Goal: Task Accomplishment & Management: Complete application form

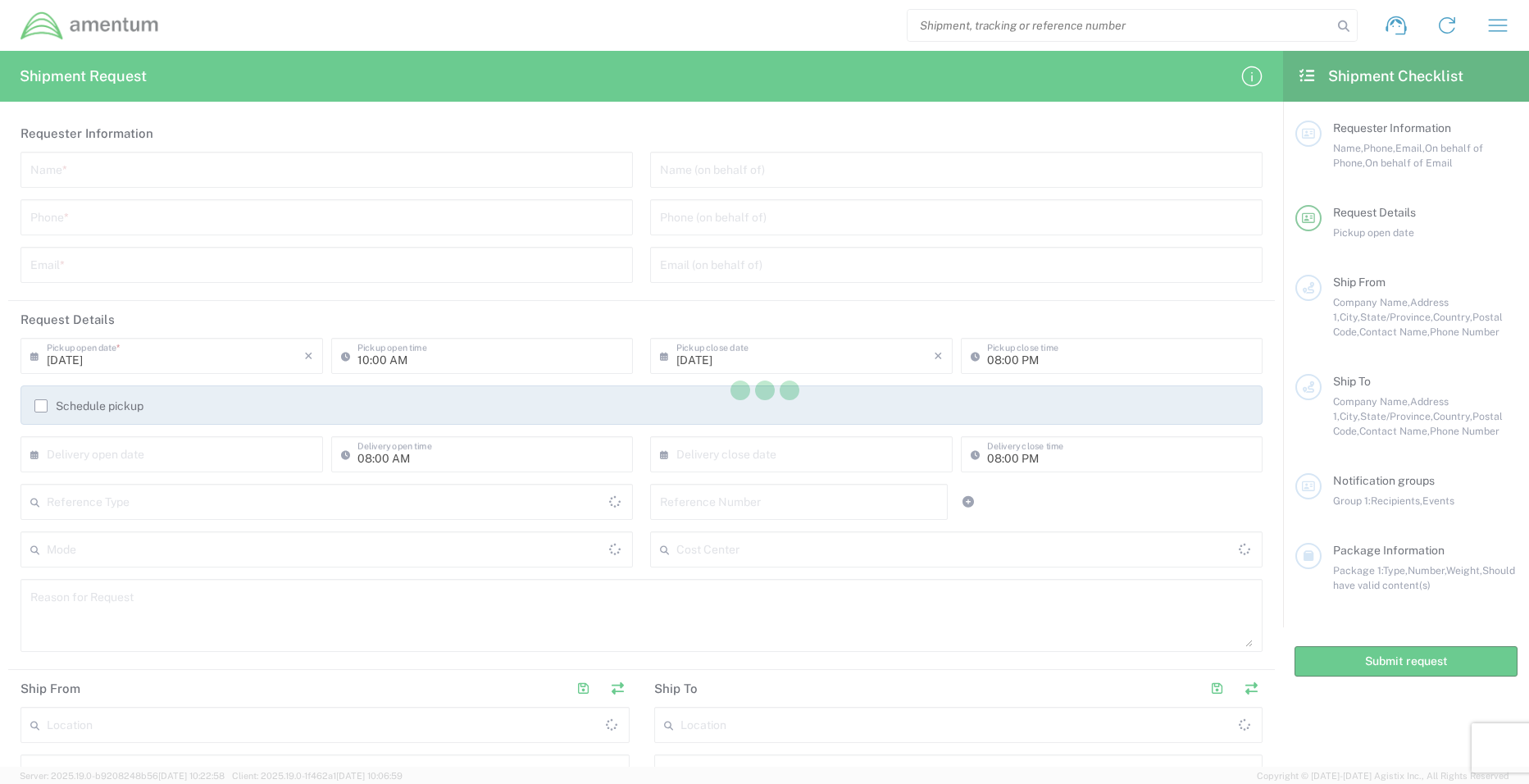
type input "[GEOGRAPHIC_DATA]"
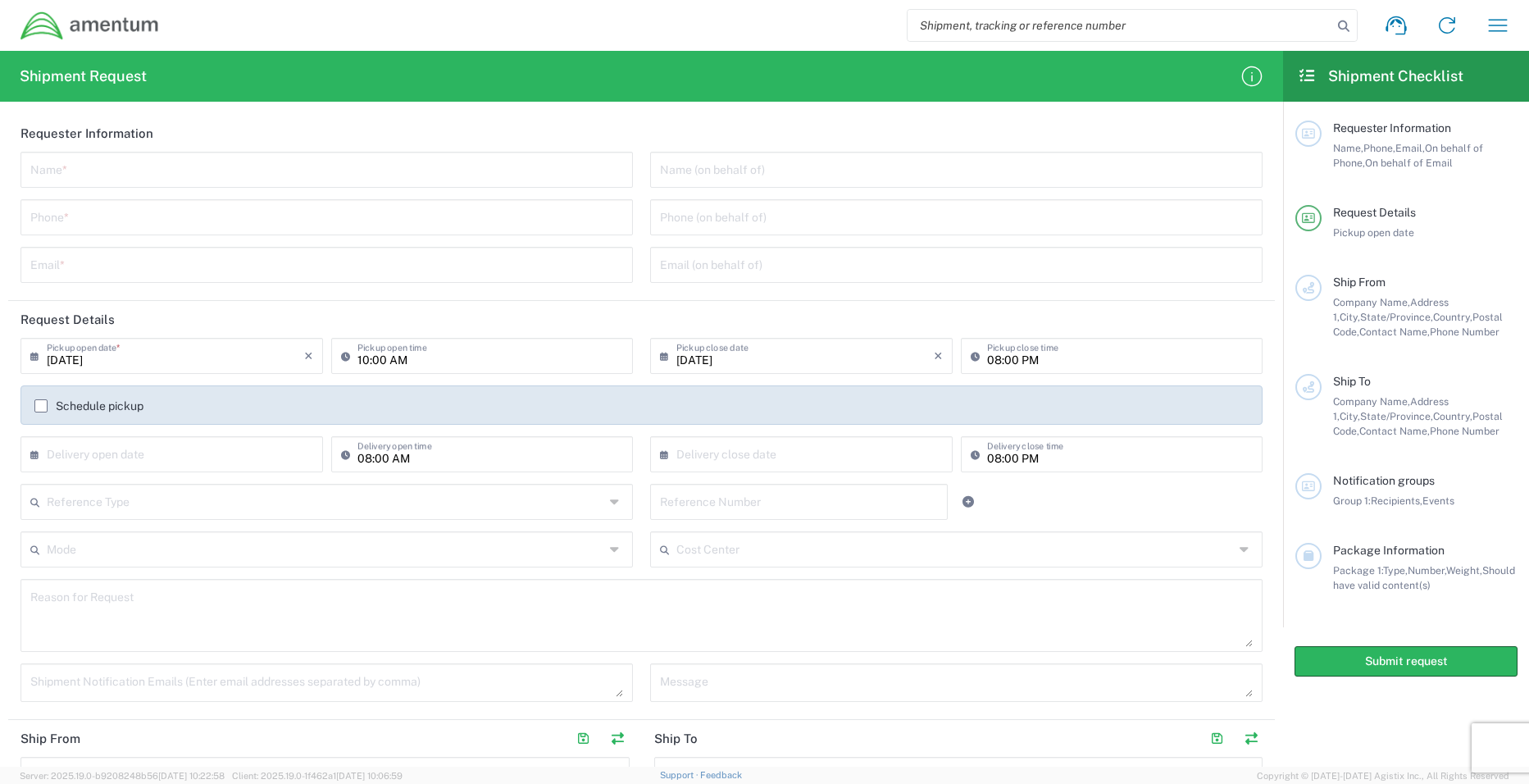
click at [146, 176] on input "text" at bounding box center [327, 168] width 593 height 29
type input "m"
type input "Marina low"
type input "8172248200"
type input "[EMAIL_ADDRESS][DOMAIN_NAME]"
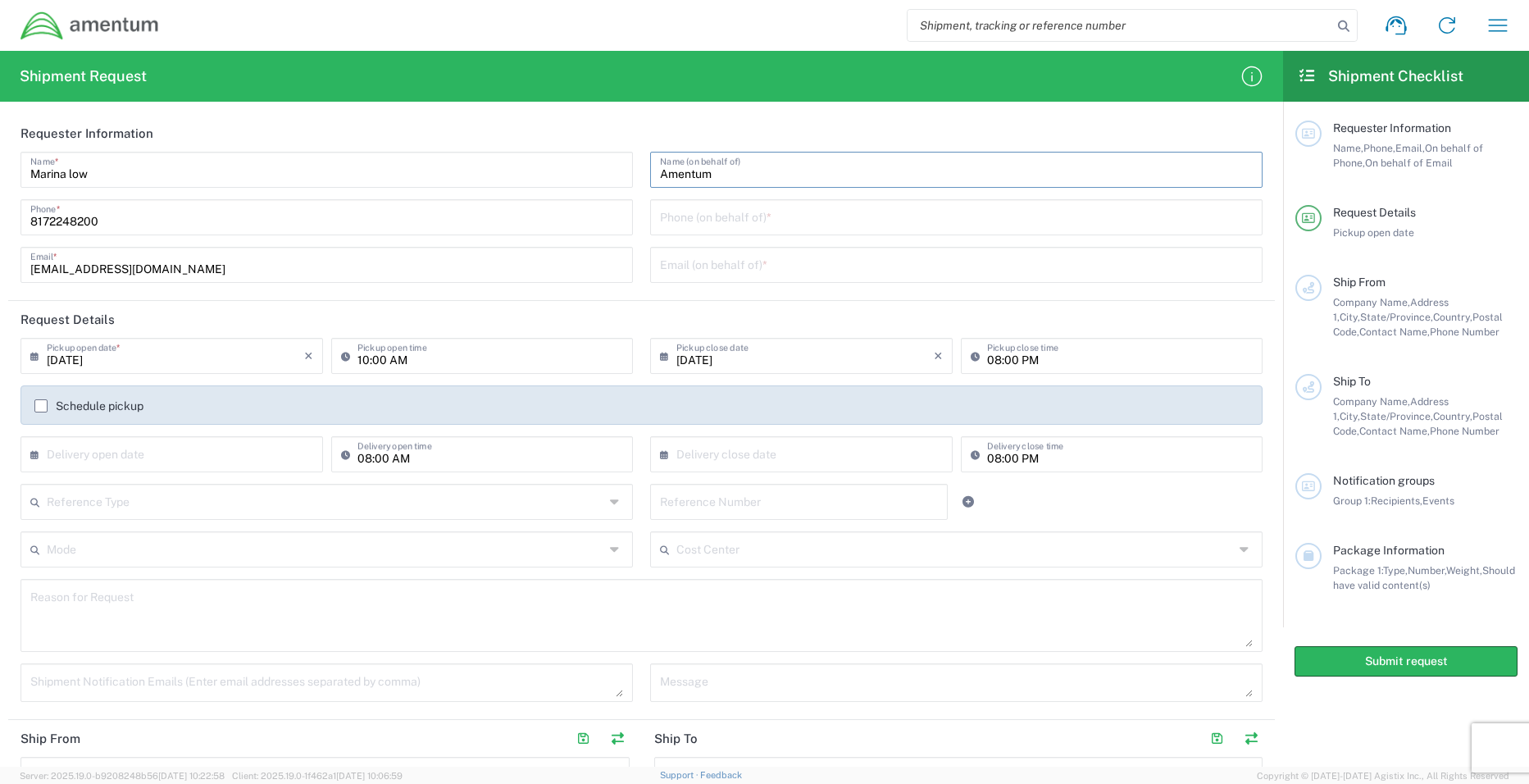
type input "Amentum"
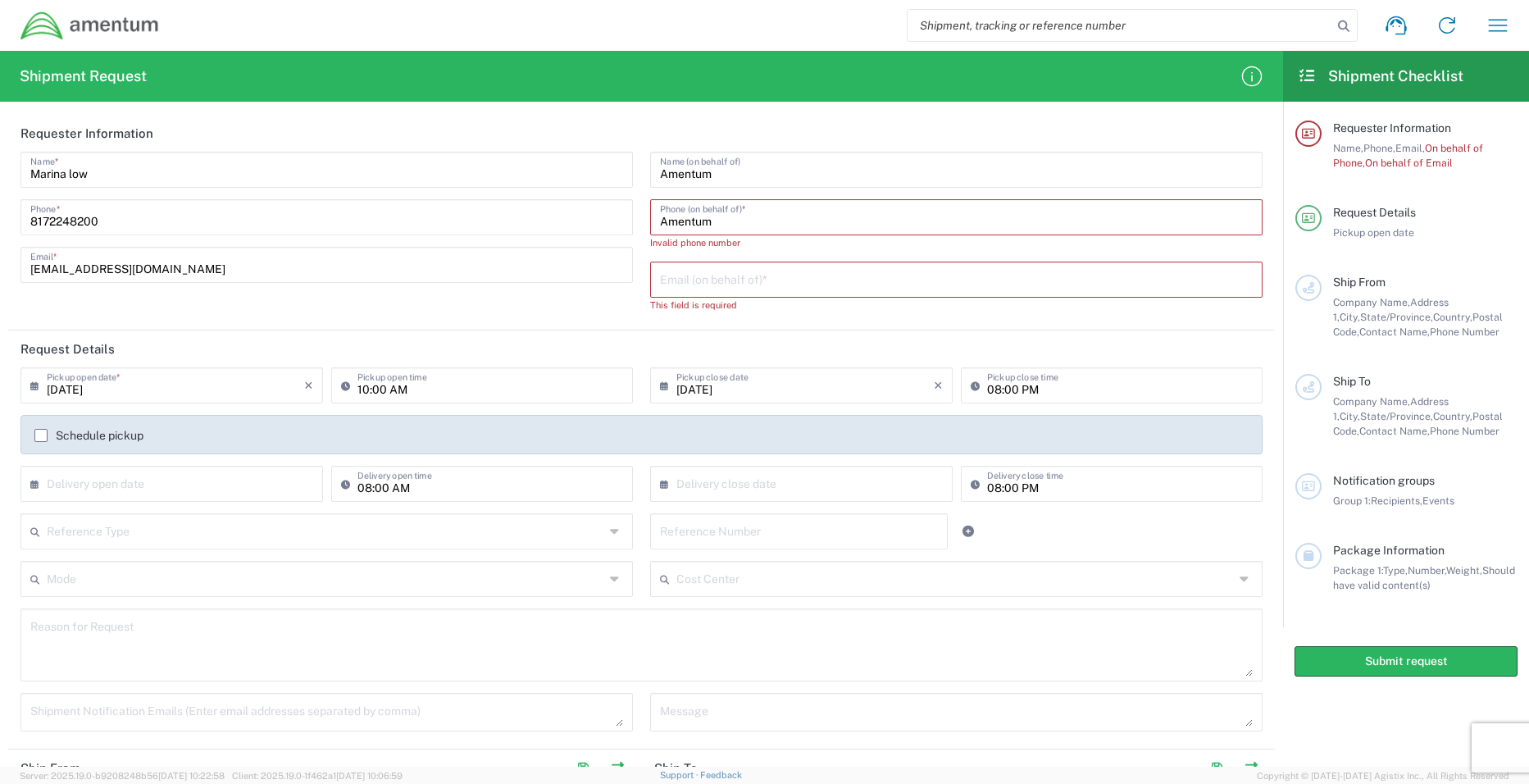
drag, startPoint x: 775, startPoint y: 218, endPoint x: 260, endPoint y: 191, distance: 515.7
click at [260, 191] on div "[PERSON_NAME] Name * [PHONE_NUMBER] Phone * [EMAIL_ADDRESS][DOMAIN_NAME] Email …" at bounding box center [641, 238] width 1260 height 173
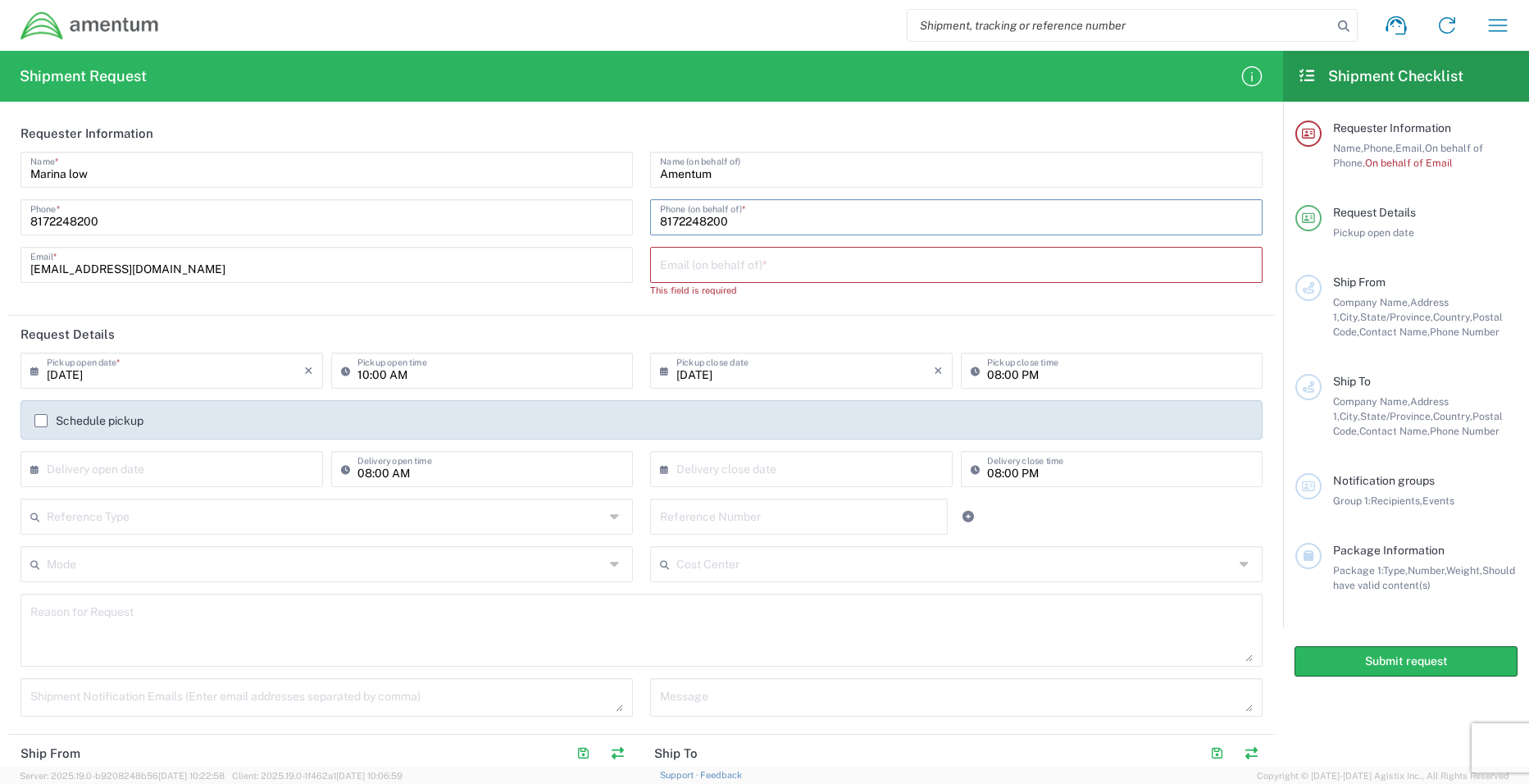
type input "8172248200"
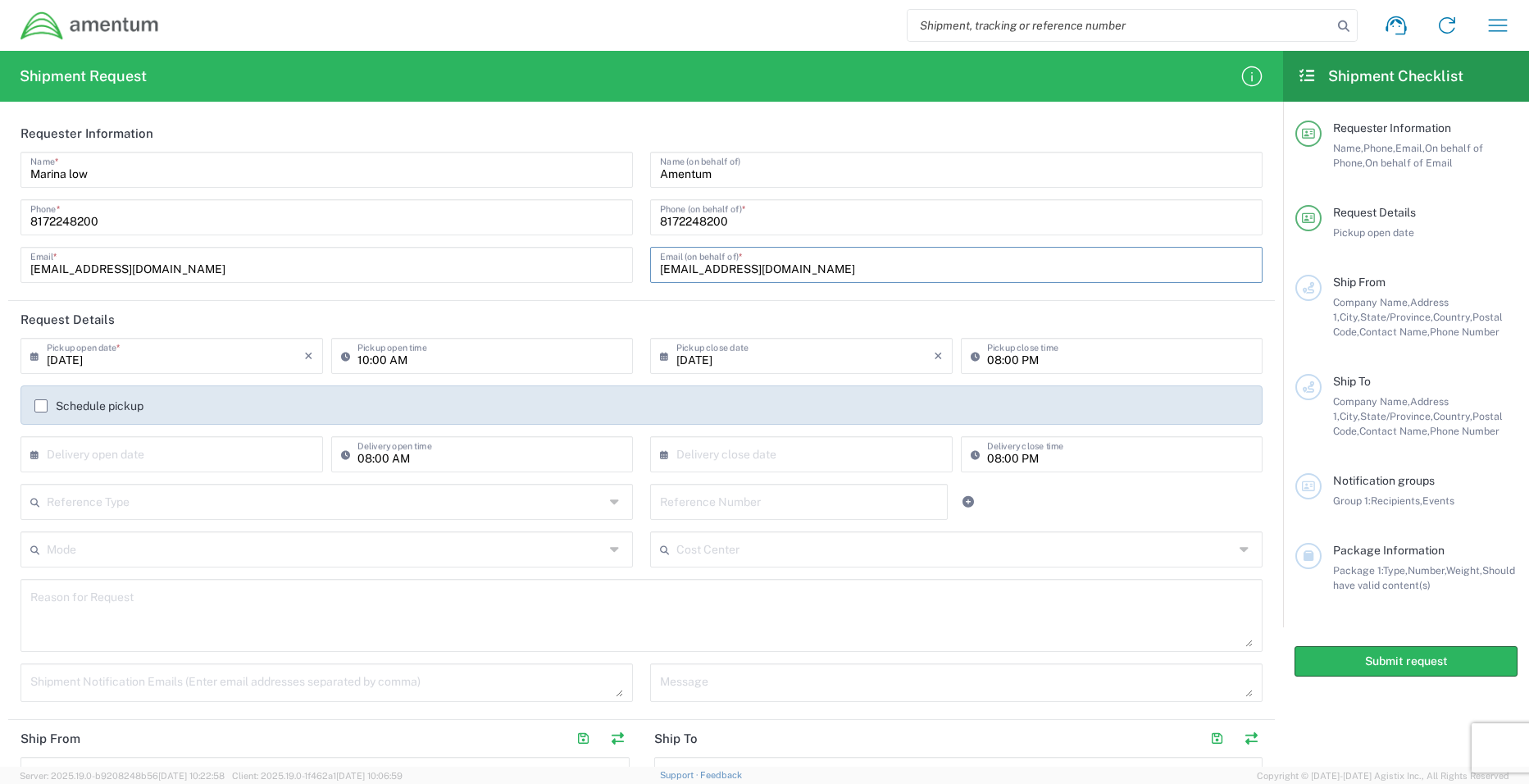
type input "[EMAIL_ADDRESS][DOMAIN_NAME]"
click at [82, 462] on input "text" at bounding box center [175, 453] width 257 height 29
click at [152, 600] on span "23" at bounding box center [150, 602] width 25 height 23
type input "[DATE]"
click at [706, 462] on input "text" at bounding box center [805, 453] width 257 height 29
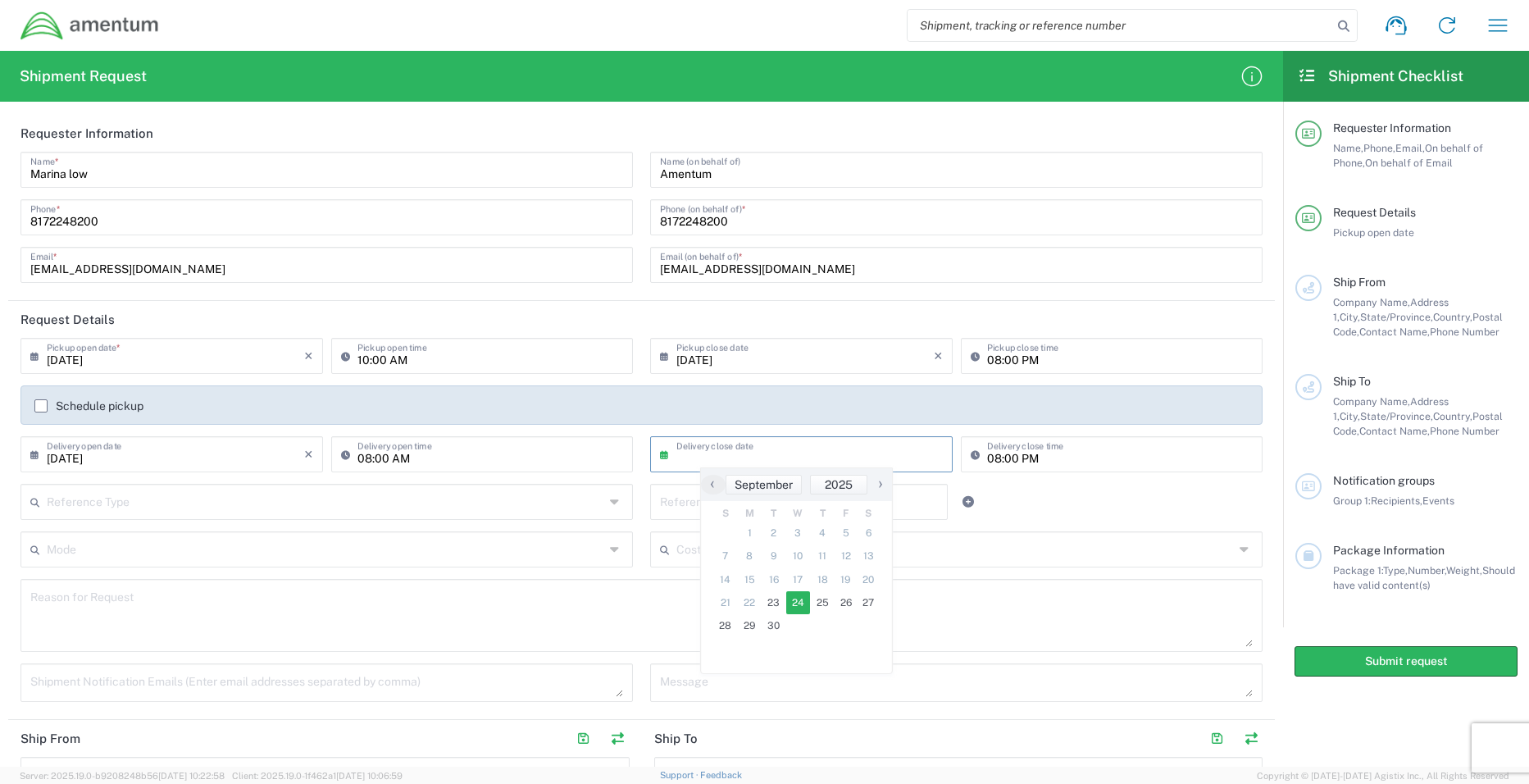
click at [793, 598] on span "24" at bounding box center [798, 602] width 25 height 23
type input "[DATE]"
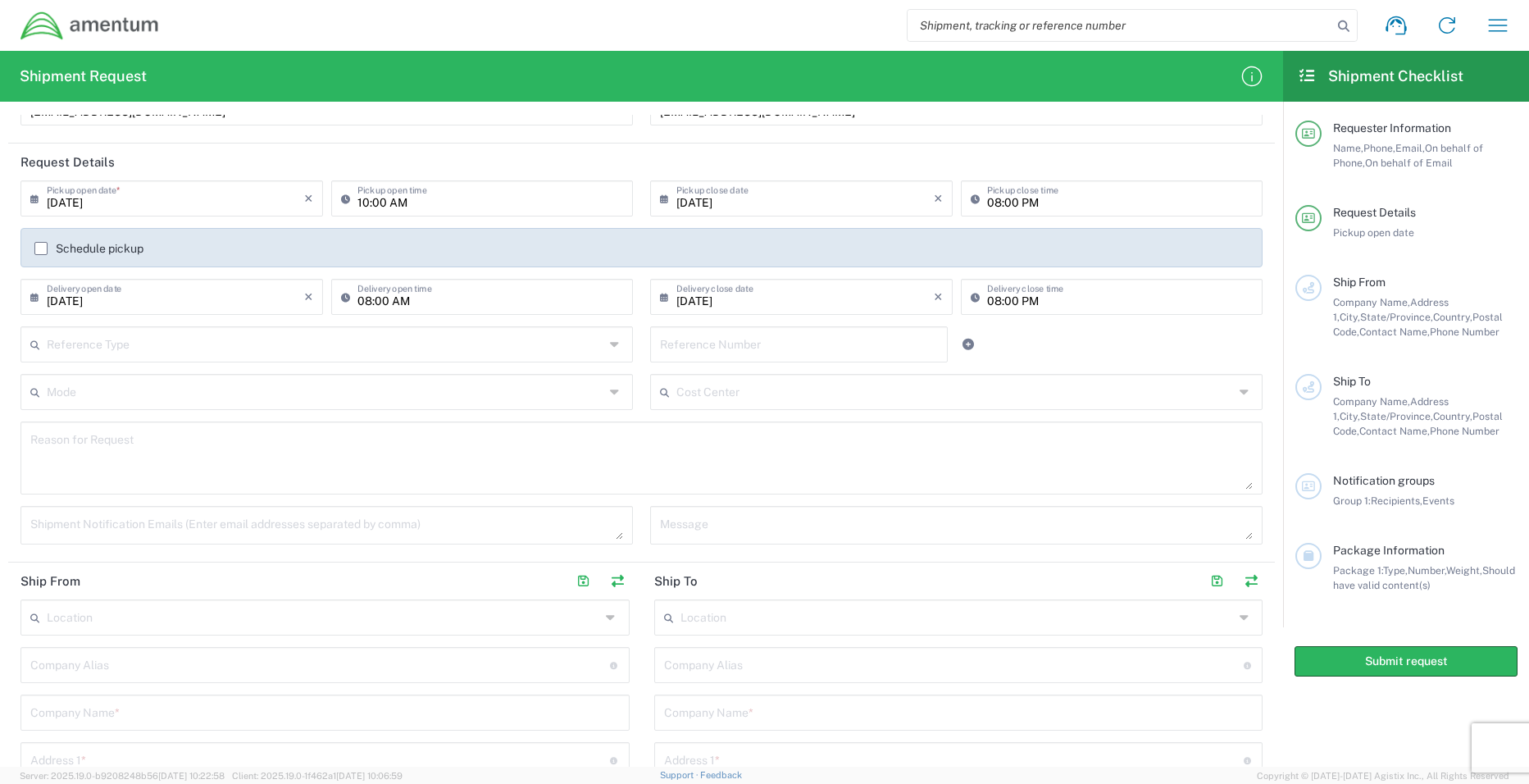
scroll to position [164, 0]
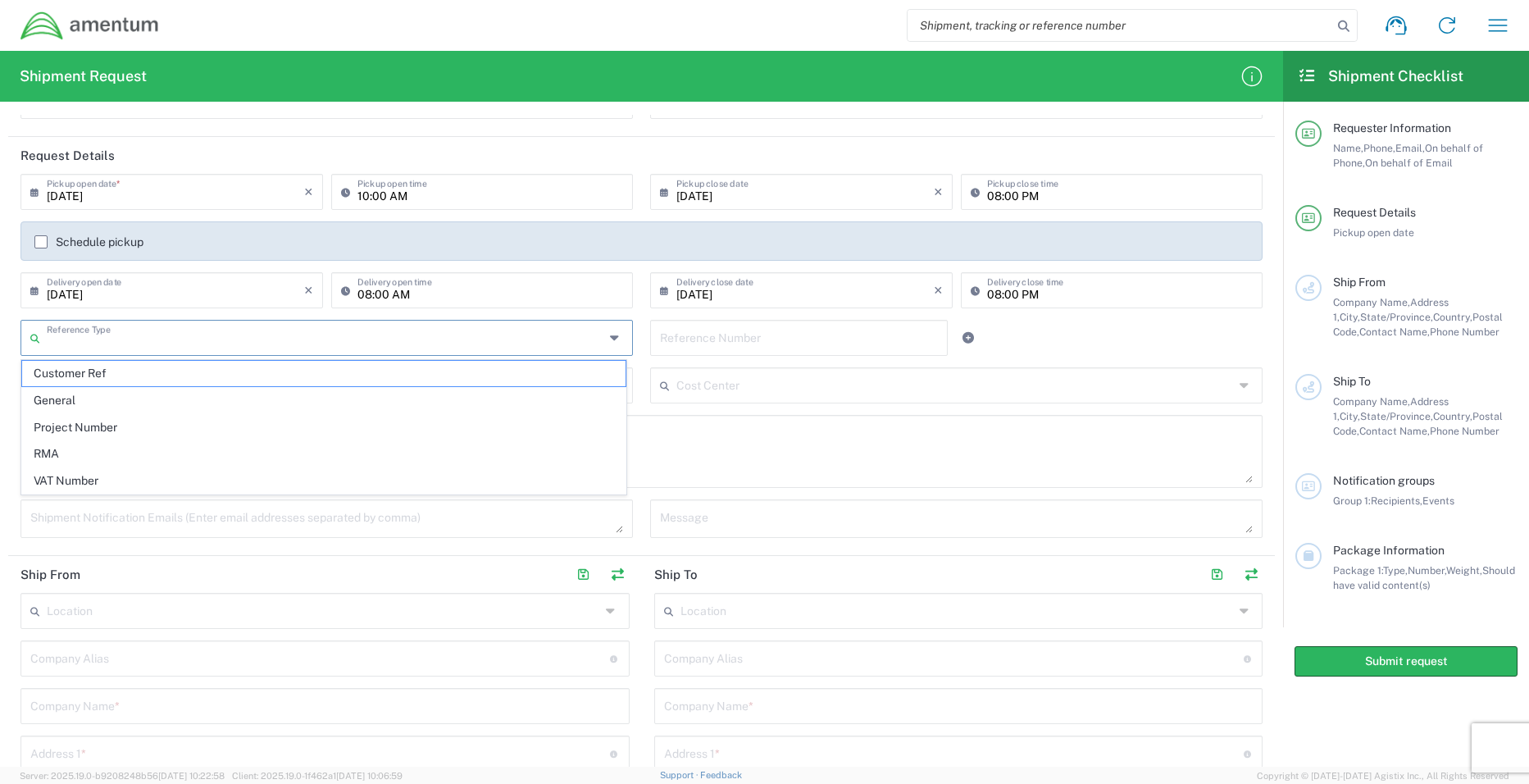
click at [241, 336] on input "text" at bounding box center [325, 336] width 557 height 29
click at [178, 416] on span "Project Number" at bounding box center [324, 428] width 604 height 26
type input "Project Number"
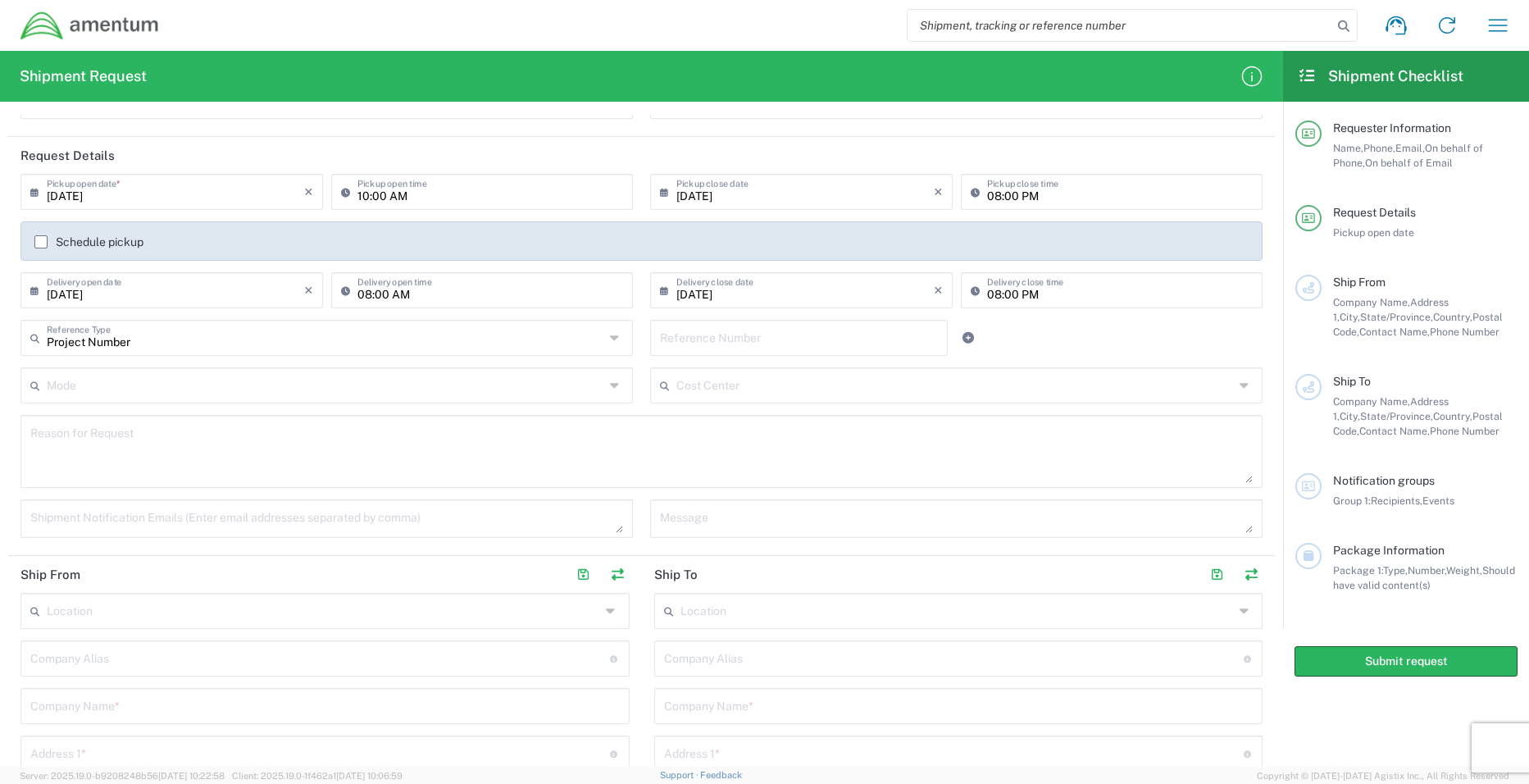
click at [672, 346] on input "text" at bounding box center [799, 336] width 278 height 29
click at [731, 342] on input "text" at bounding box center [799, 336] width 278 height 29
paste input "ADMN.100123.6DSEX"
type input "ADMN.100123.6DSEX"
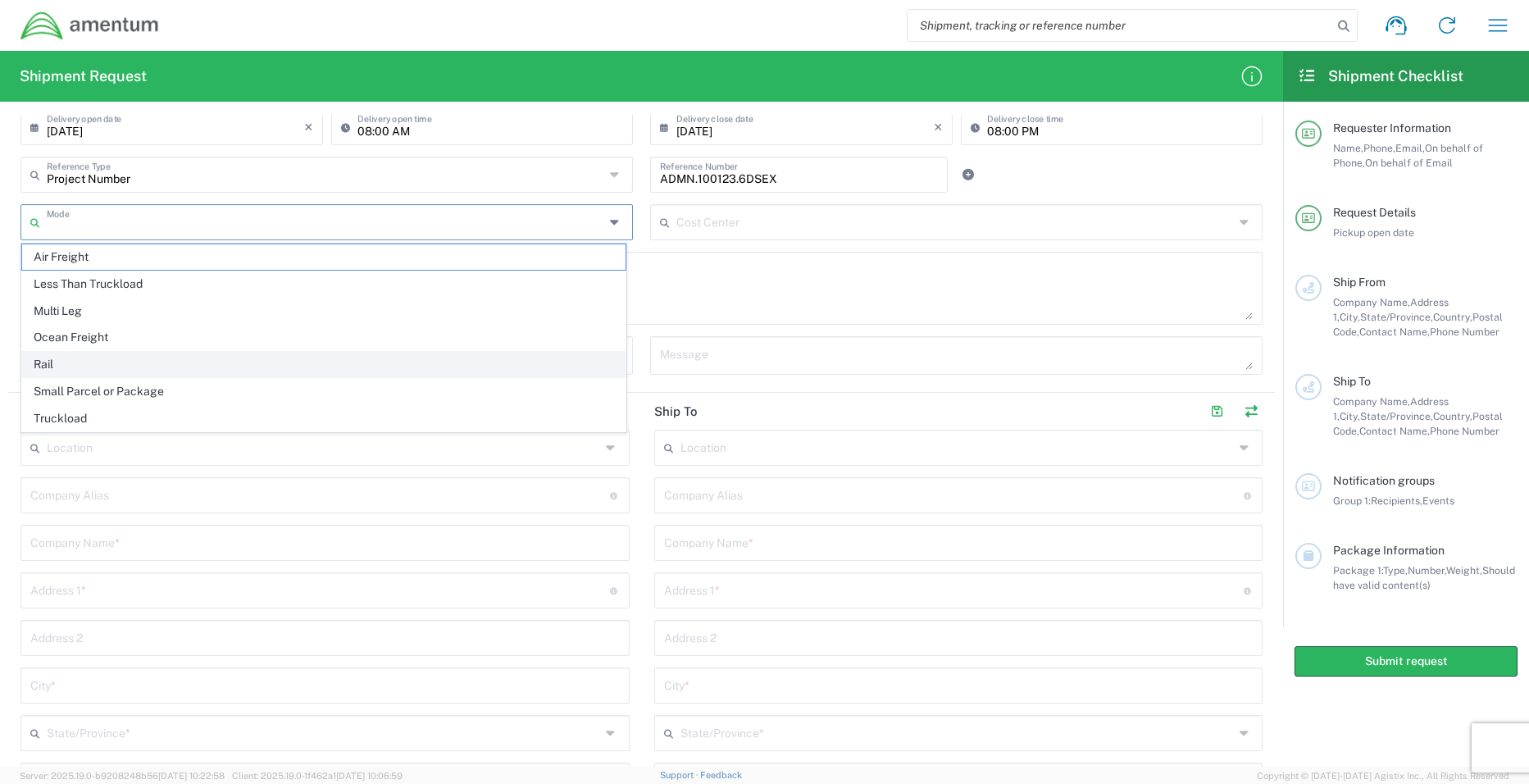
scroll to position [327, 0]
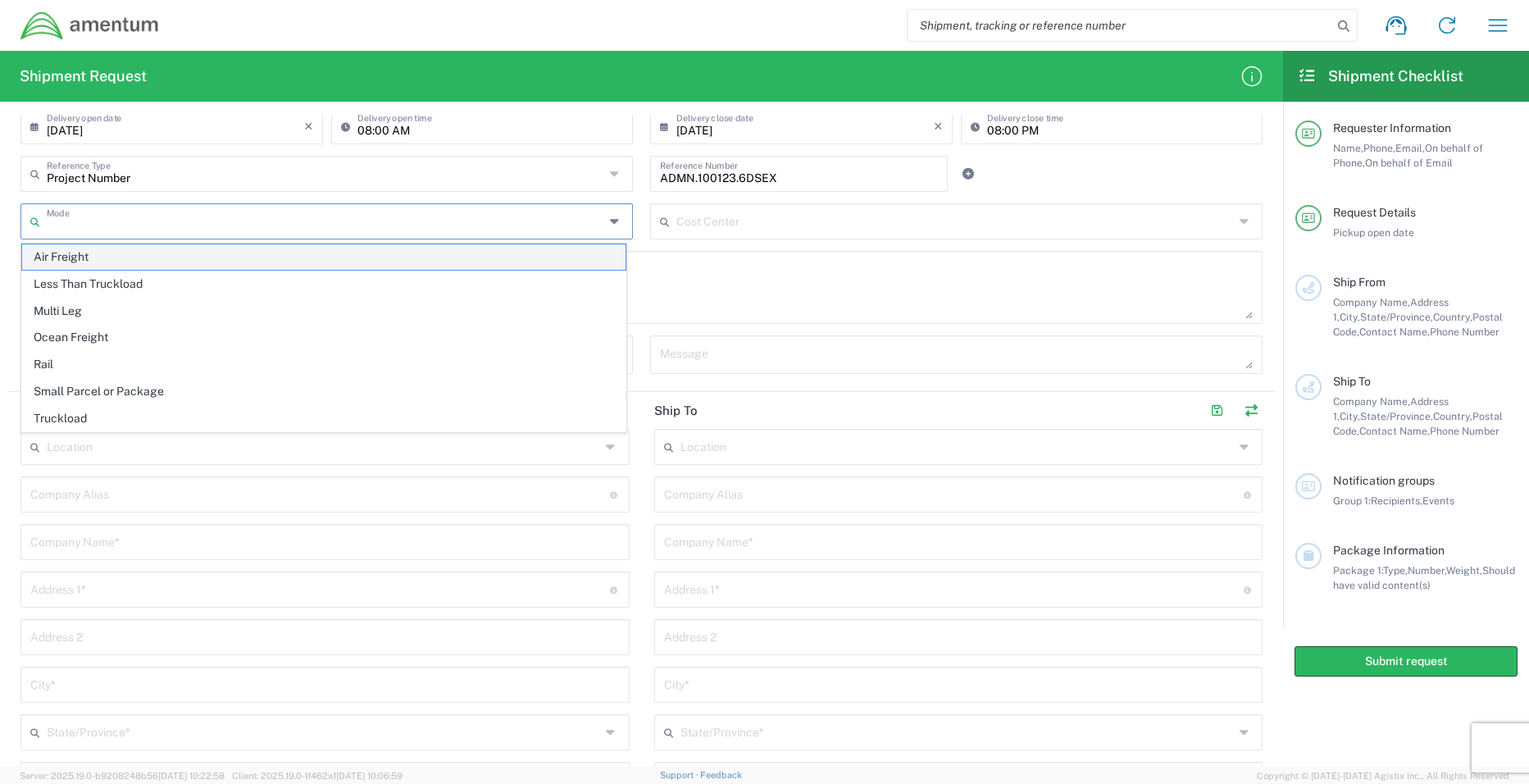
click at [202, 252] on span "Air Freight" at bounding box center [324, 257] width 604 height 26
type input "Air Freight"
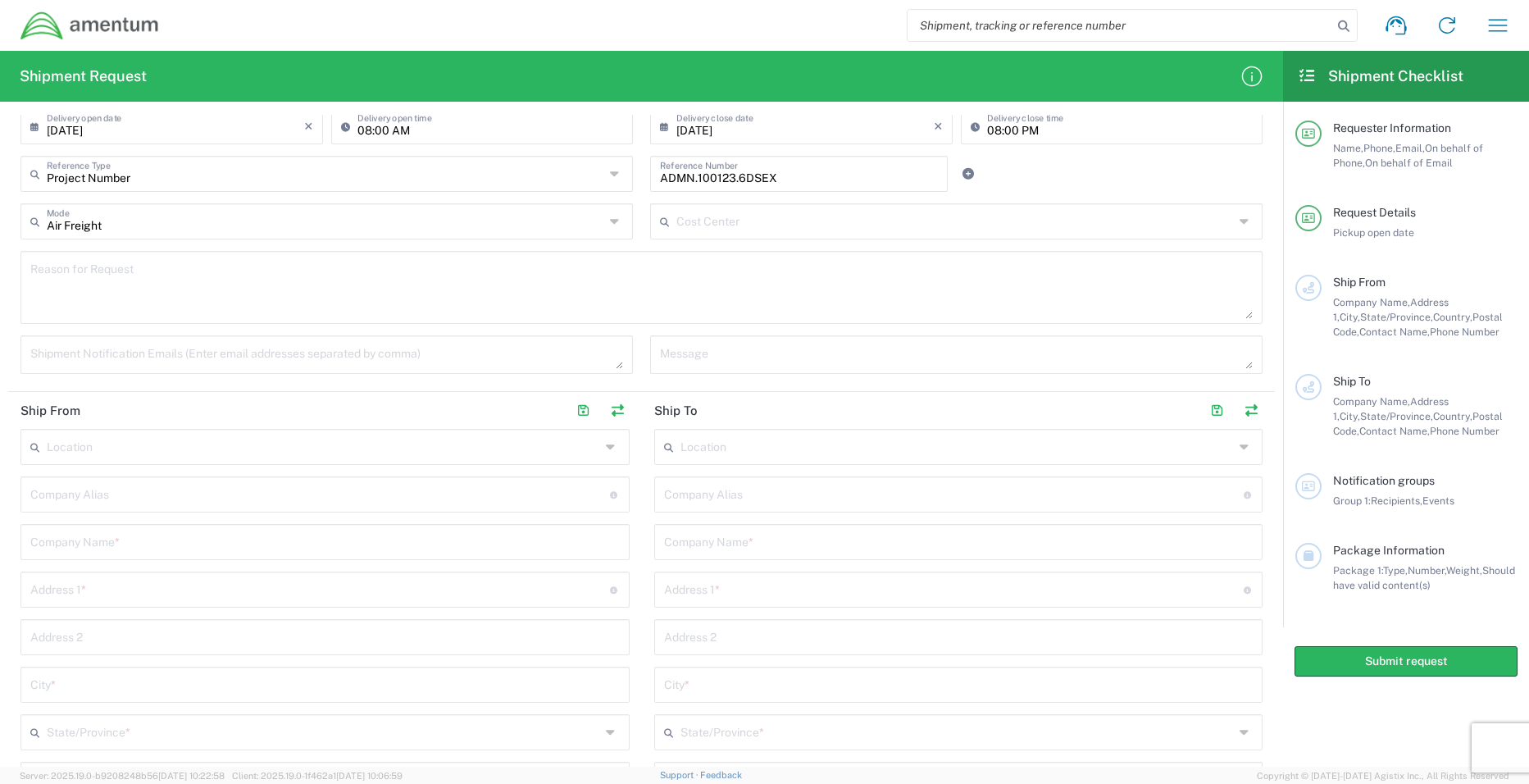
click at [104, 291] on textarea at bounding box center [641, 287] width 1222 height 63
click at [186, 442] on input "text" at bounding box center [323, 445] width 553 height 29
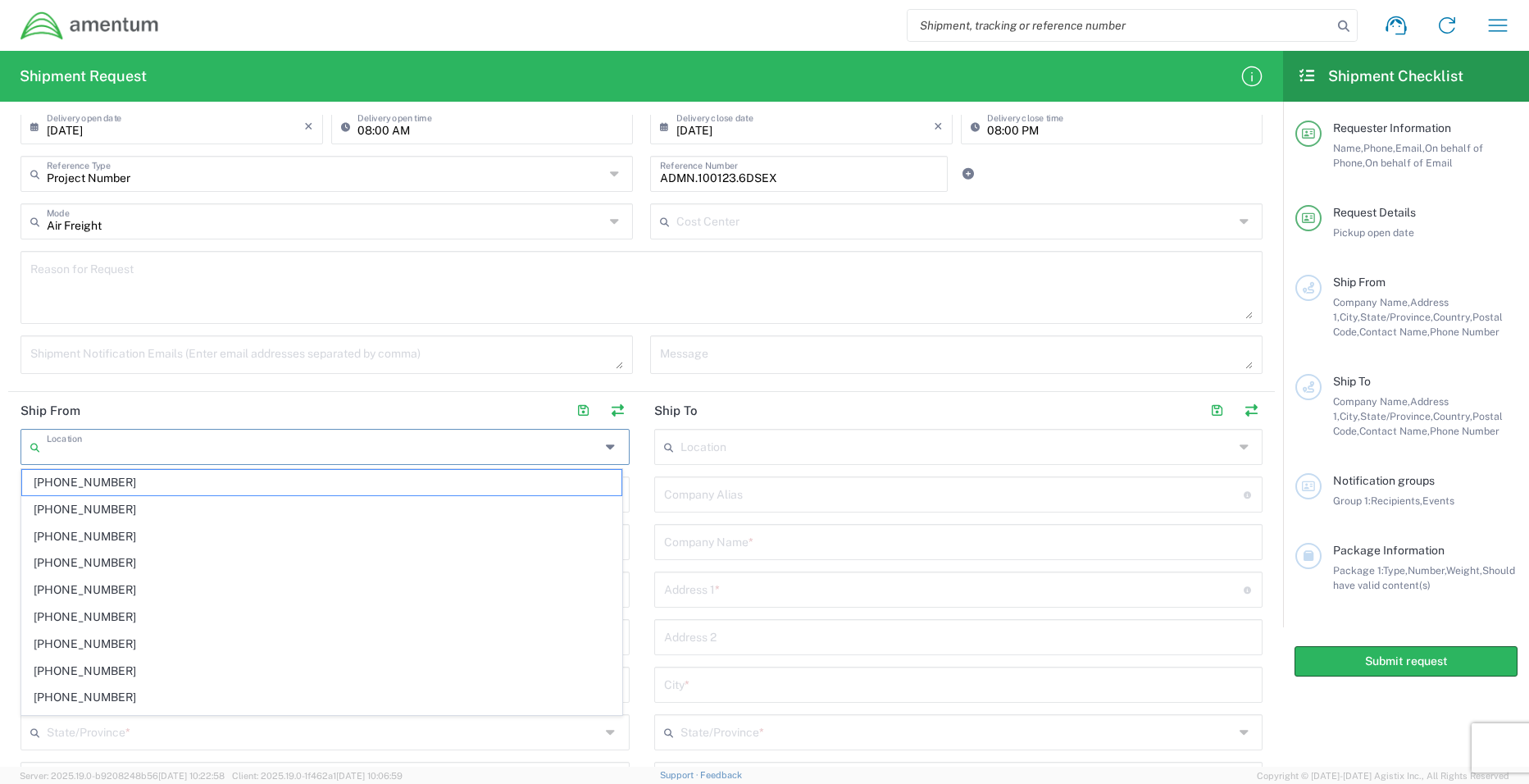
click at [185, 440] on input "text" at bounding box center [323, 445] width 553 height 29
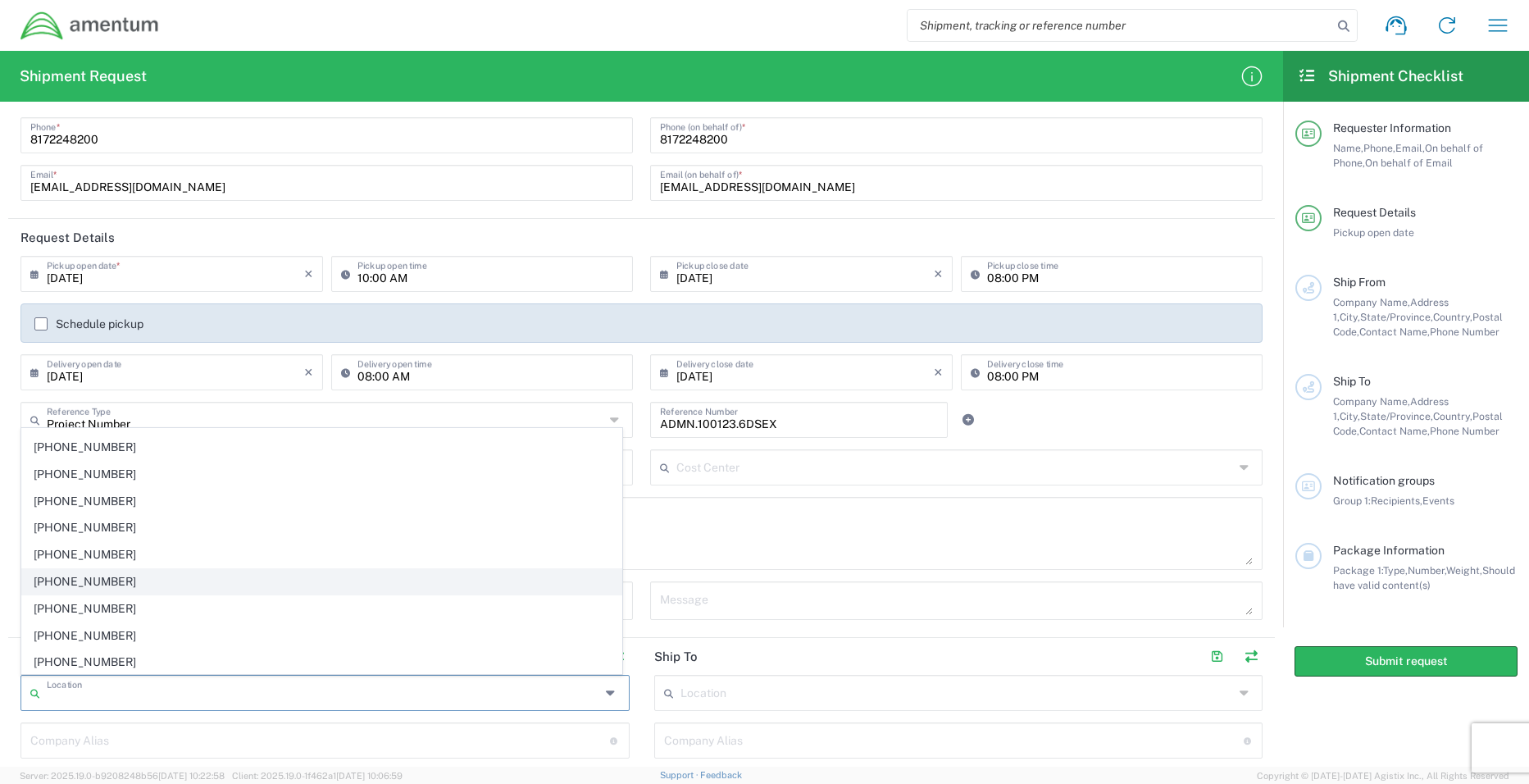
scroll to position [1639, 0]
click at [893, 548] on textarea at bounding box center [641, 534] width 1222 height 63
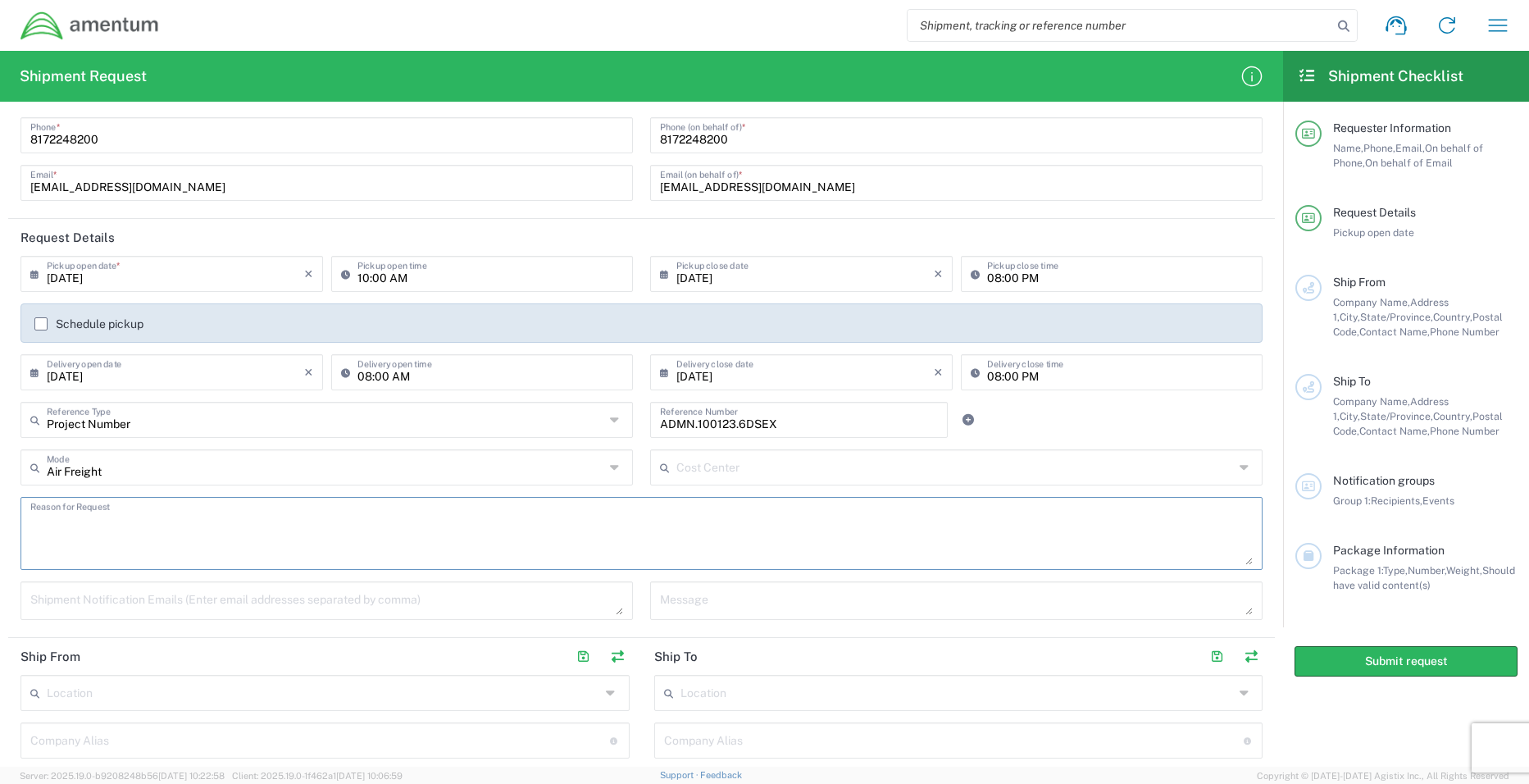
click at [146, 686] on input "text" at bounding box center [323, 691] width 553 height 29
type input "[STREET_ADDRESS]"
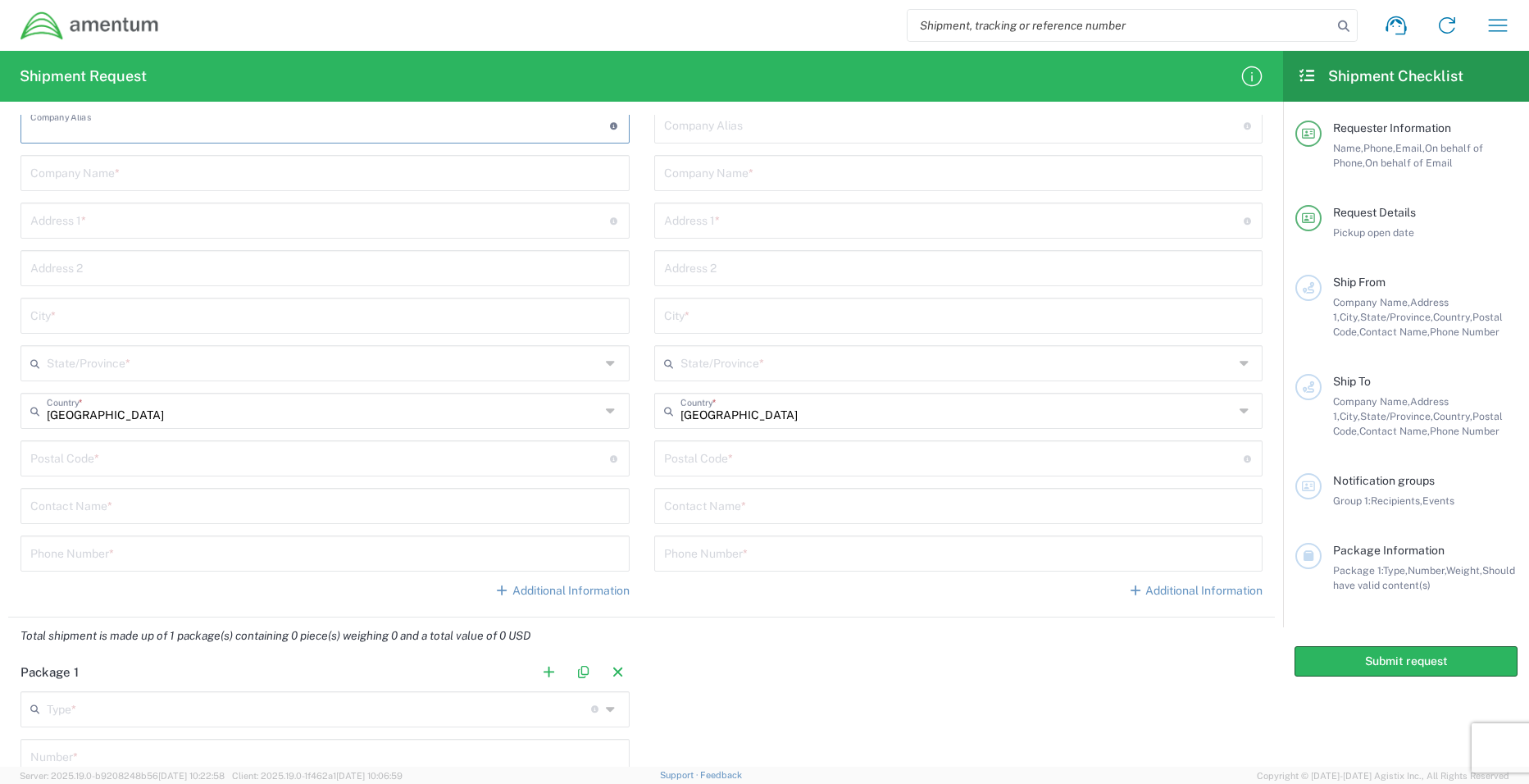
scroll to position [708, 0]
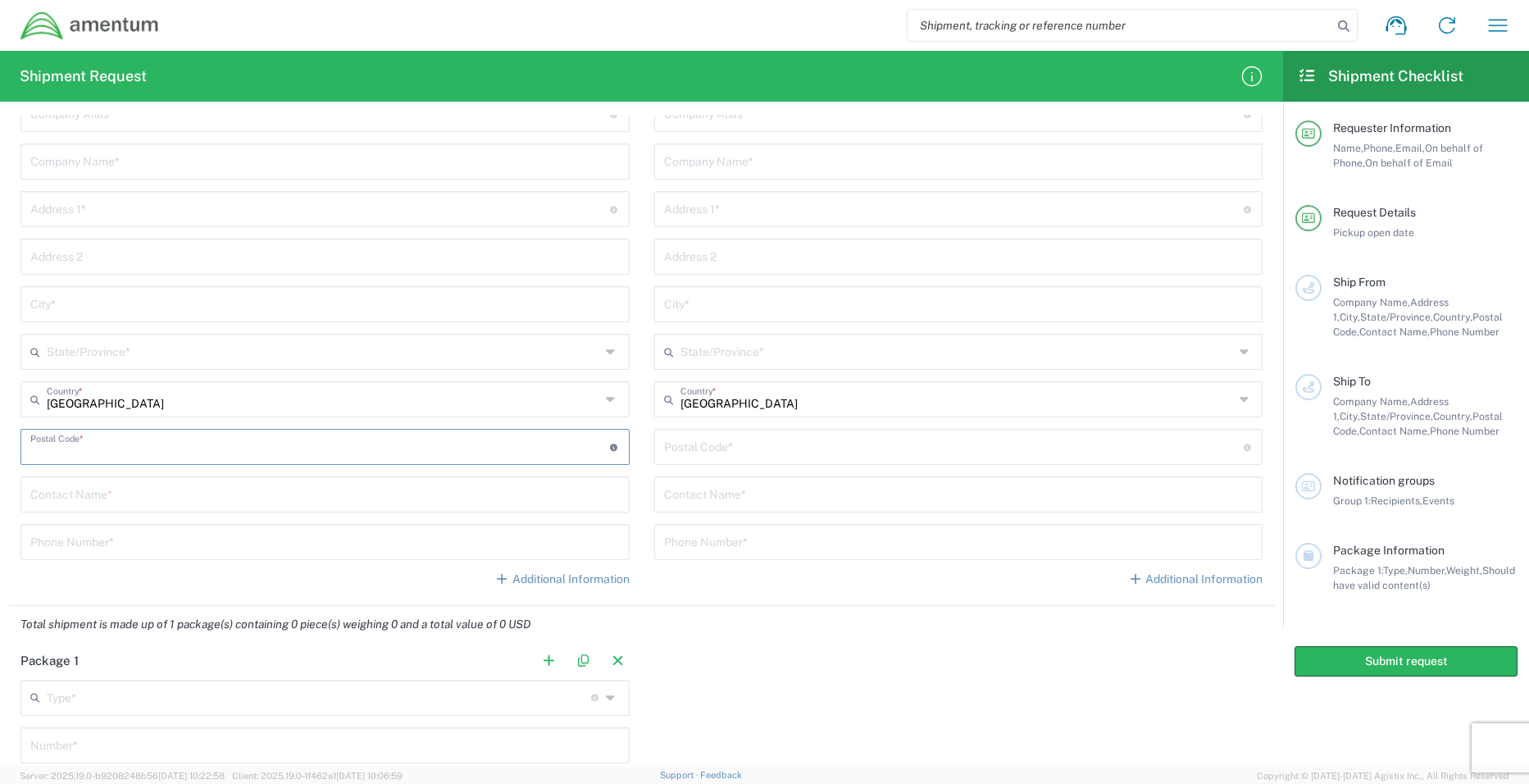
click at [178, 444] on input "undefined" at bounding box center [321, 445] width 580 height 29
type input "20171"
click at [126, 498] on input "text" at bounding box center [326, 492] width 590 height 29
type input "[PERSON_NAME]"
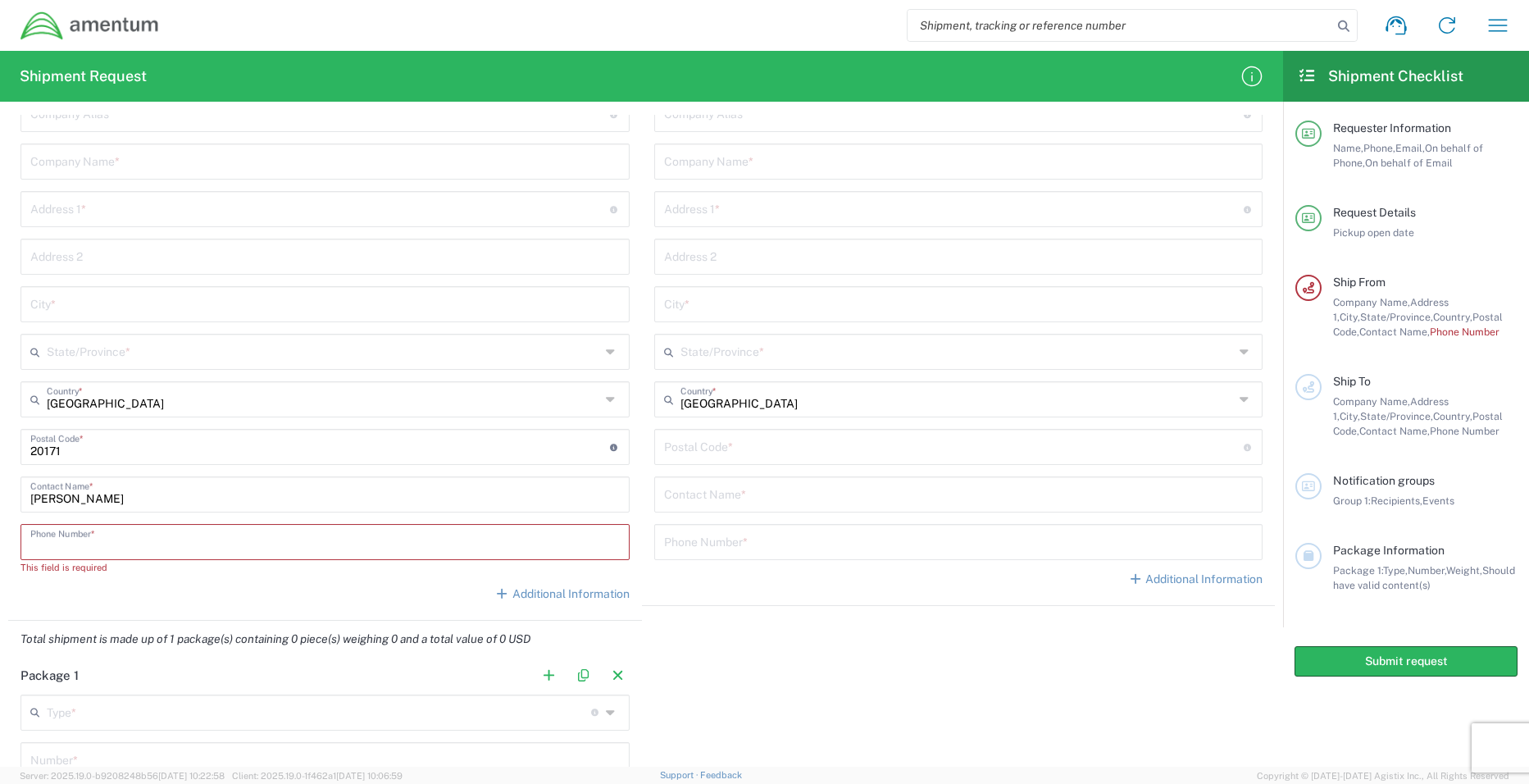
click at [100, 534] on input "tel" at bounding box center [326, 540] width 590 height 29
paste input "[PHONE_NUMBER]"
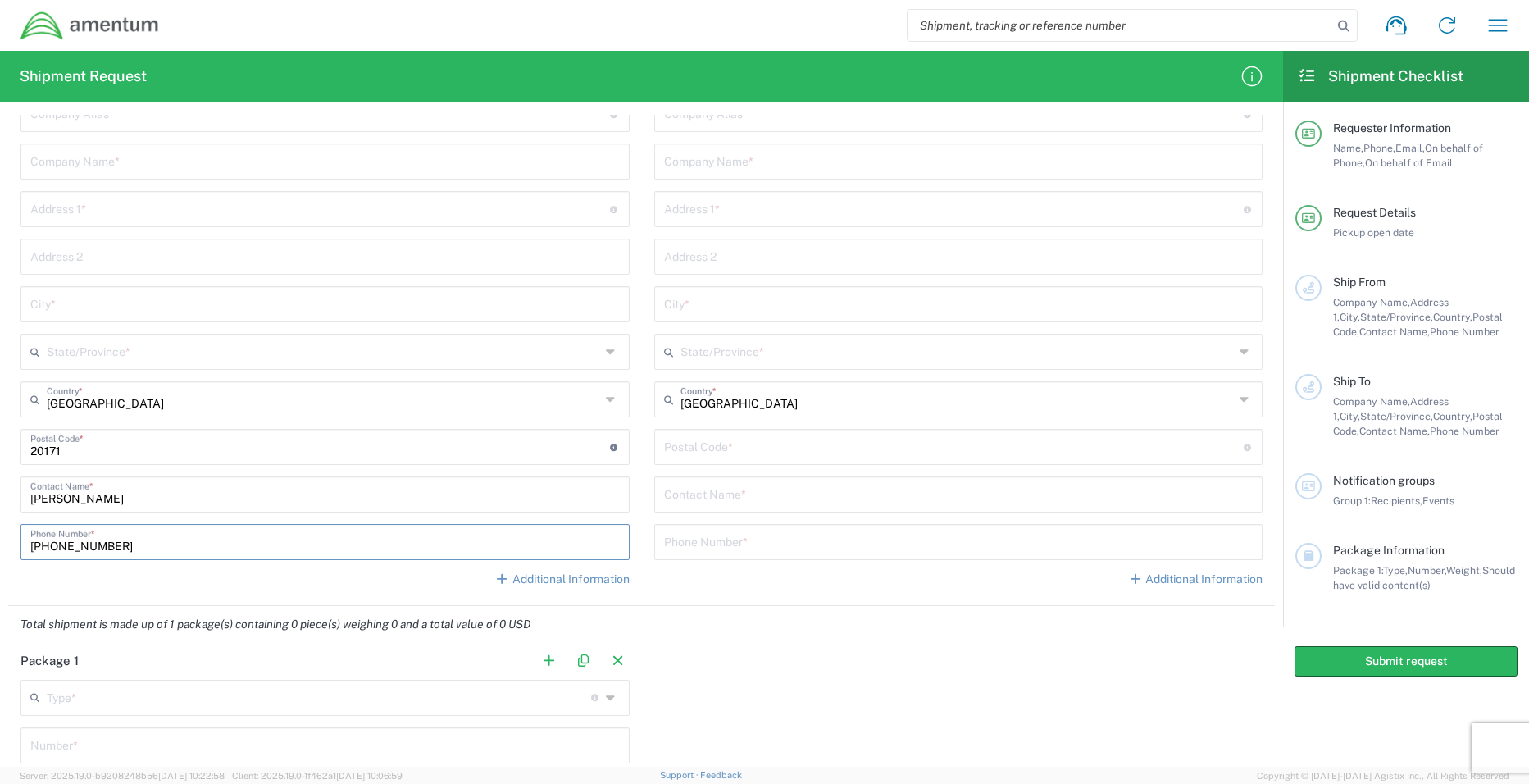
type input "[PHONE_NUMBER]"
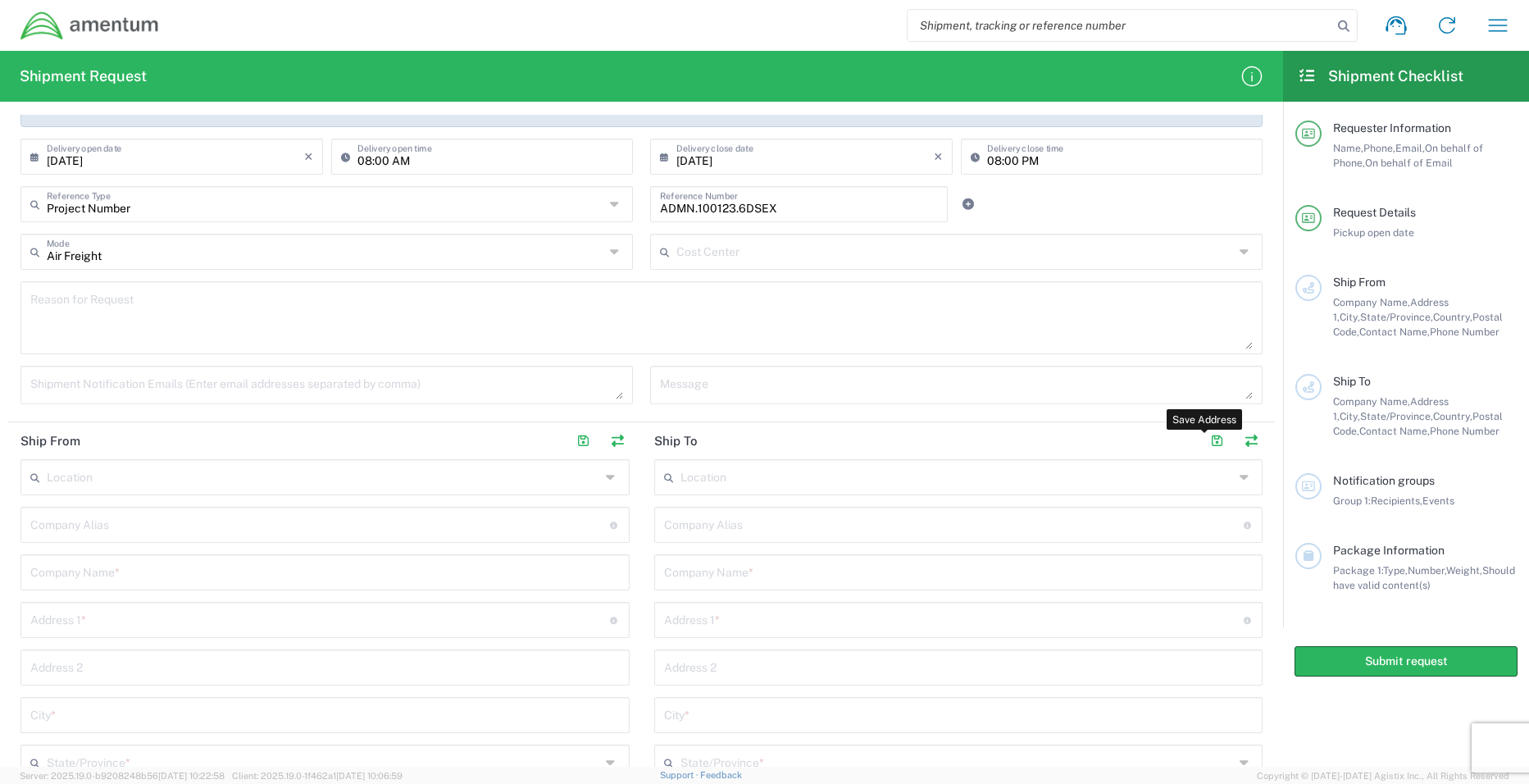
click at [740, 481] on input "text" at bounding box center [957, 475] width 553 height 29
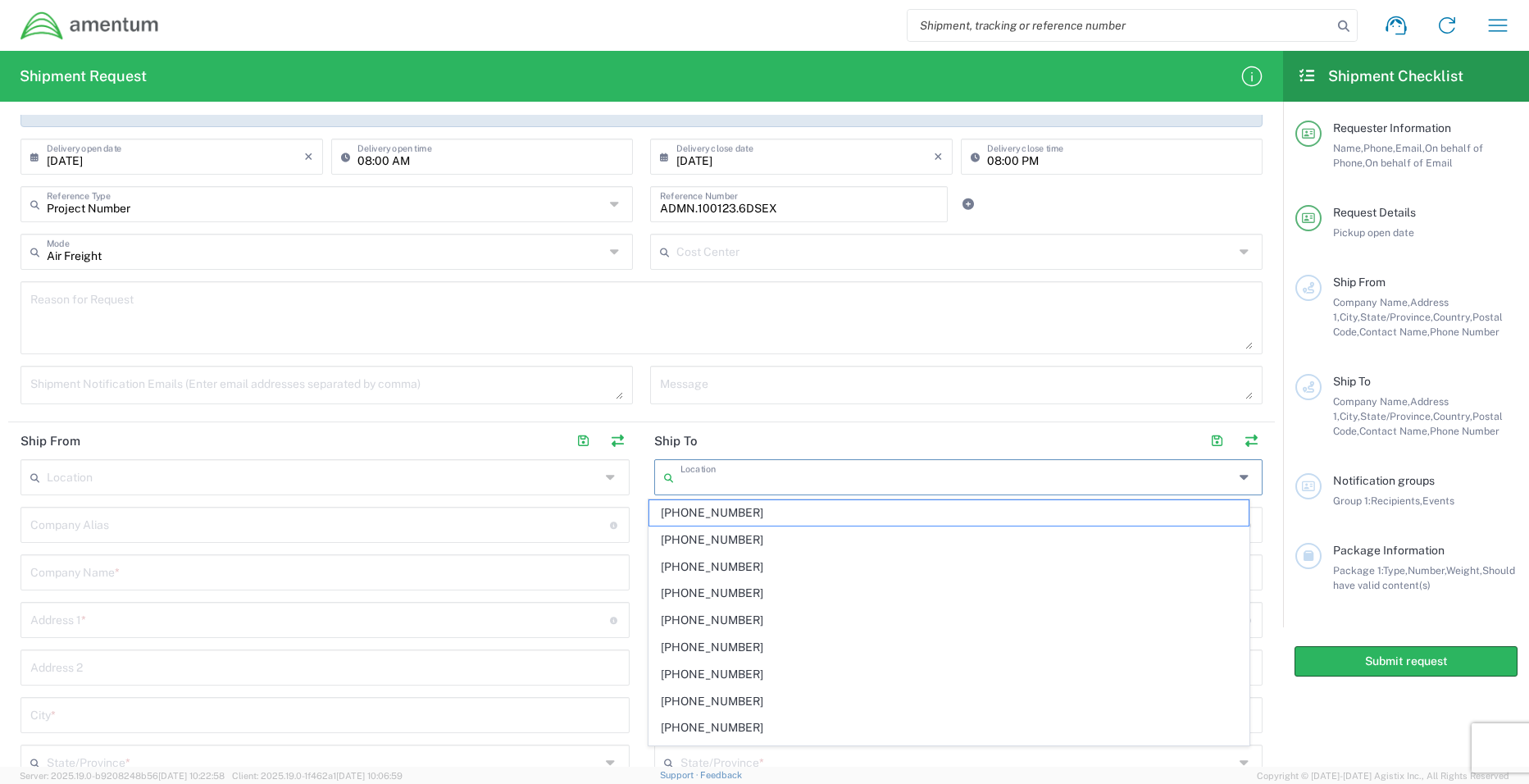
click at [838, 476] on input "text" at bounding box center [957, 475] width 553 height 29
click at [828, 473] on input "text" at bounding box center [957, 475] width 553 height 29
paste input "[STREET_ADDRESS][PERSON_NAME]"
type input "[STREET_ADDRESS][PERSON_NAME]"
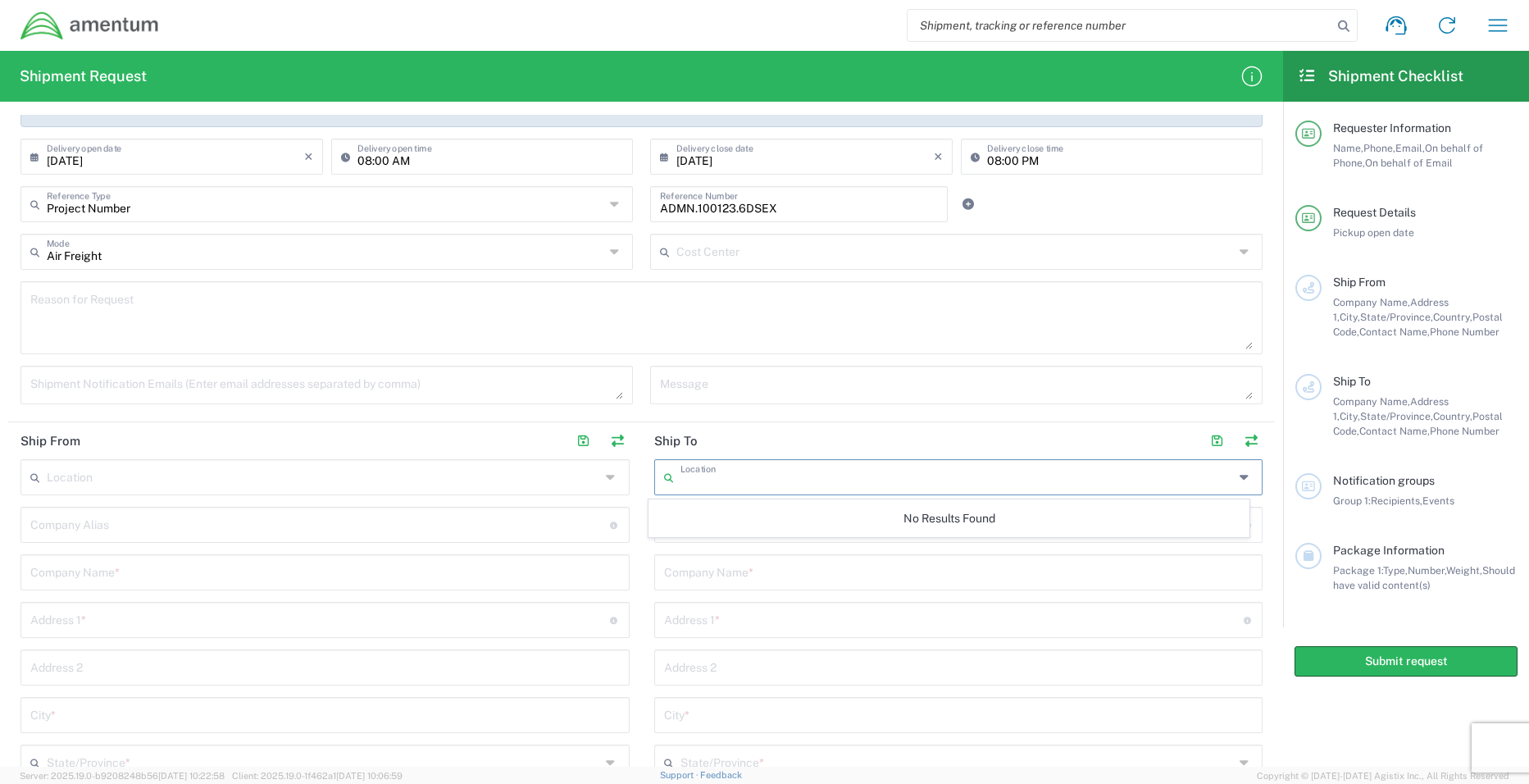
scroll to position [0, 0]
type input "Dyncorp International"
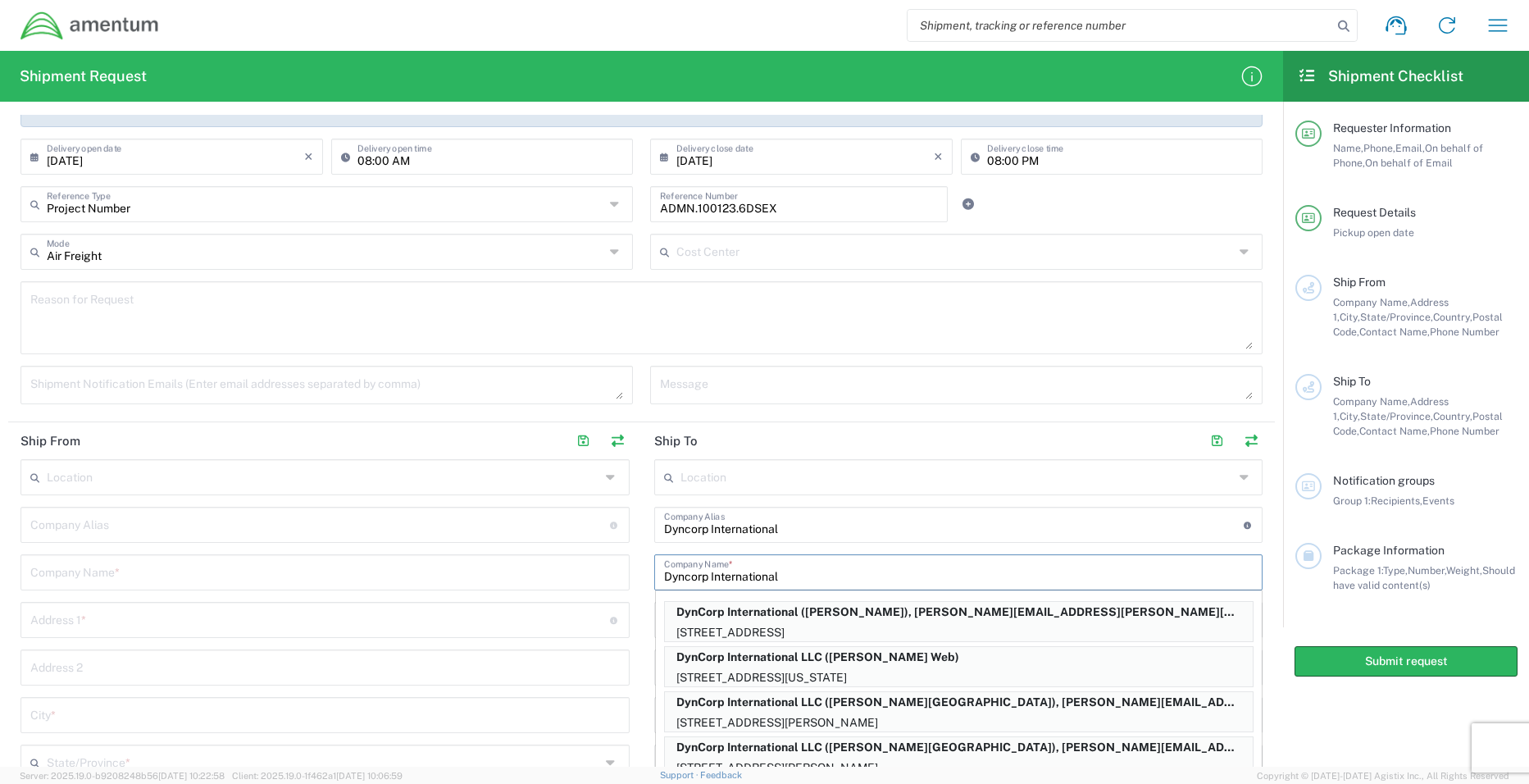
type input "Dyncorp International"
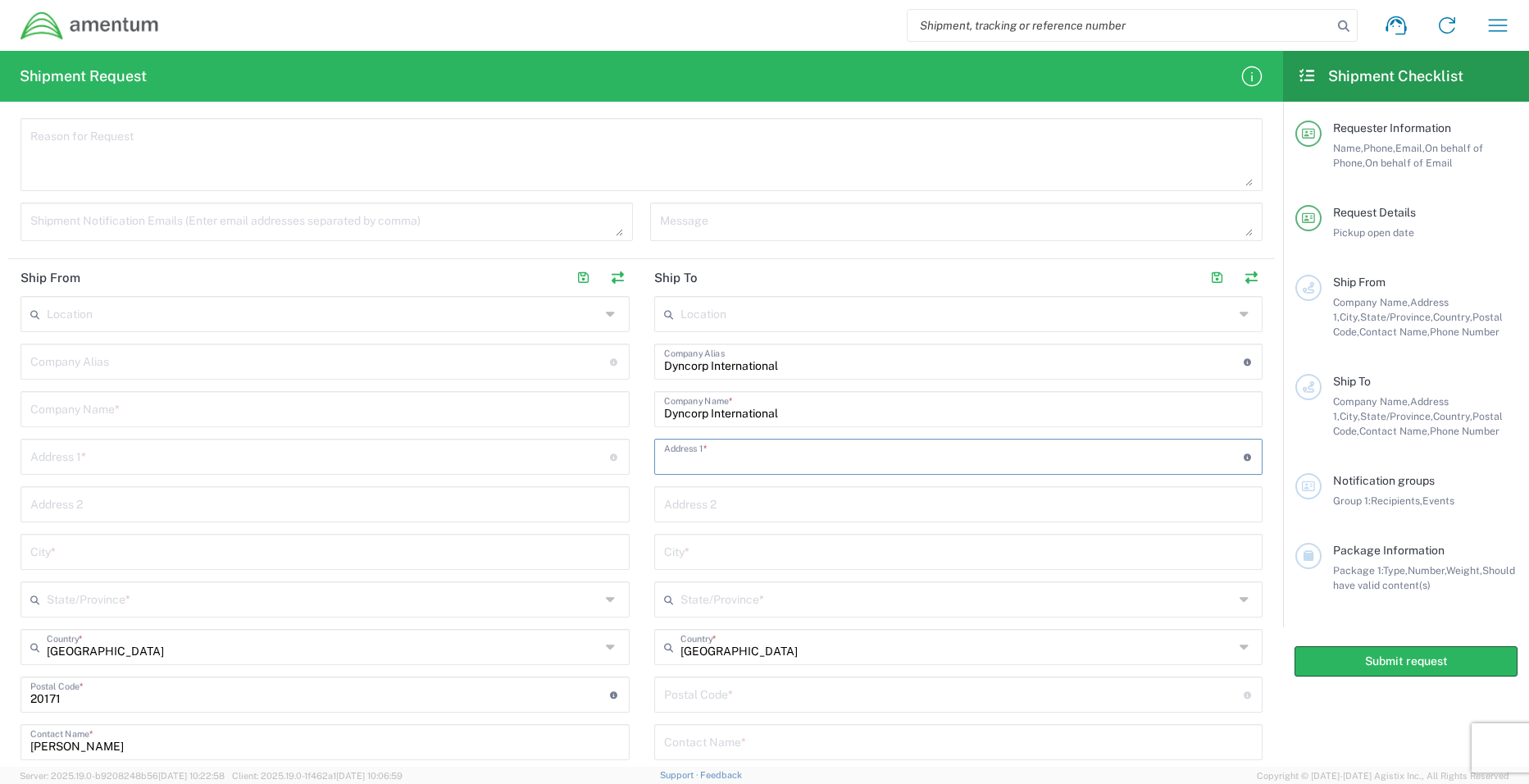
scroll to position [462, 0]
click at [673, 452] on input "text" at bounding box center [954, 454] width 580 height 29
paste input "1st Floor, 92/1, 101/1 and 95/2, Hub-4, [PERSON_NAME][GEOGRAPHIC_DATA]"
type input "1st Floor, 92/1, 101/1 and 95/2, Hub-4, [PERSON_NAME][GEOGRAPHIC_DATA]"
click at [707, 507] on input "text" at bounding box center [959, 502] width 590 height 29
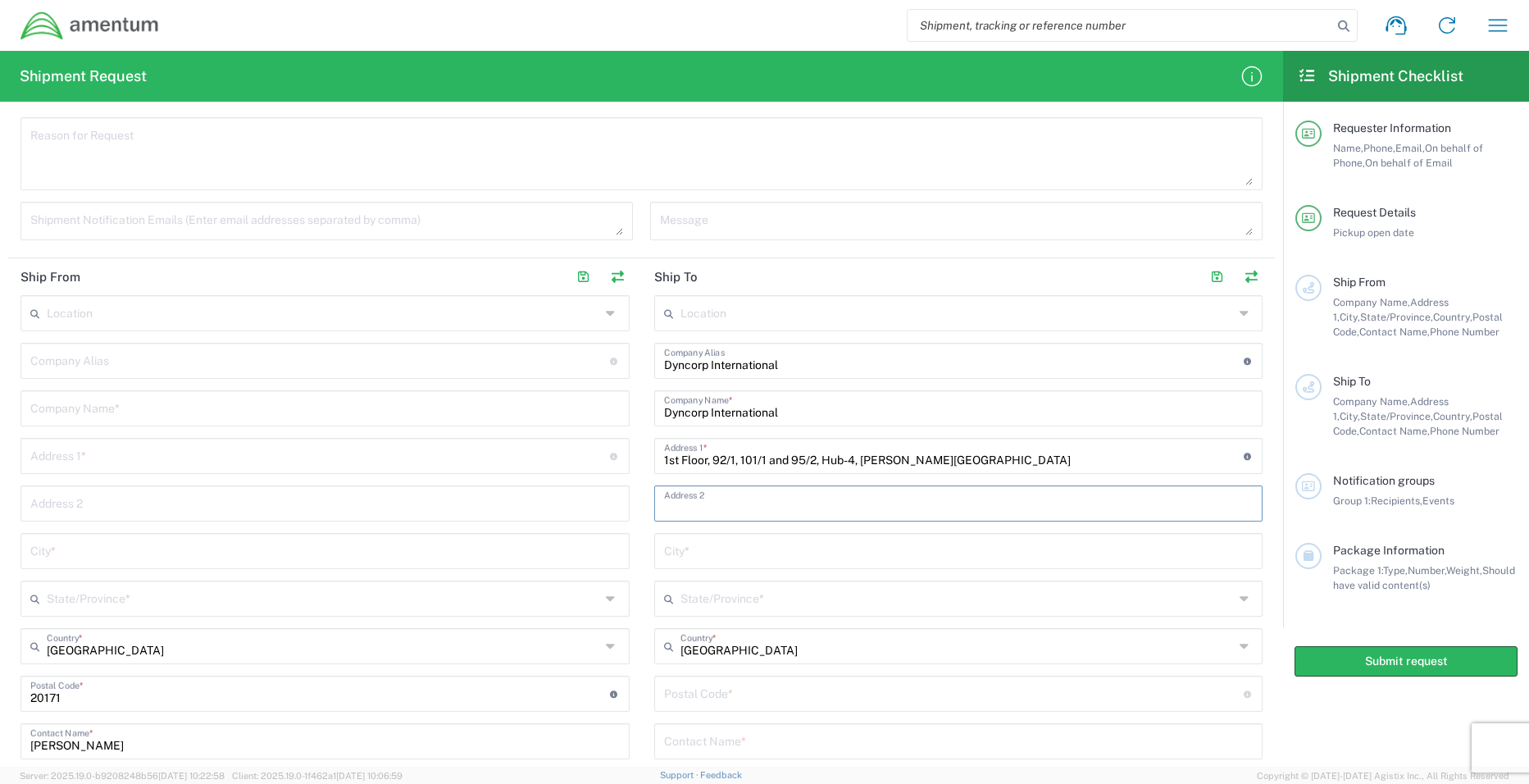
paste input "[GEOGRAPHIC_DATA], [GEOGRAPHIC_DATA]"
drag, startPoint x: 952, startPoint y: 508, endPoint x: 888, endPoint y: 512, distance: 64.1
click at [888, 512] on input "[GEOGRAPHIC_DATA], [GEOGRAPHIC_DATA]" at bounding box center [959, 502] width 590 height 29
type input "[GEOGRAPHIC_DATA], [GEOGRAPHIC_DATA]"
click at [809, 549] on input "text" at bounding box center [959, 549] width 590 height 29
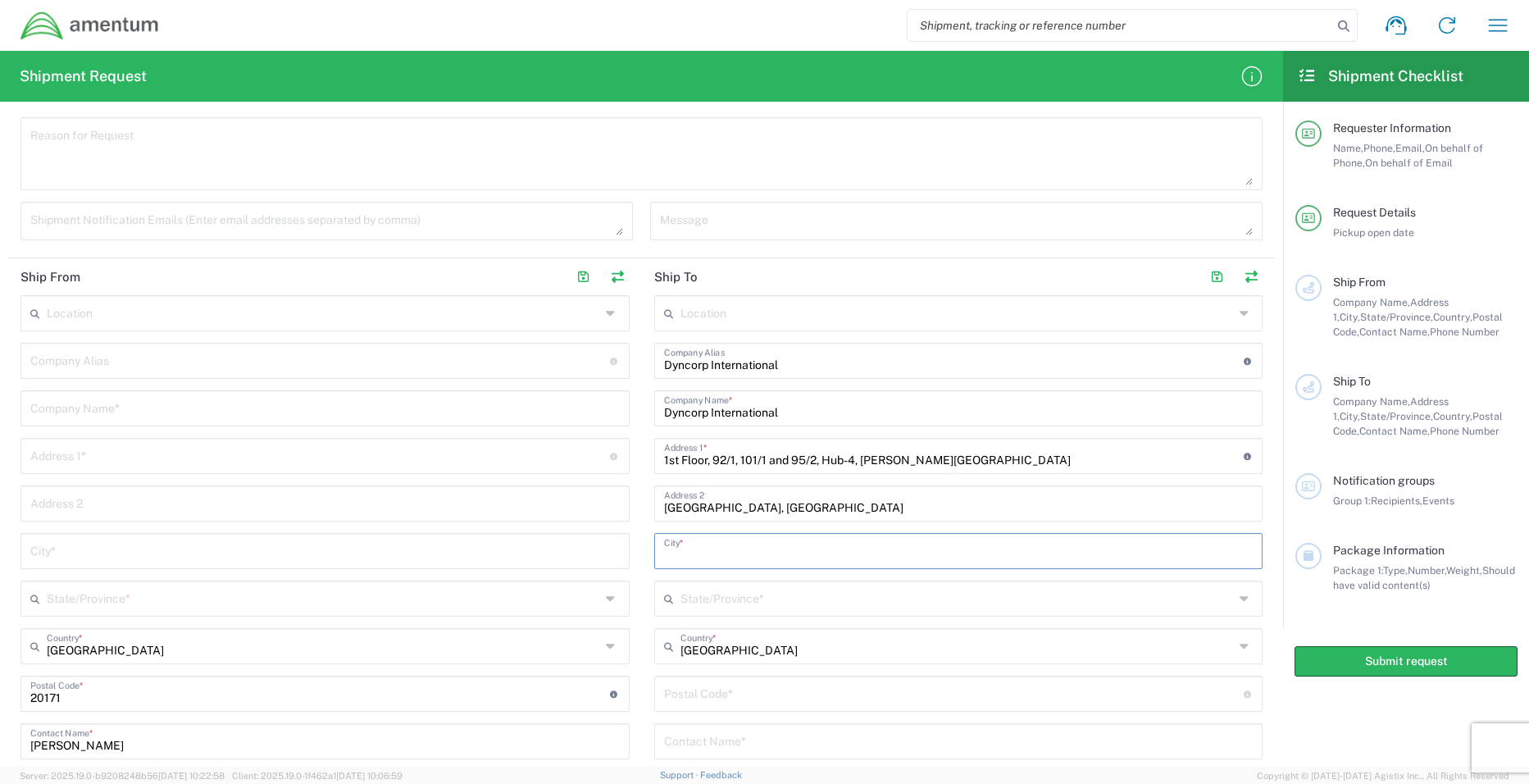
paste input "[GEOGRAPHIC_DATA]"
click at [664, 553] on input "[GEOGRAPHIC_DATA]" at bounding box center [959, 549] width 590 height 29
type input "[GEOGRAPHIC_DATA]"
click at [743, 604] on input "text" at bounding box center [957, 597] width 553 height 29
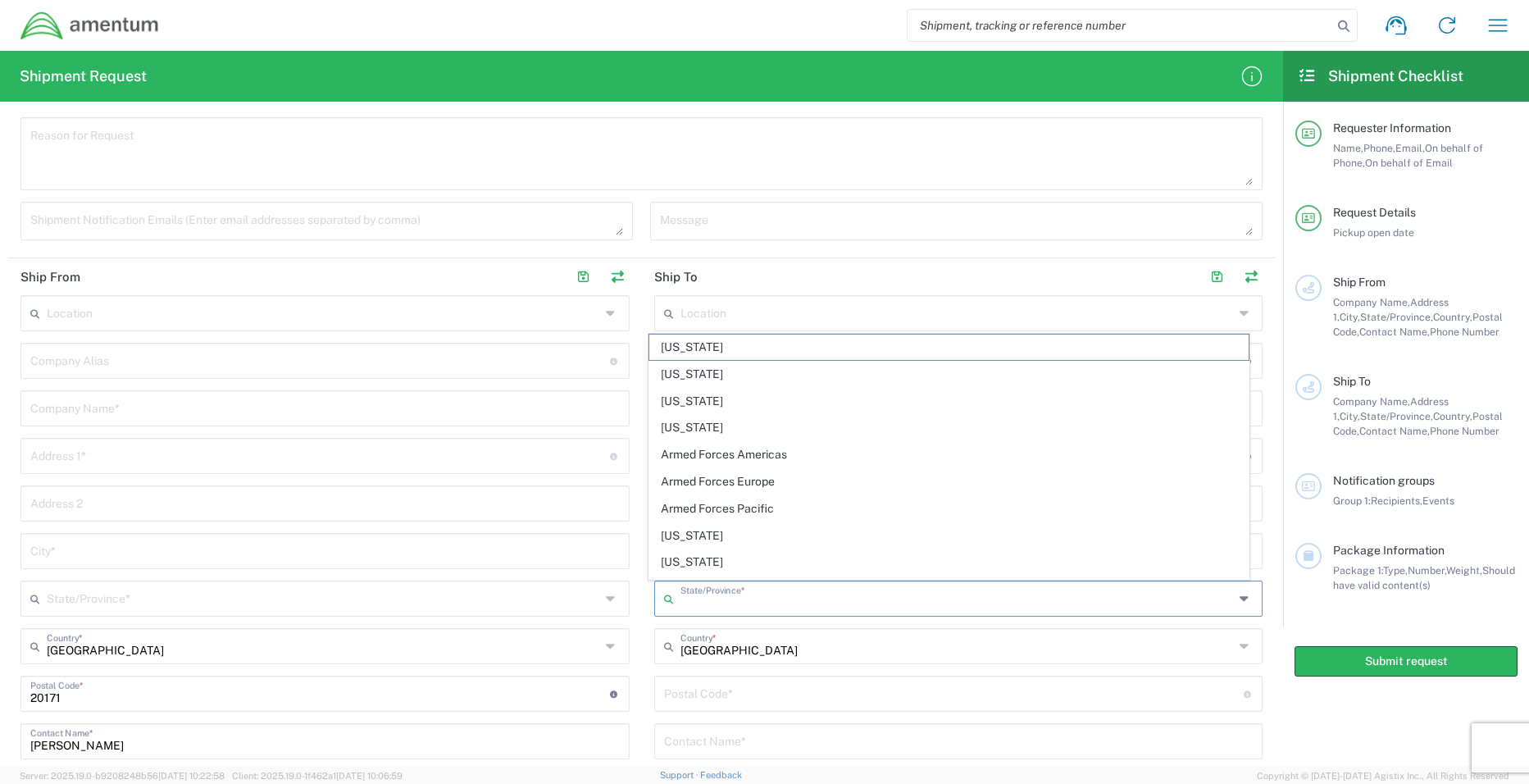
click at [736, 692] on input "undefined" at bounding box center [954, 691] width 580 height 29
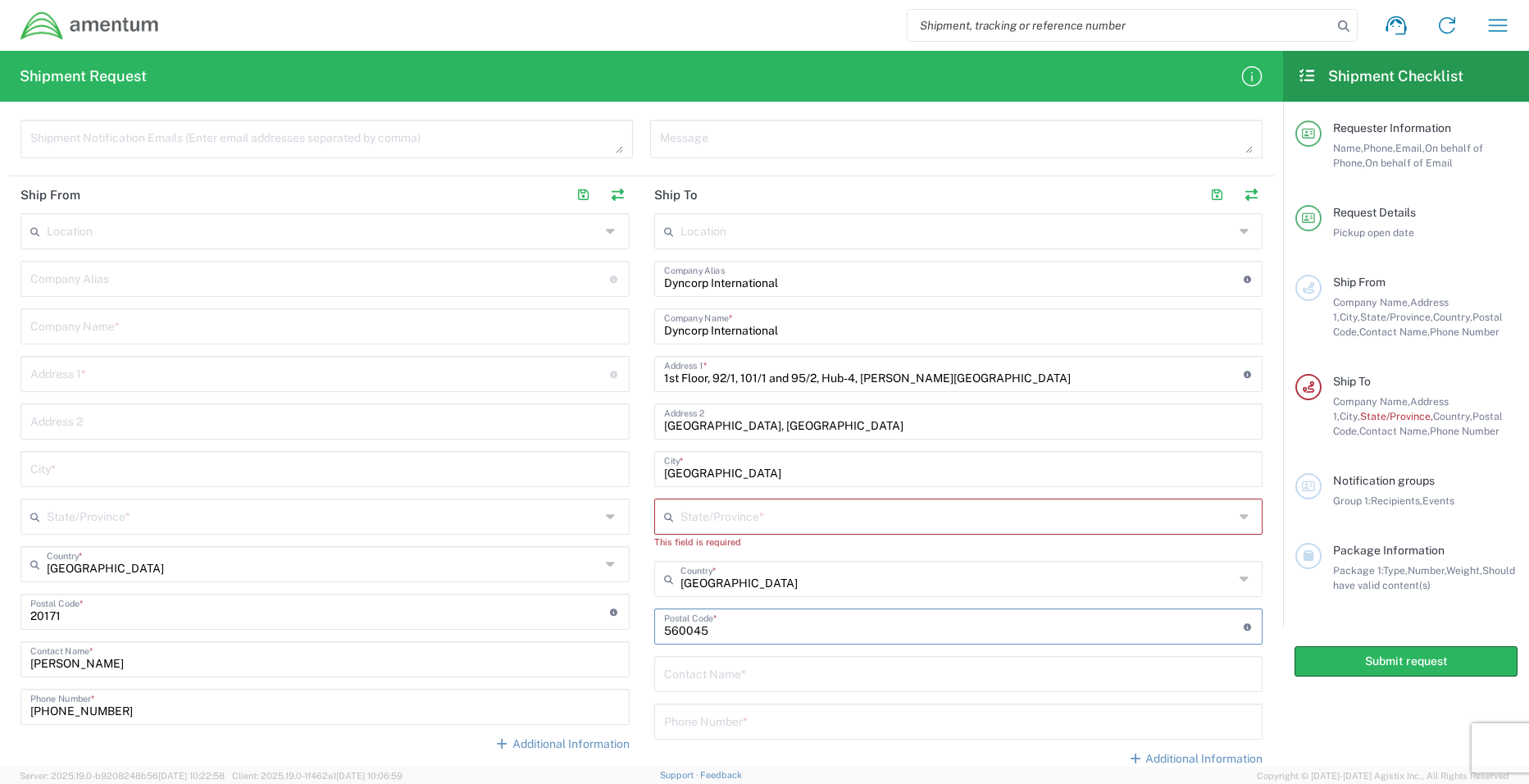
scroll to position [625, 0]
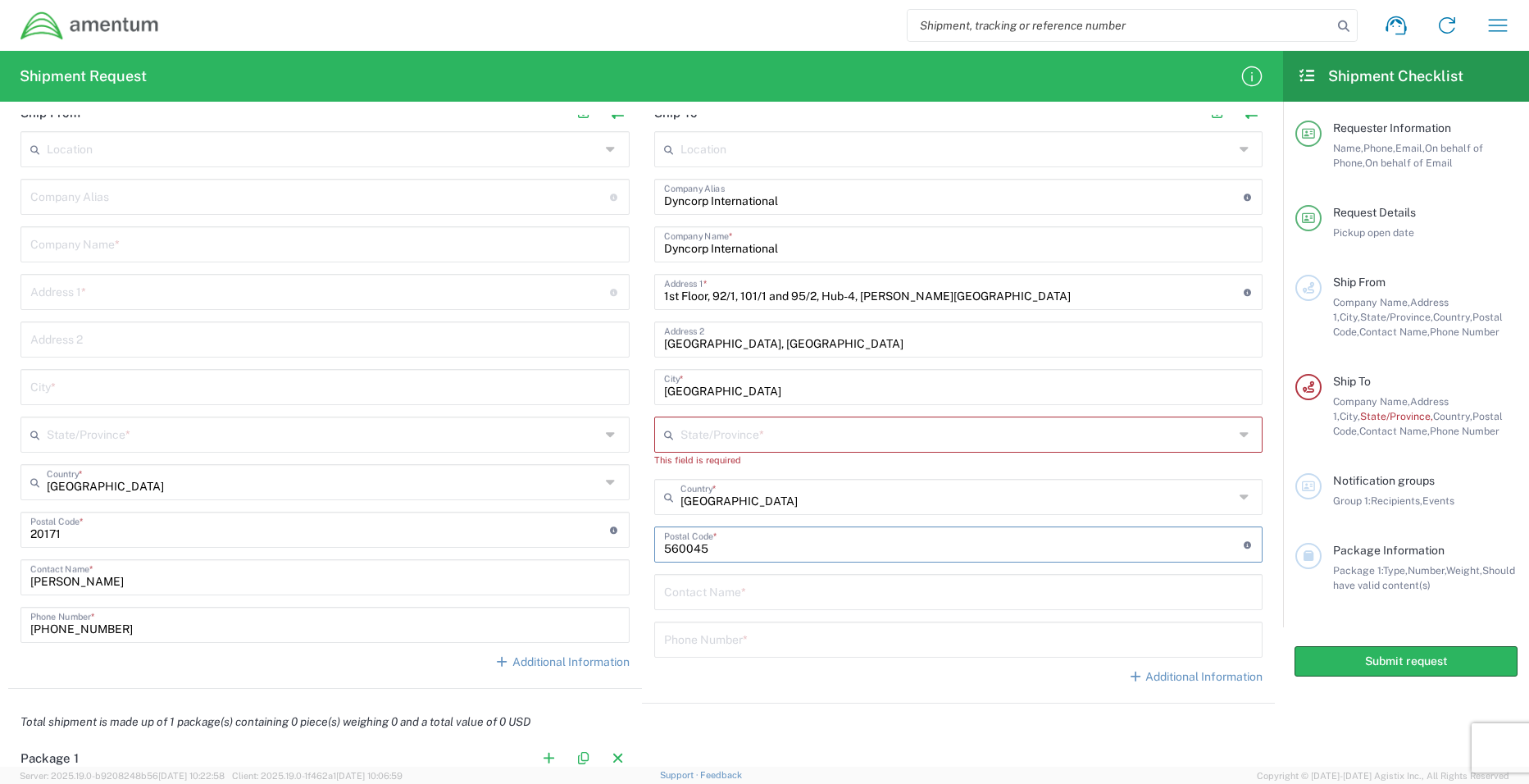
type input "560045"
click at [813, 589] on input "text" at bounding box center [959, 590] width 590 height 29
type input "[PERSON_NAME]"
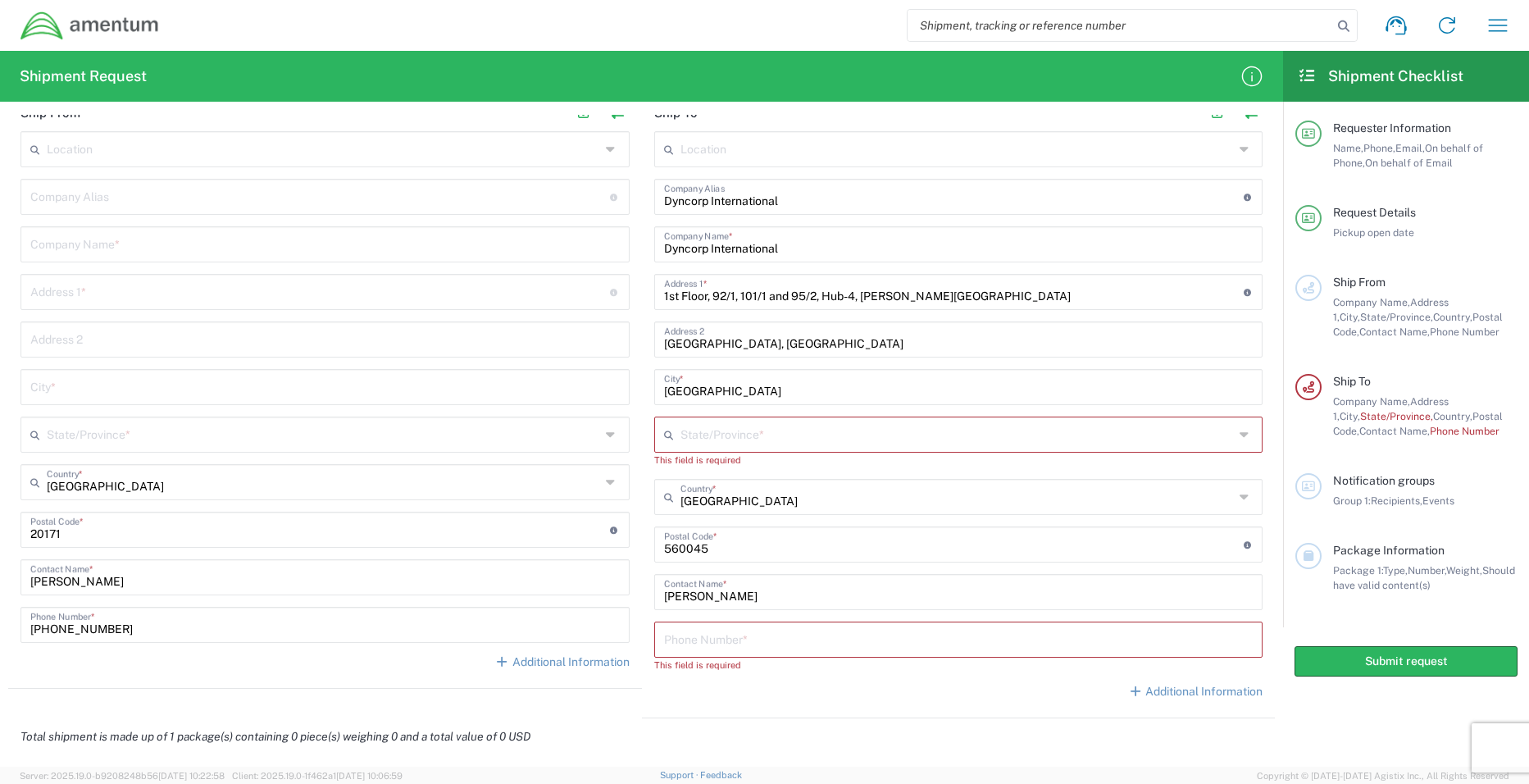
click at [859, 640] on input "tel" at bounding box center [959, 638] width 590 height 29
paste input "0091 7022587006"
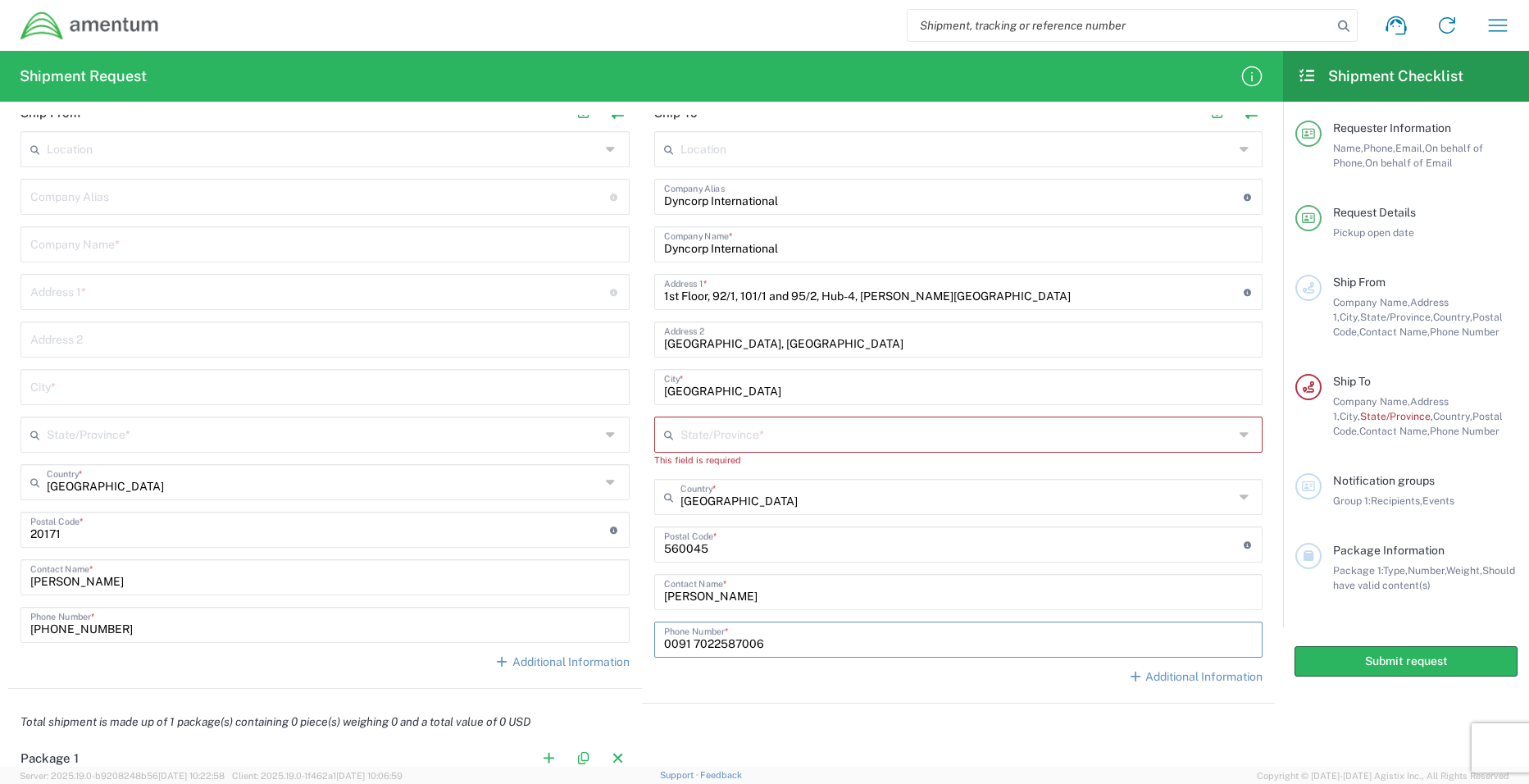
type input "0091 7022587006"
click at [1240, 437] on icon at bounding box center [1246, 434] width 13 height 27
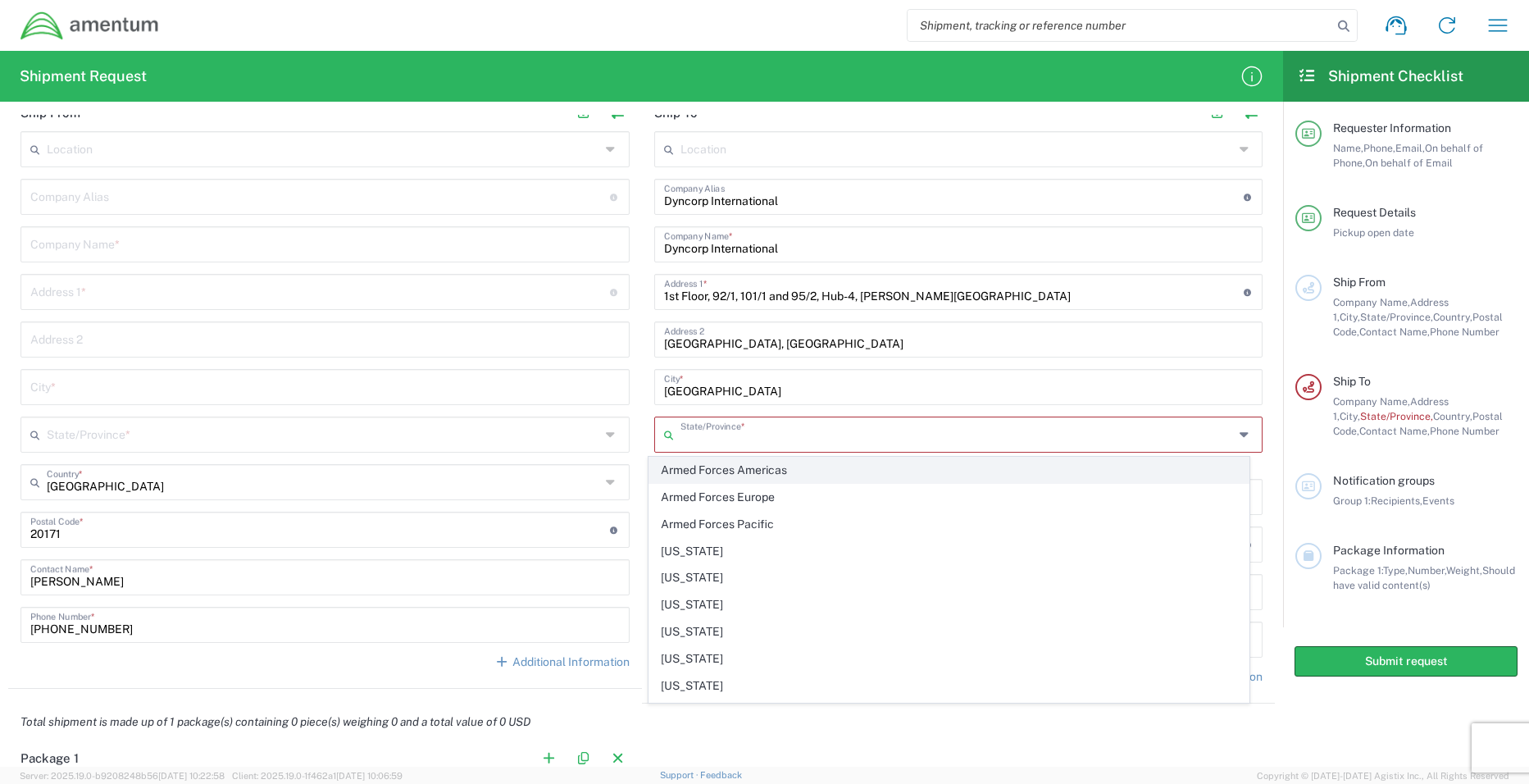
scroll to position [0, 0]
click at [942, 388] on input "[GEOGRAPHIC_DATA]" at bounding box center [959, 386] width 590 height 29
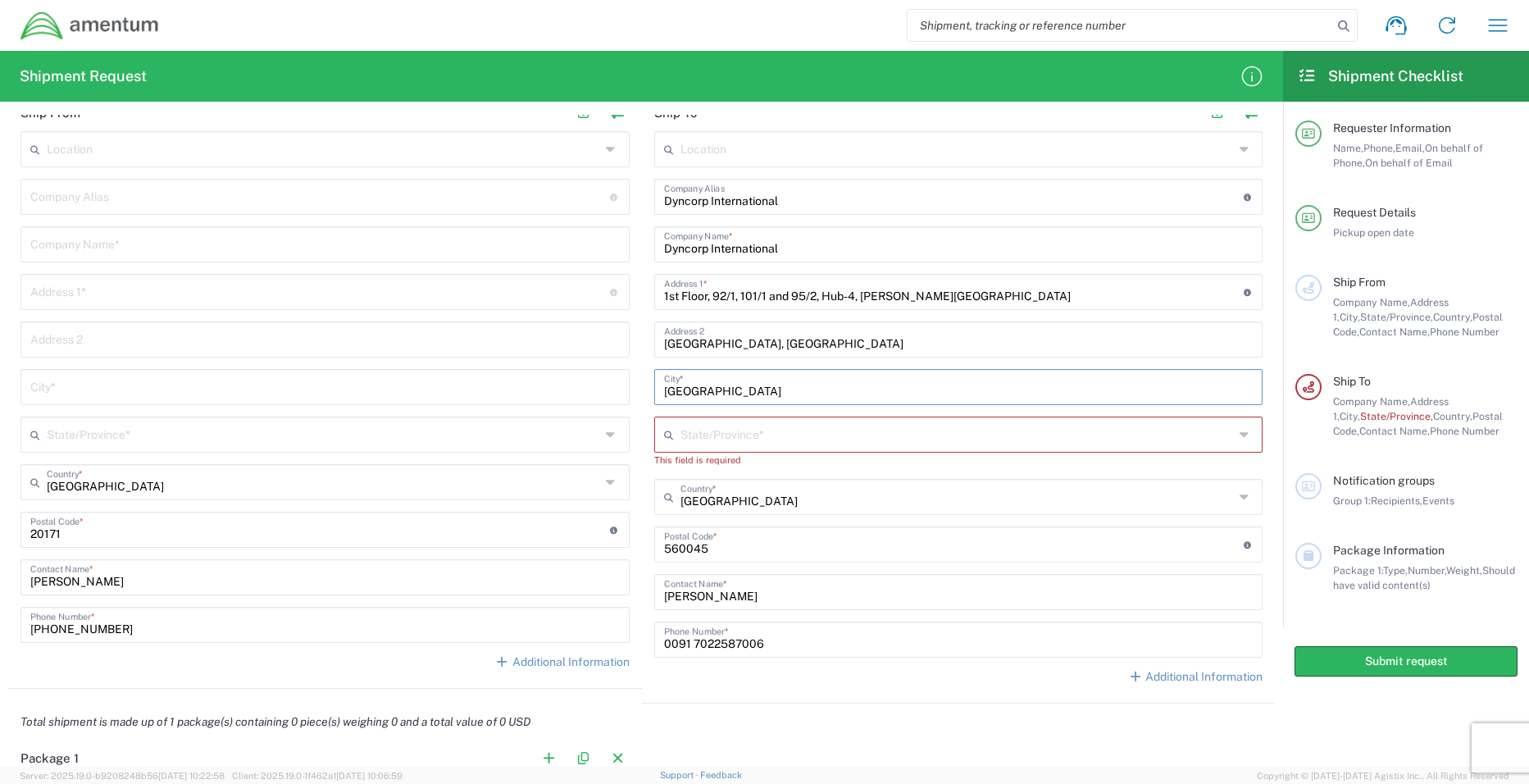
click at [1240, 499] on icon at bounding box center [1246, 496] width 13 height 27
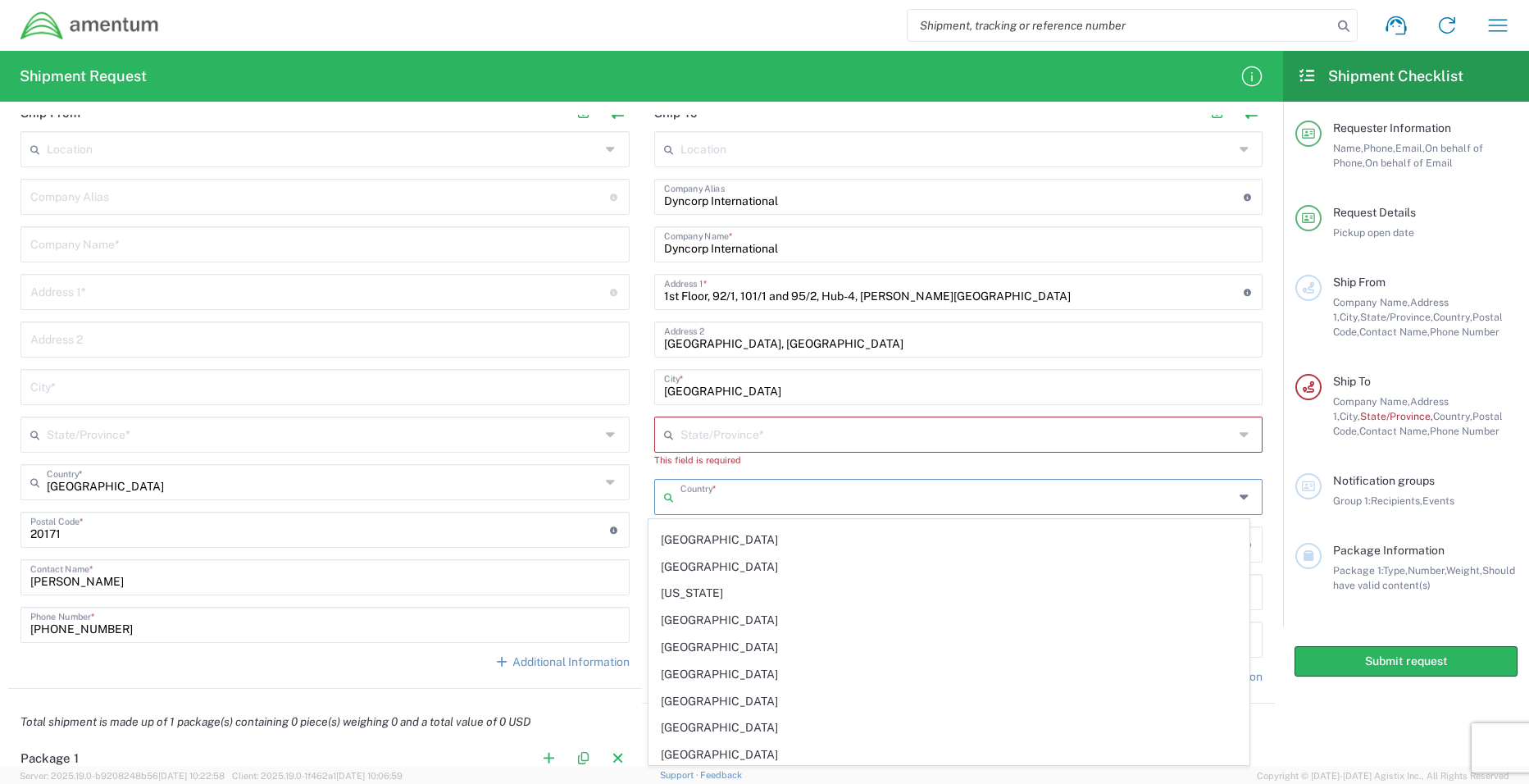
scroll to position [2705, 0]
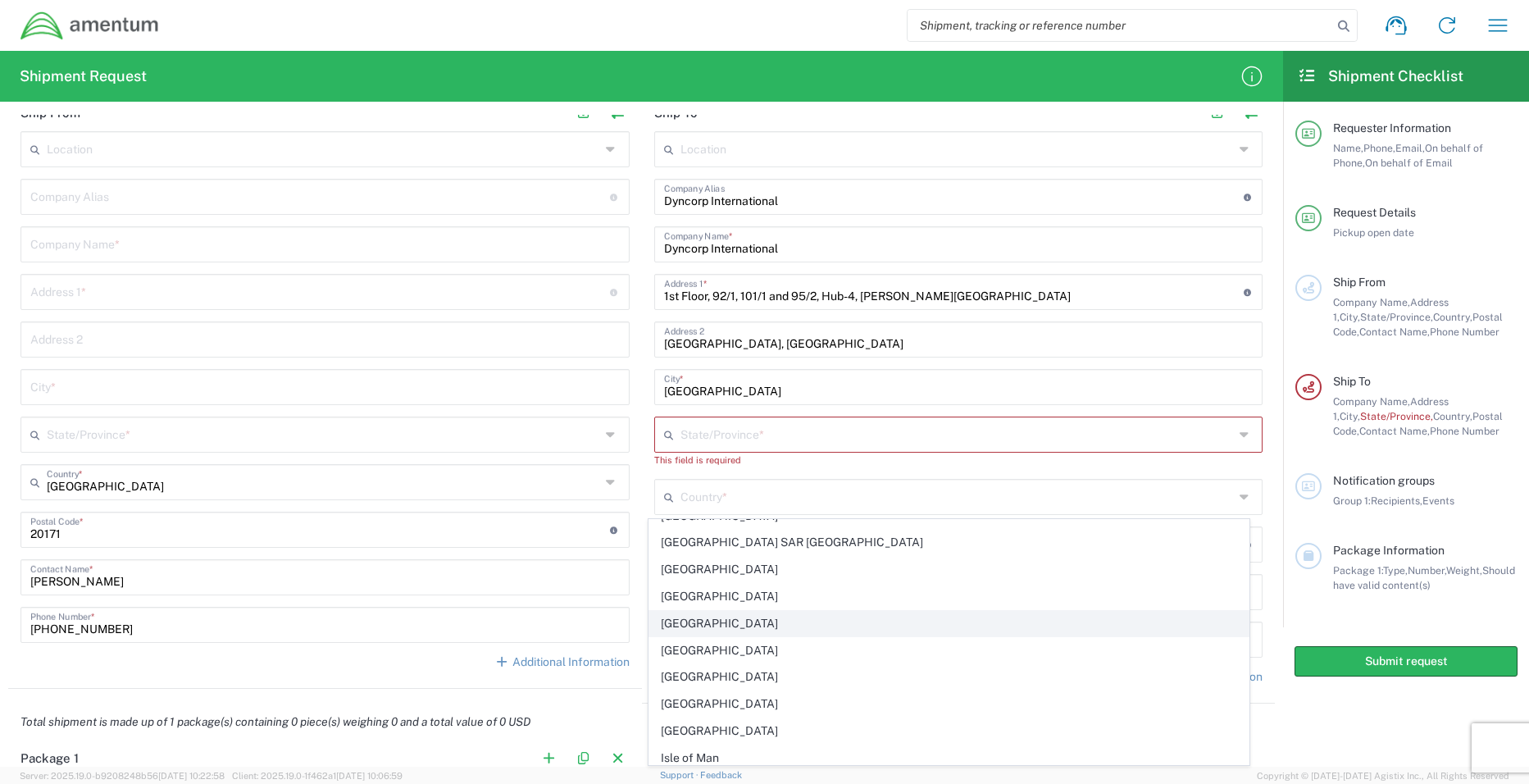
click at [796, 629] on span "[GEOGRAPHIC_DATA]" at bounding box center [949, 623] width 600 height 26
type input "[GEOGRAPHIC_DATA]"
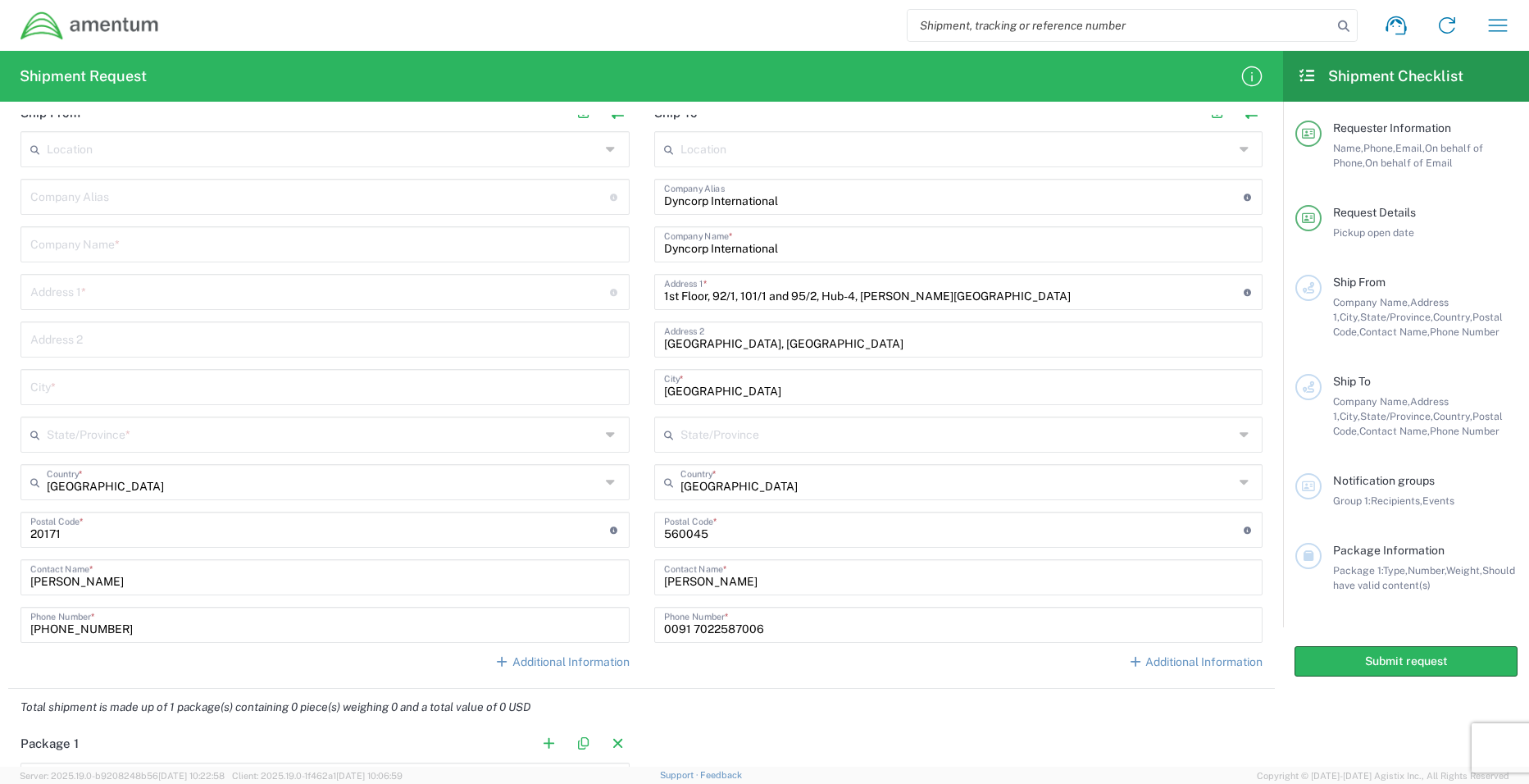
scroll to position [543, 0]
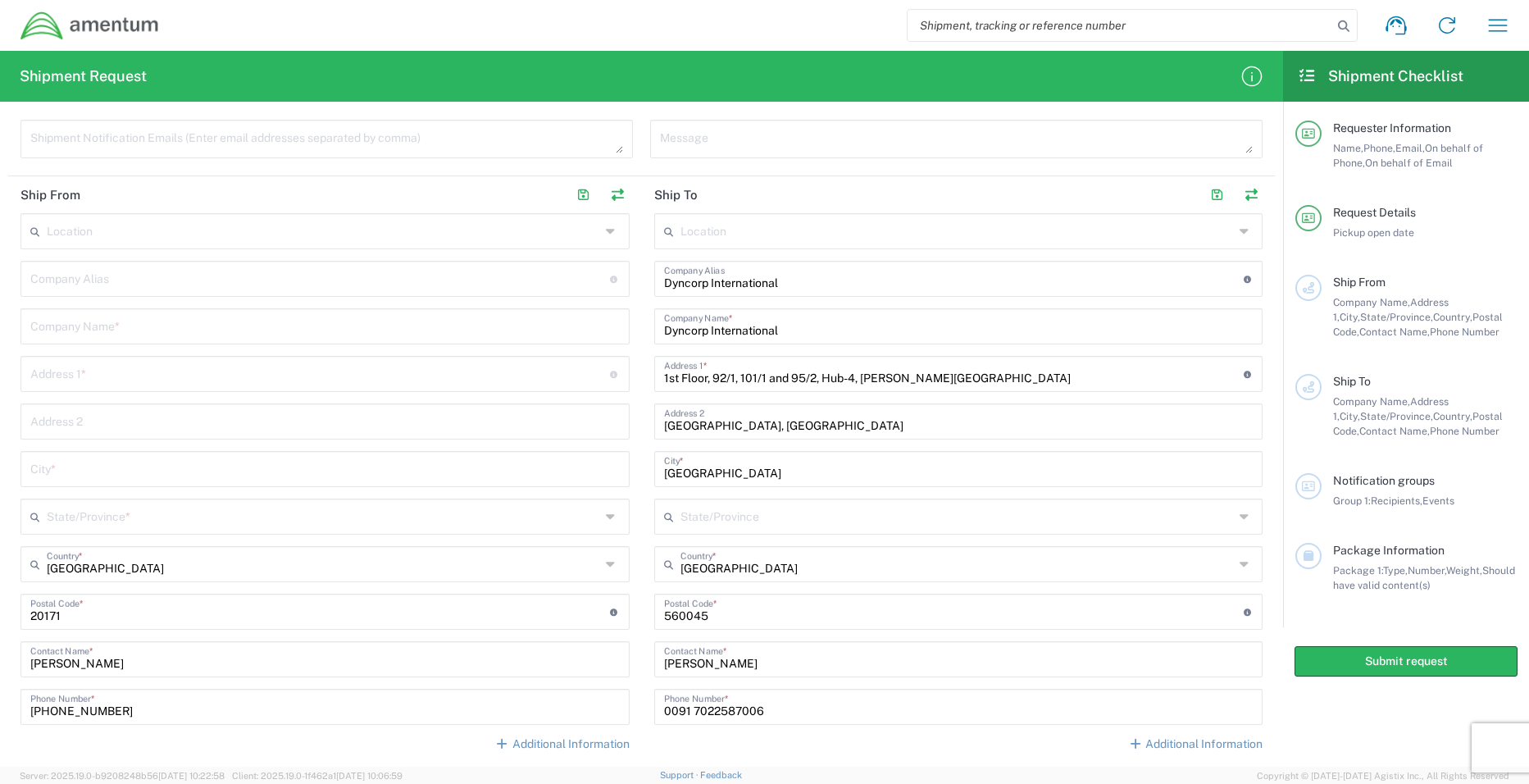
click at [1240, 237] on icon at bounding box center [1246, 231] width 13 height 27
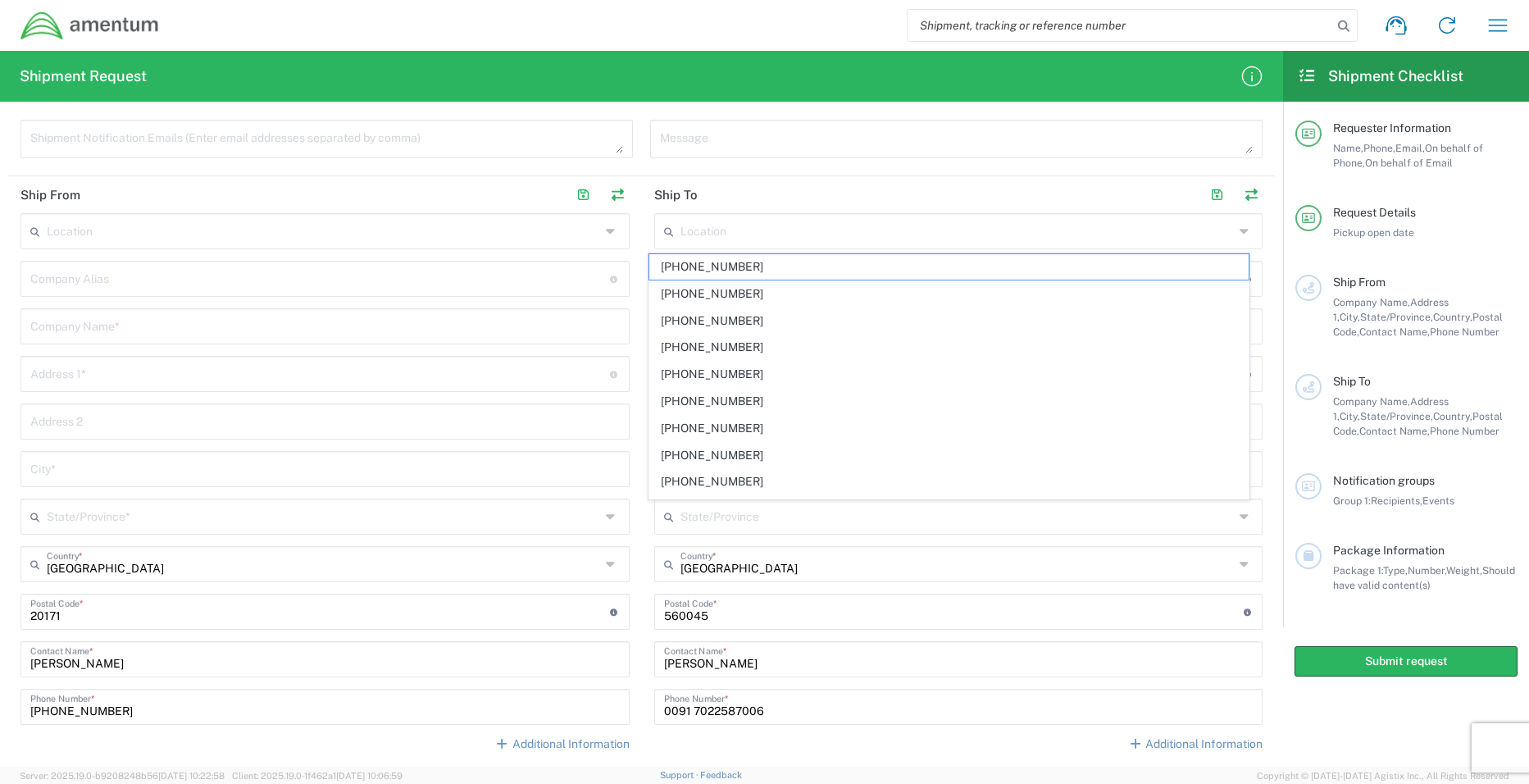
click at [1240, 237] on icon at bounding box center [1246, 231] width 13 height 27
click at [213, 233] on input "text" at bounding box center [323, 230] width 553 height 29
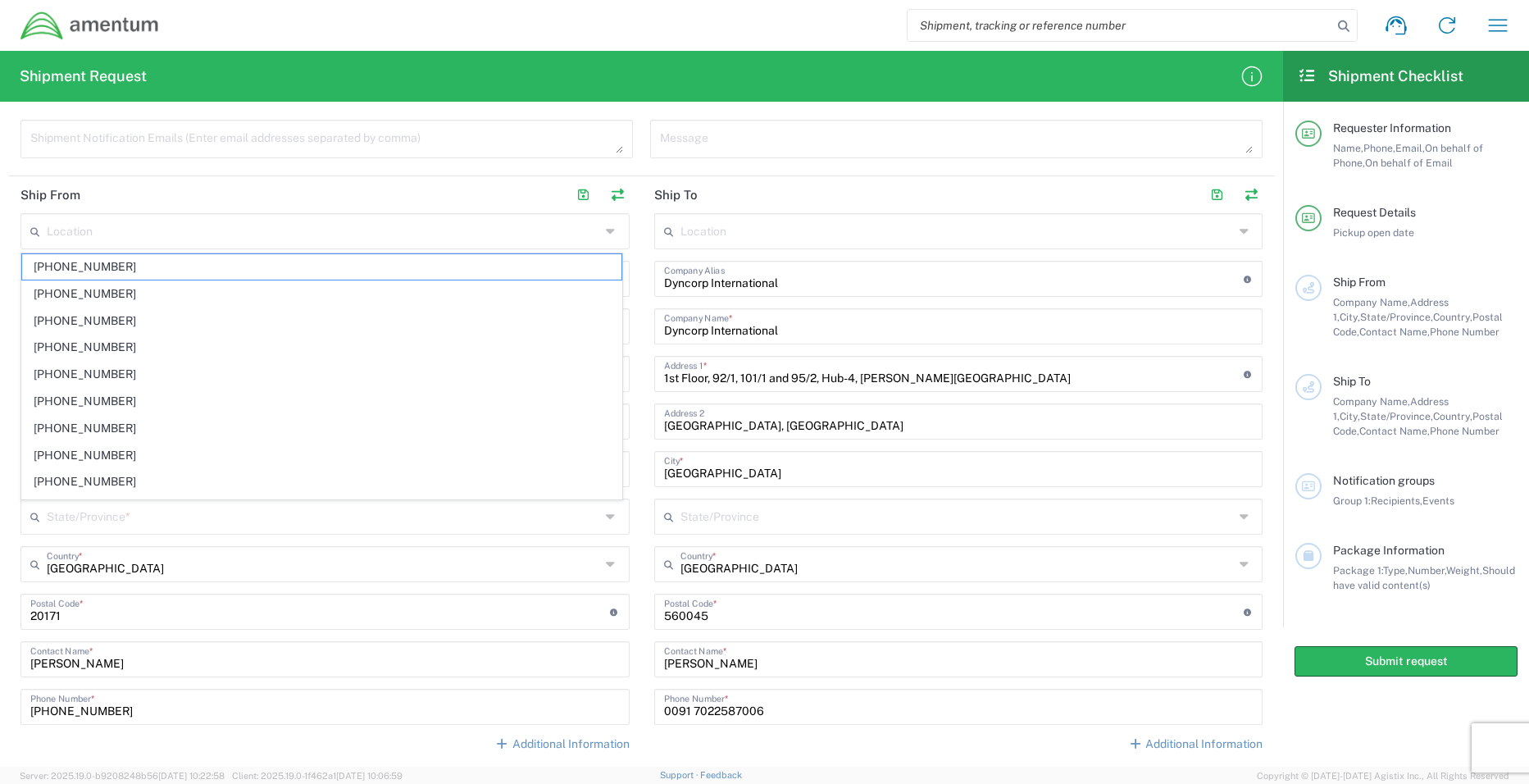
click at [405, 164] on div "Shipment Notification Emails (Enter email addresses separated by comma)" at bounding box center [327, 144] width 629 height 50
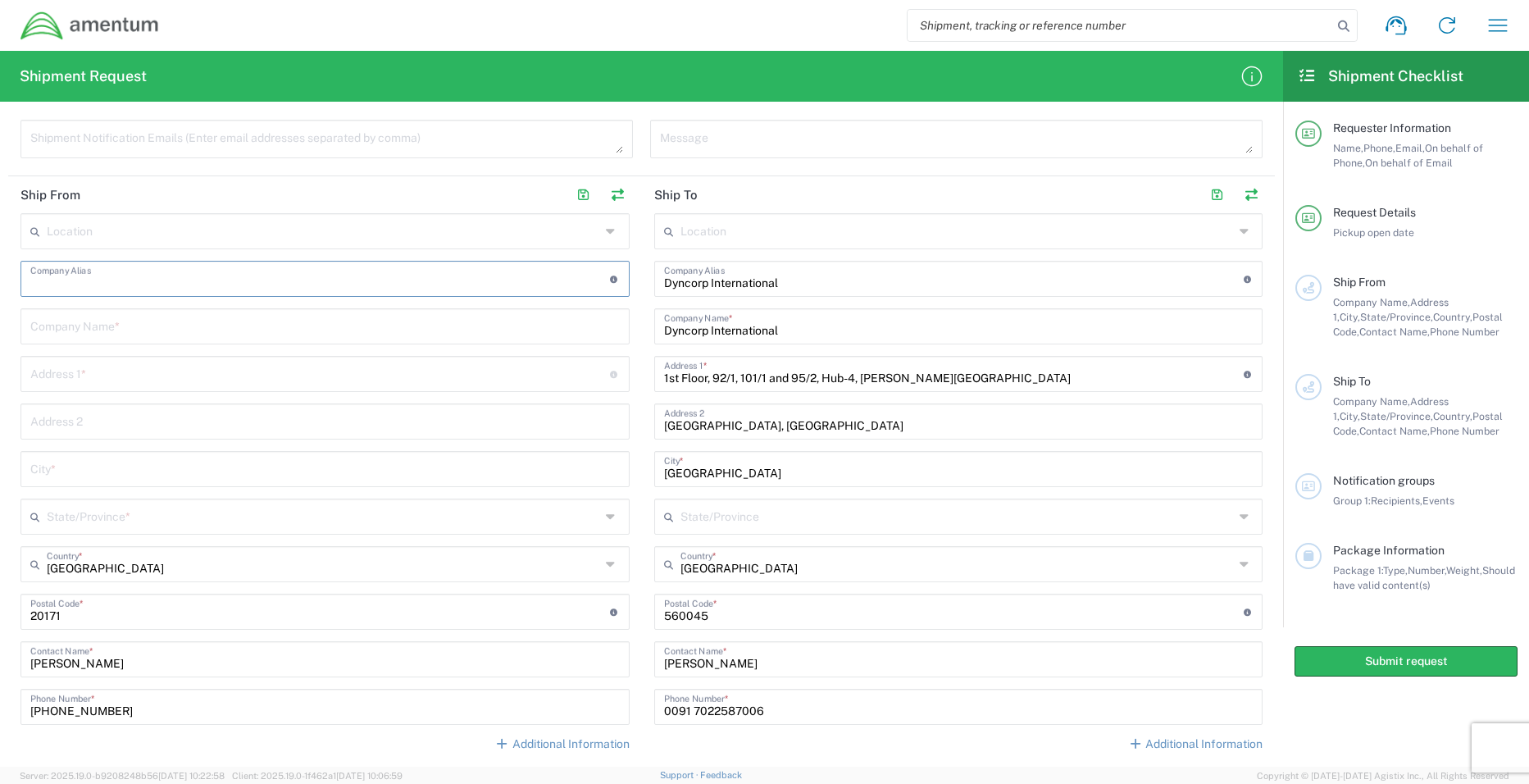
click at [318, 275] on input "text" at bounding box center [321, 277] width 580 height 29
type input "FedEx Ship Center"
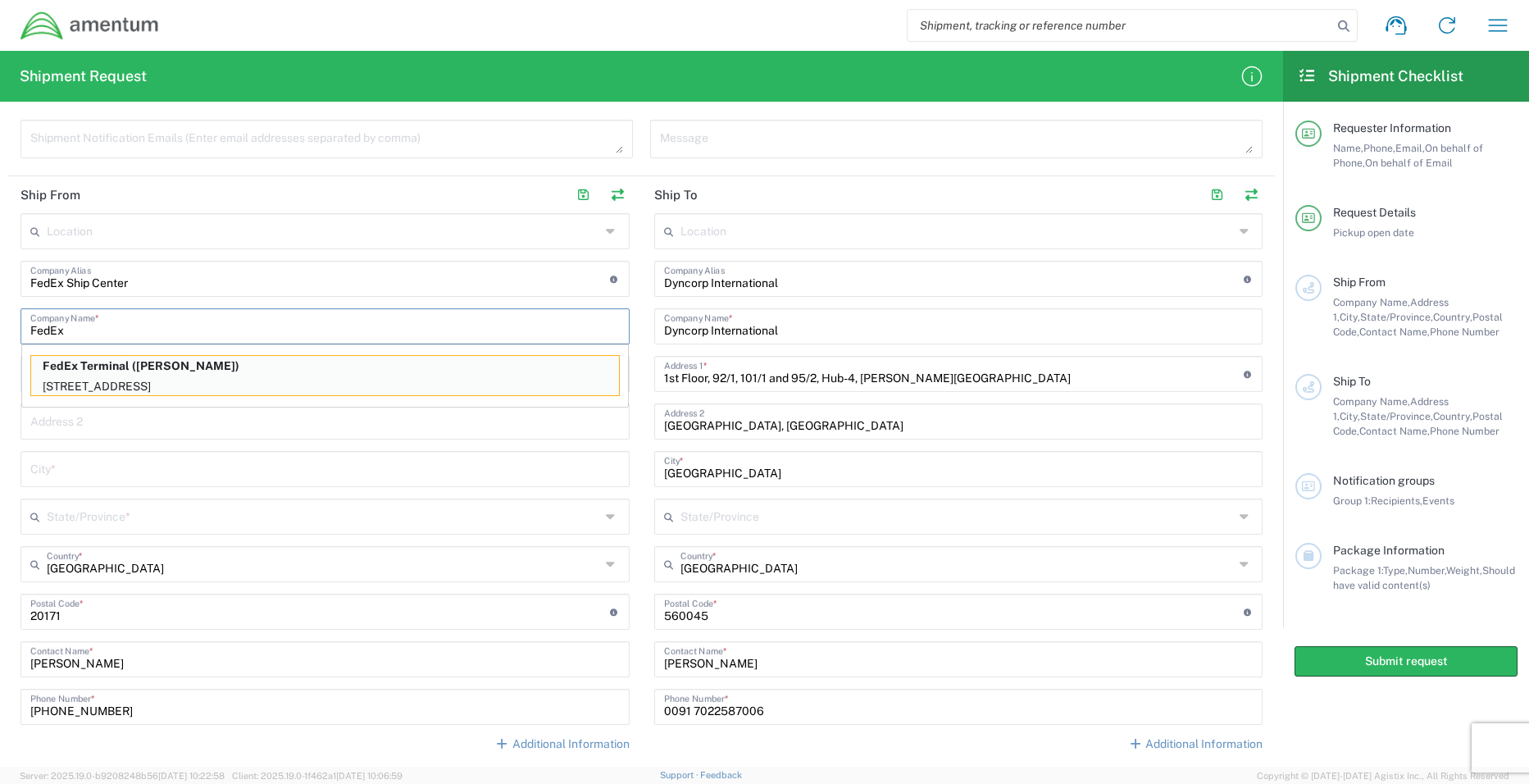
type input "FedEx"
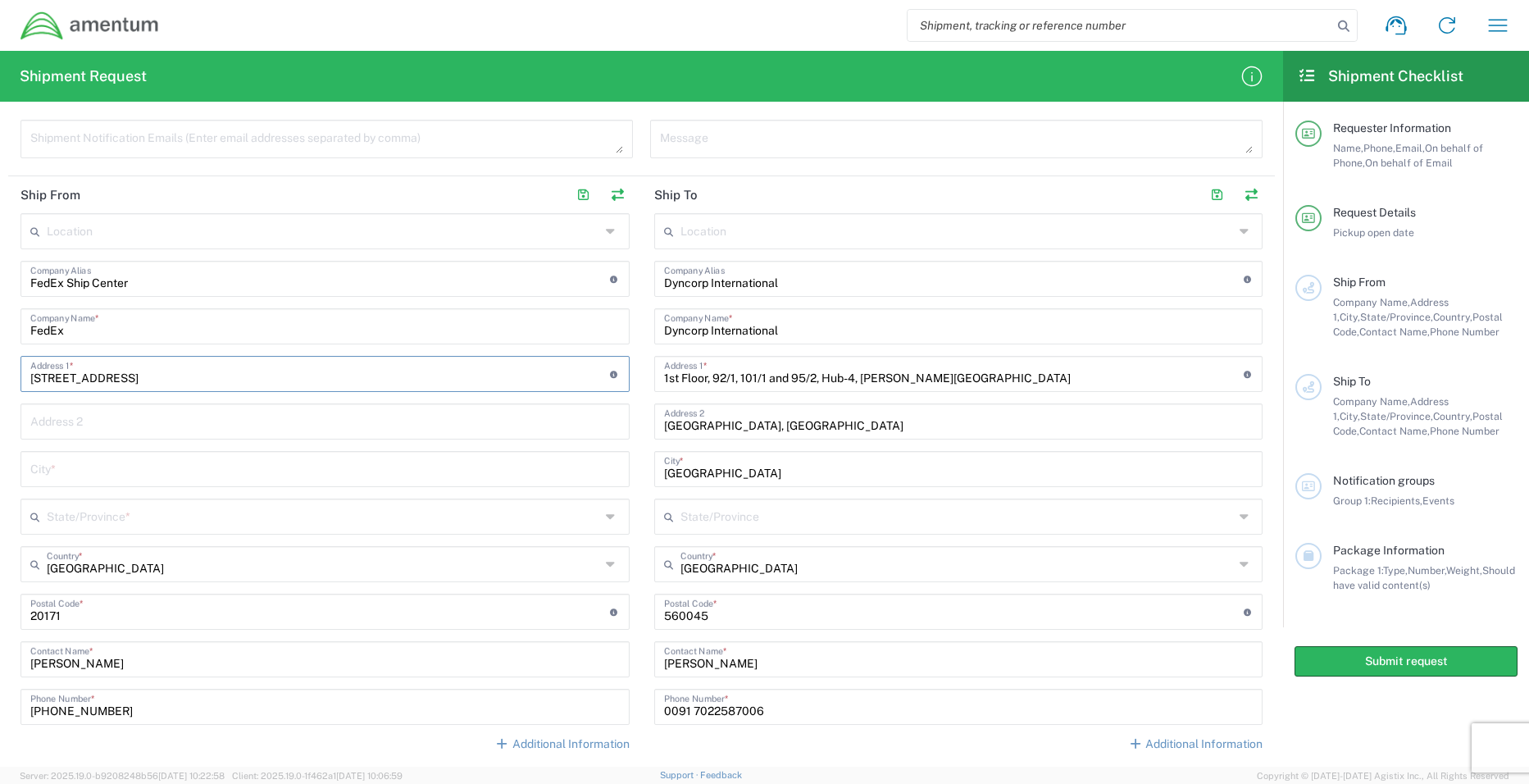
type input "[STREET_ADDRESS]"
type input "[PERSON_NAME]"
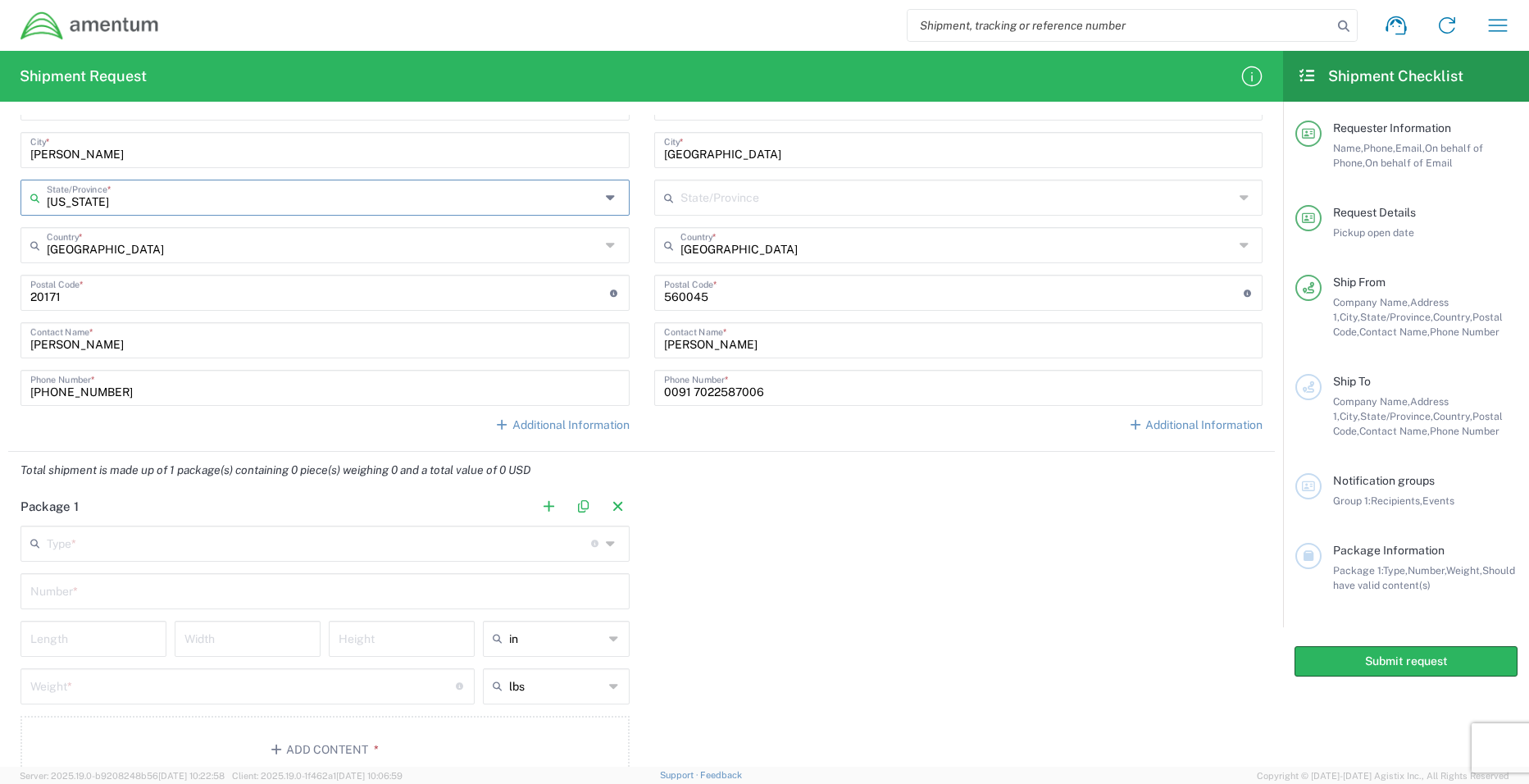
scroll to position [872, 0]
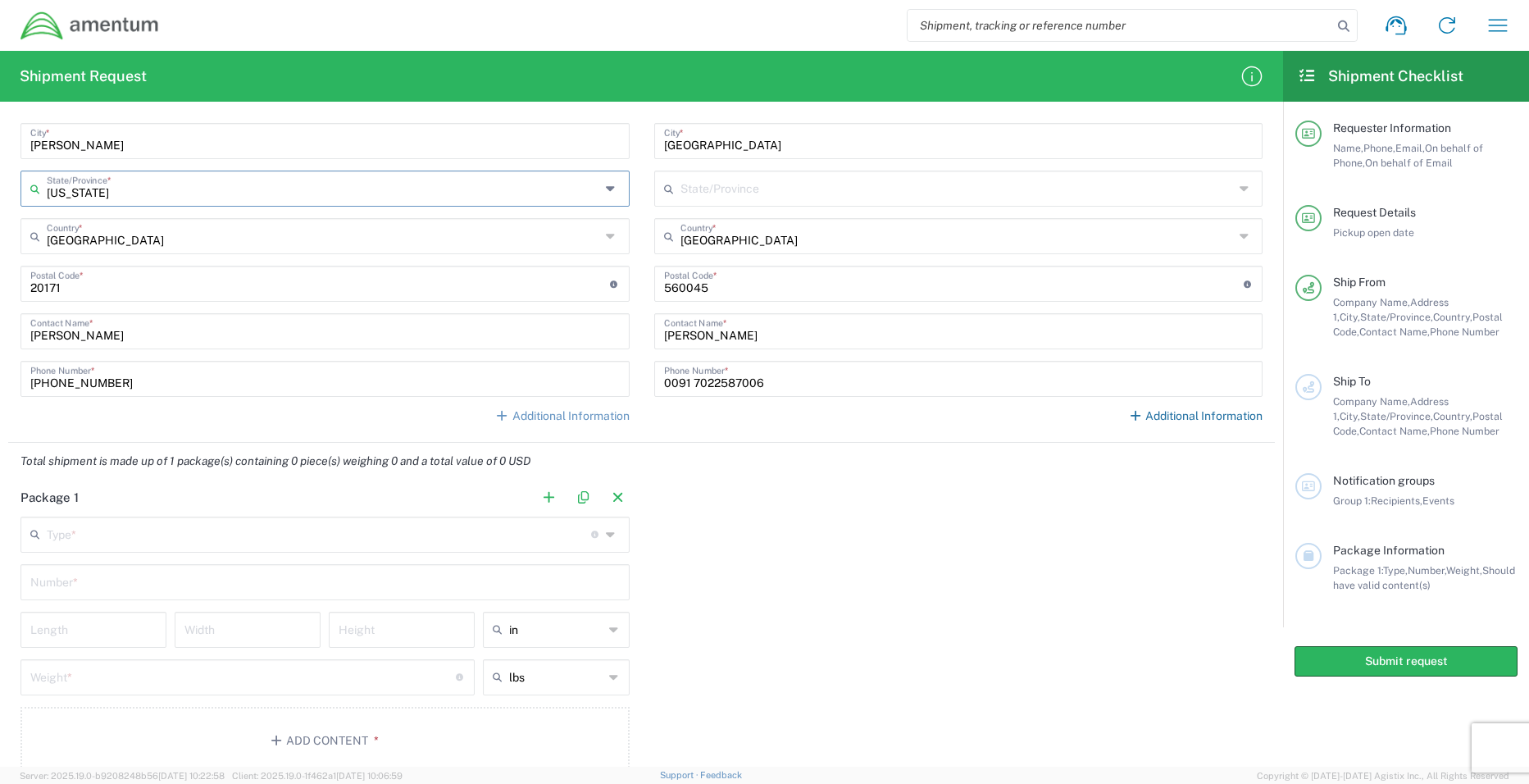
type input "[US_STATE]"
click at [1129, 419] on icon at bounding box center [1135, 416] width 15 height 12
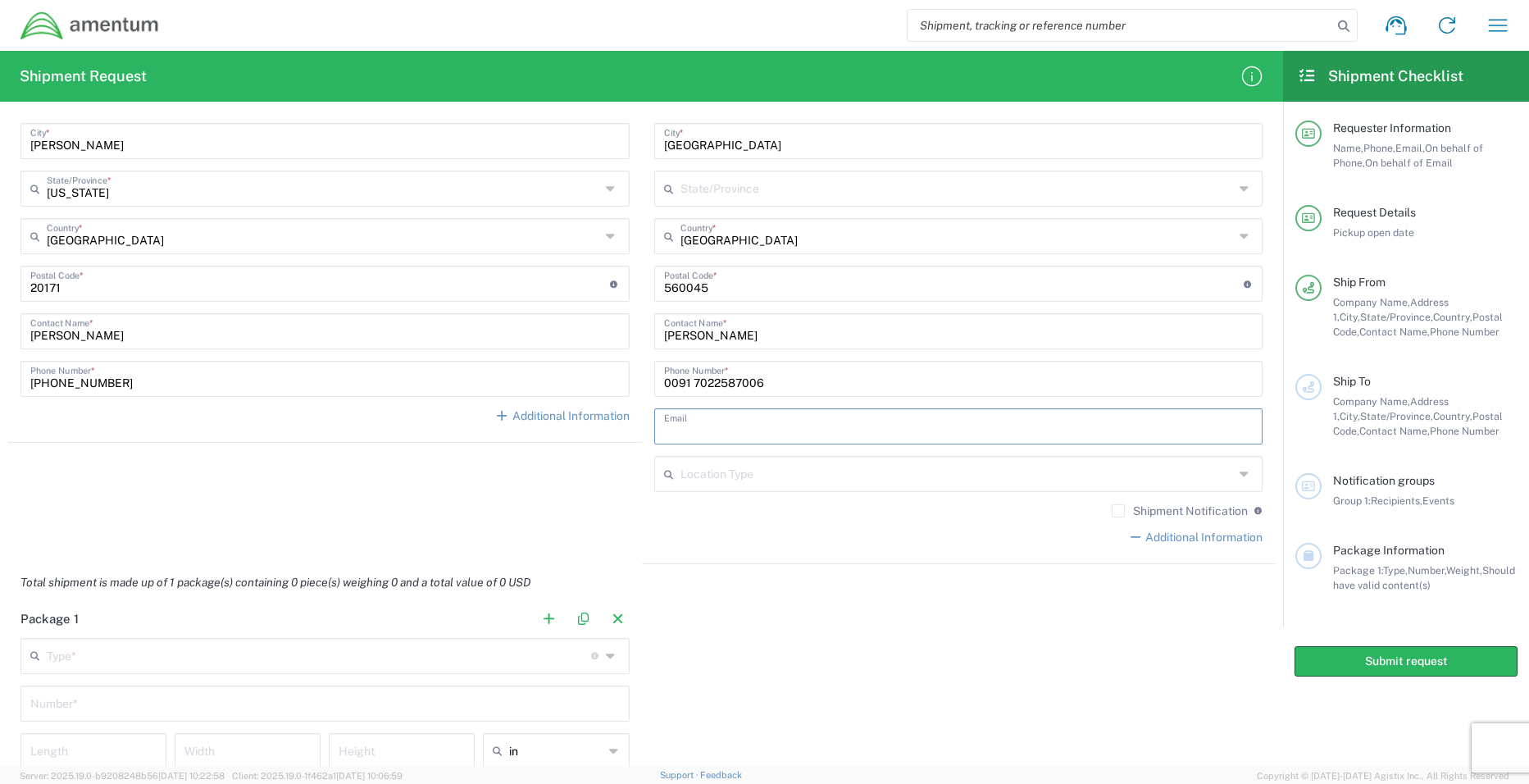
click at [993, 419] on input "text" at bounding box center [959, 424] width 590 height 29
click at [751, 429] on input "text" at bounding box center [959, 424] width 590 height 29
paste input "[EMAIL_ADDRESS][DOMAIN_NAME]"
type input "[EMAIL_ADDRESS][DOMAIN_NAME]"
click at [350, 515] on agx-shipment-stop-widget "Ship From Location [PHONE_NUMBER] [PHONE_NUMBER] [PHONE_NUMBER] [PHONE_NUMBER] …" at bounding box center [325, 206] width 633 height 716
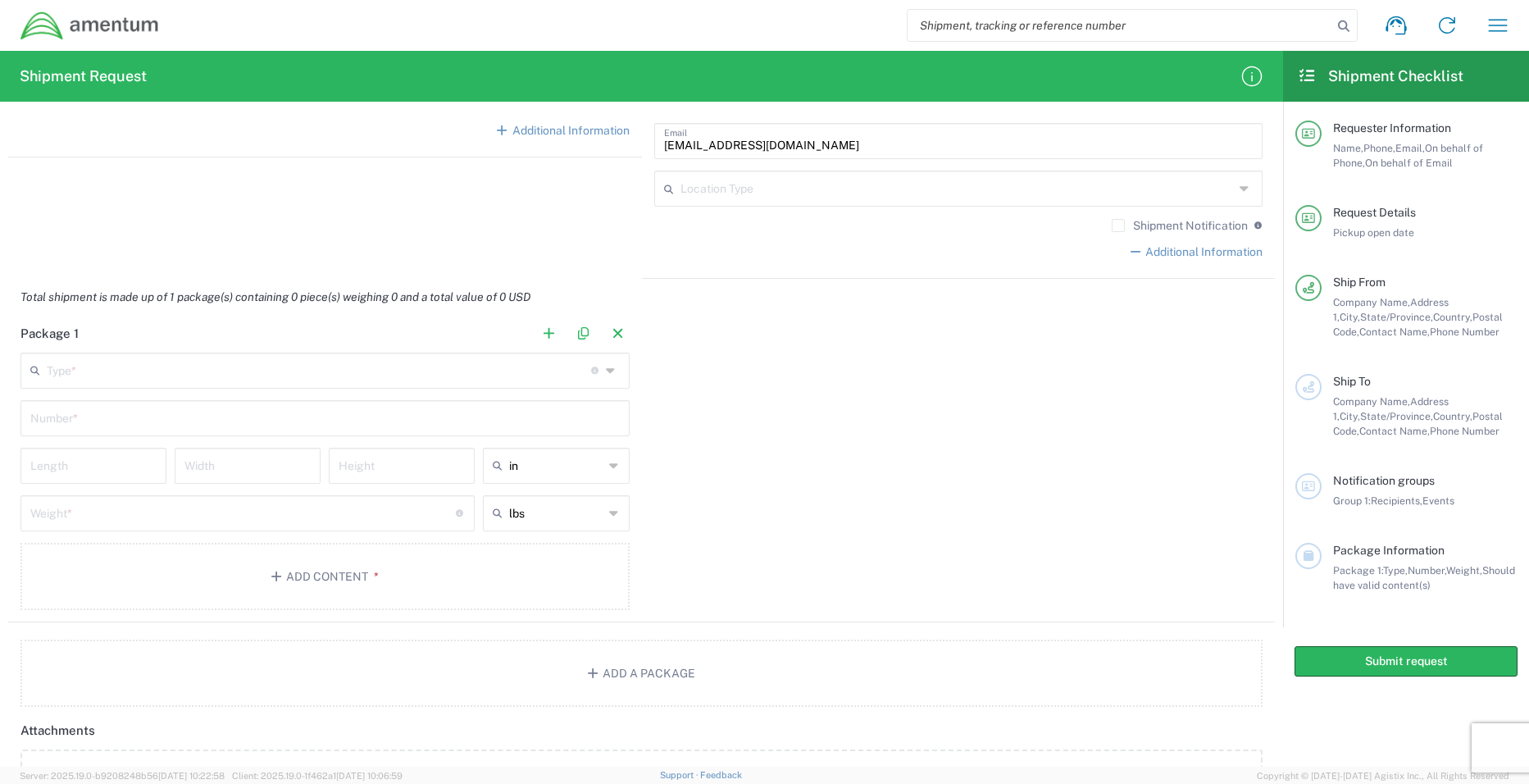
scroll to position [1199, 0]
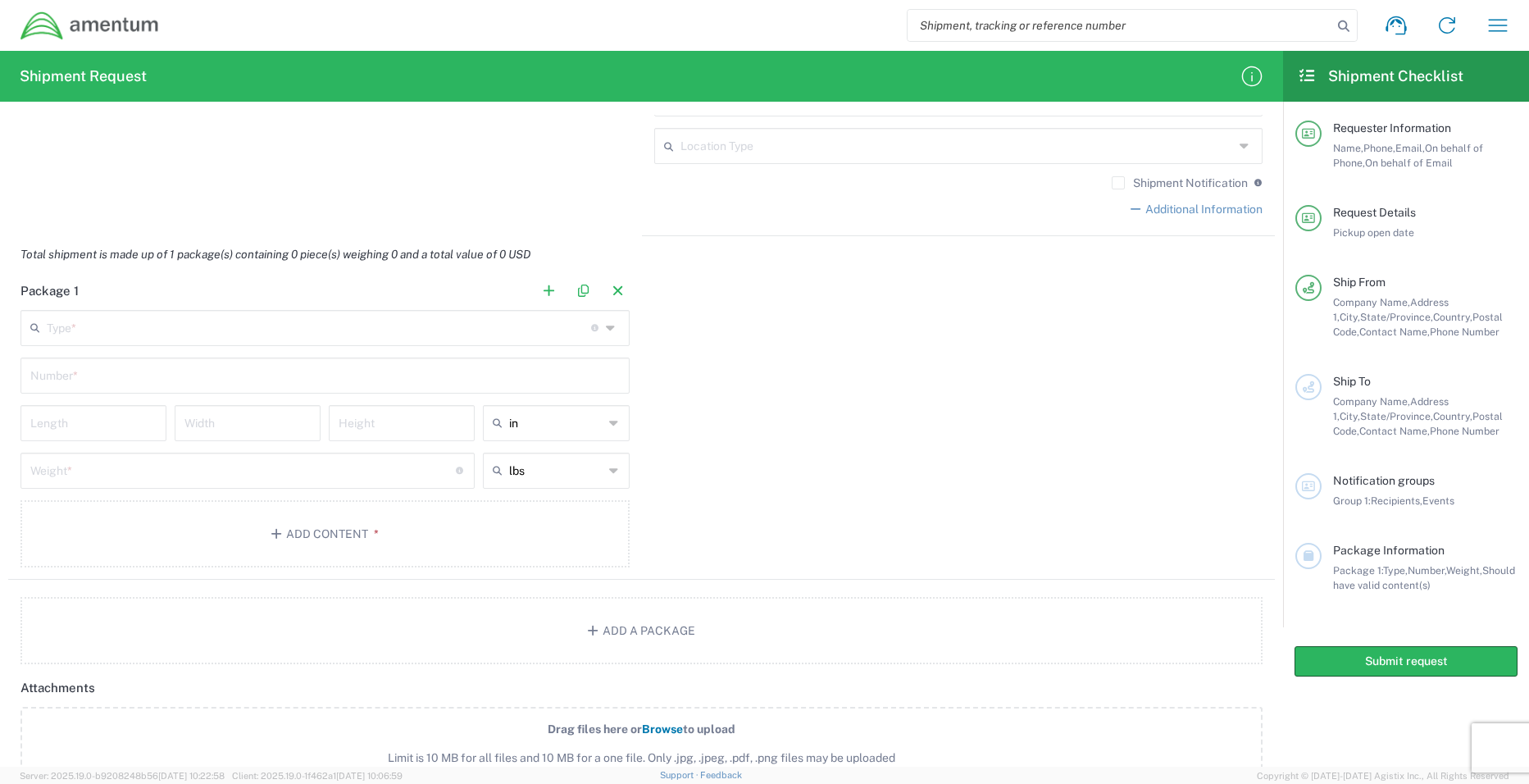
click at [606, 327] on icon at bounding box center [612, 327] width 13 height 27
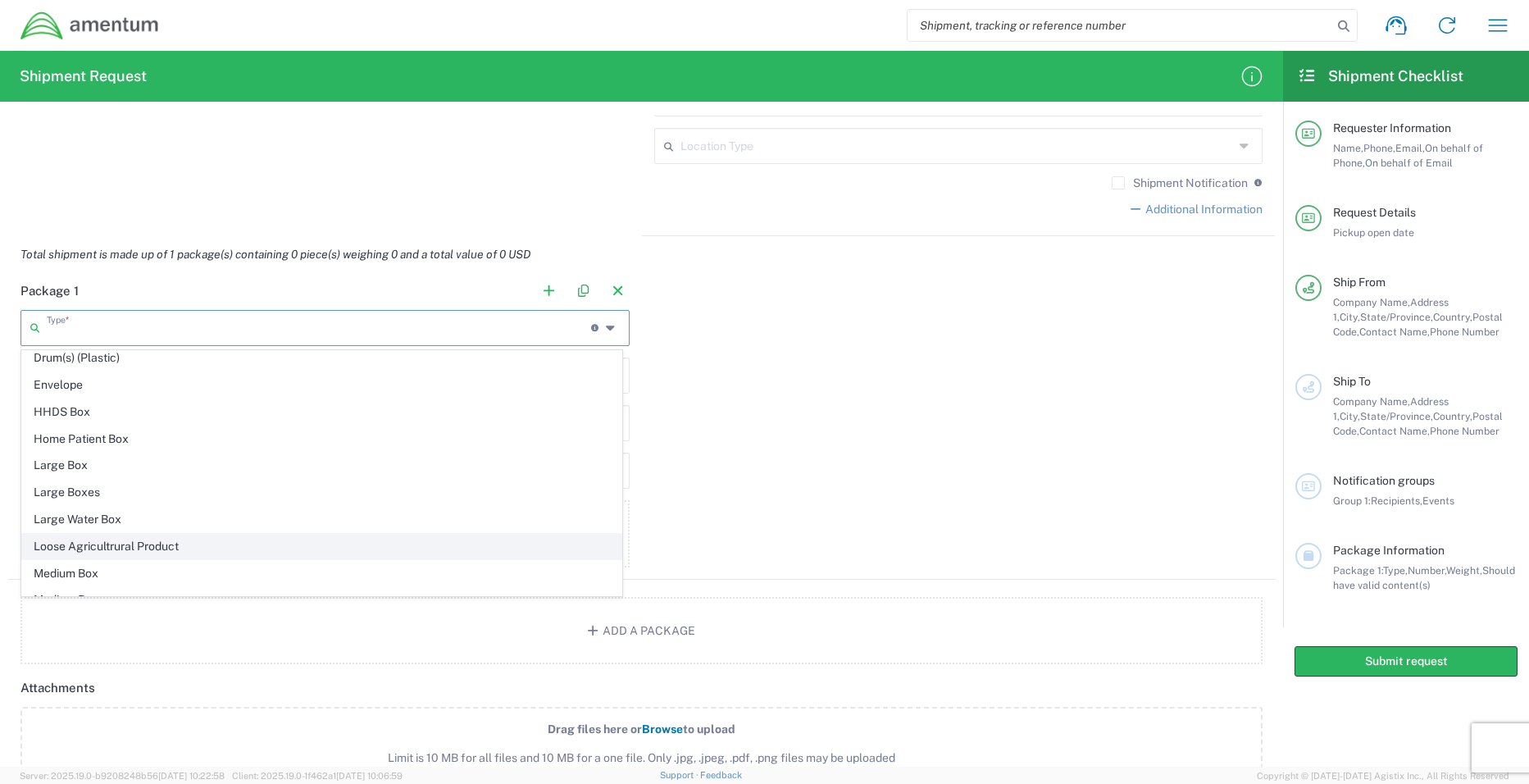
scroll to position [492, 0]
click at [297, 535] on span "Medium Box" at bounding box center [322, 544] width 600 height 26
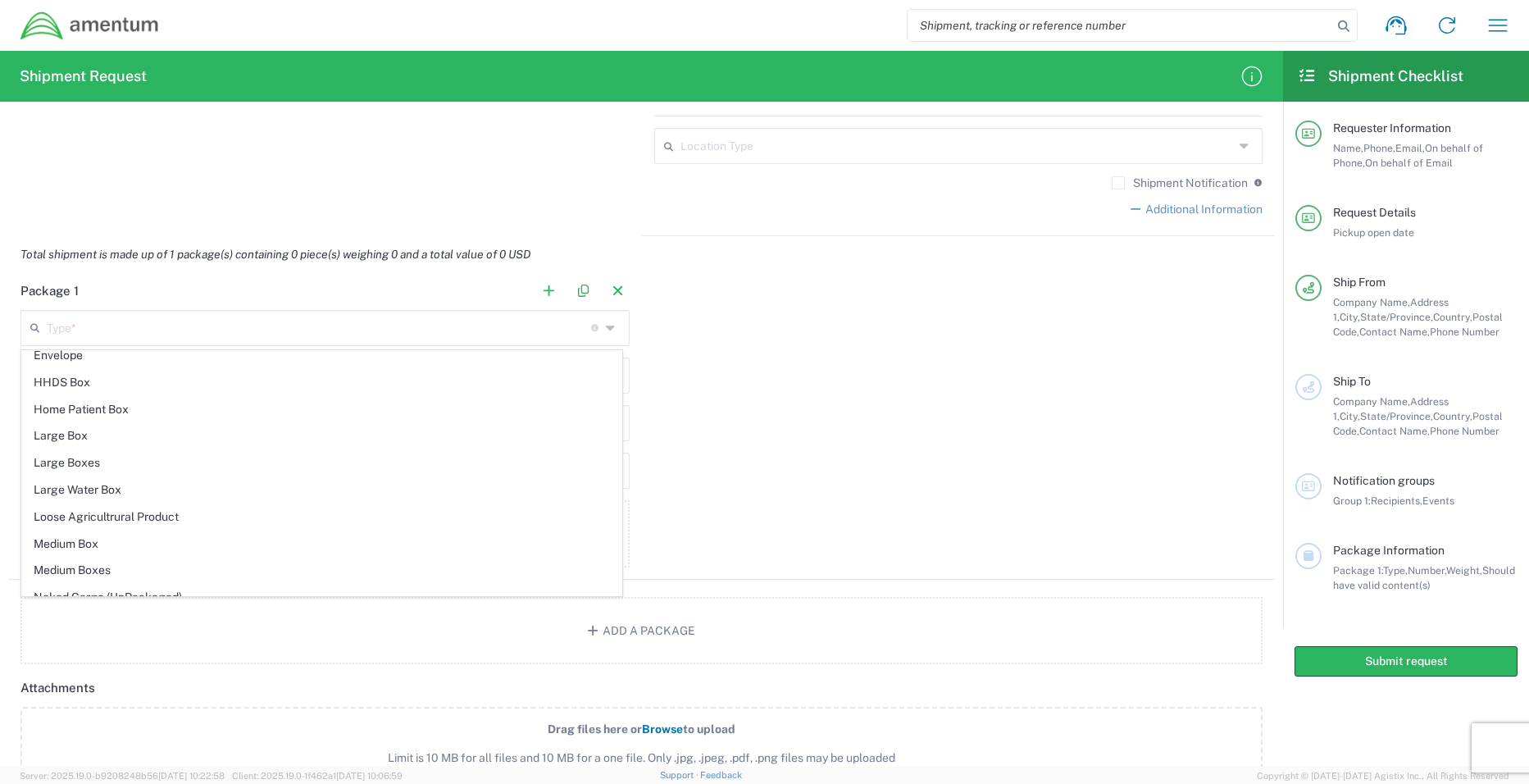
type input "Medium Box"
type input "13"
type input "11.5"
type input "2.5"
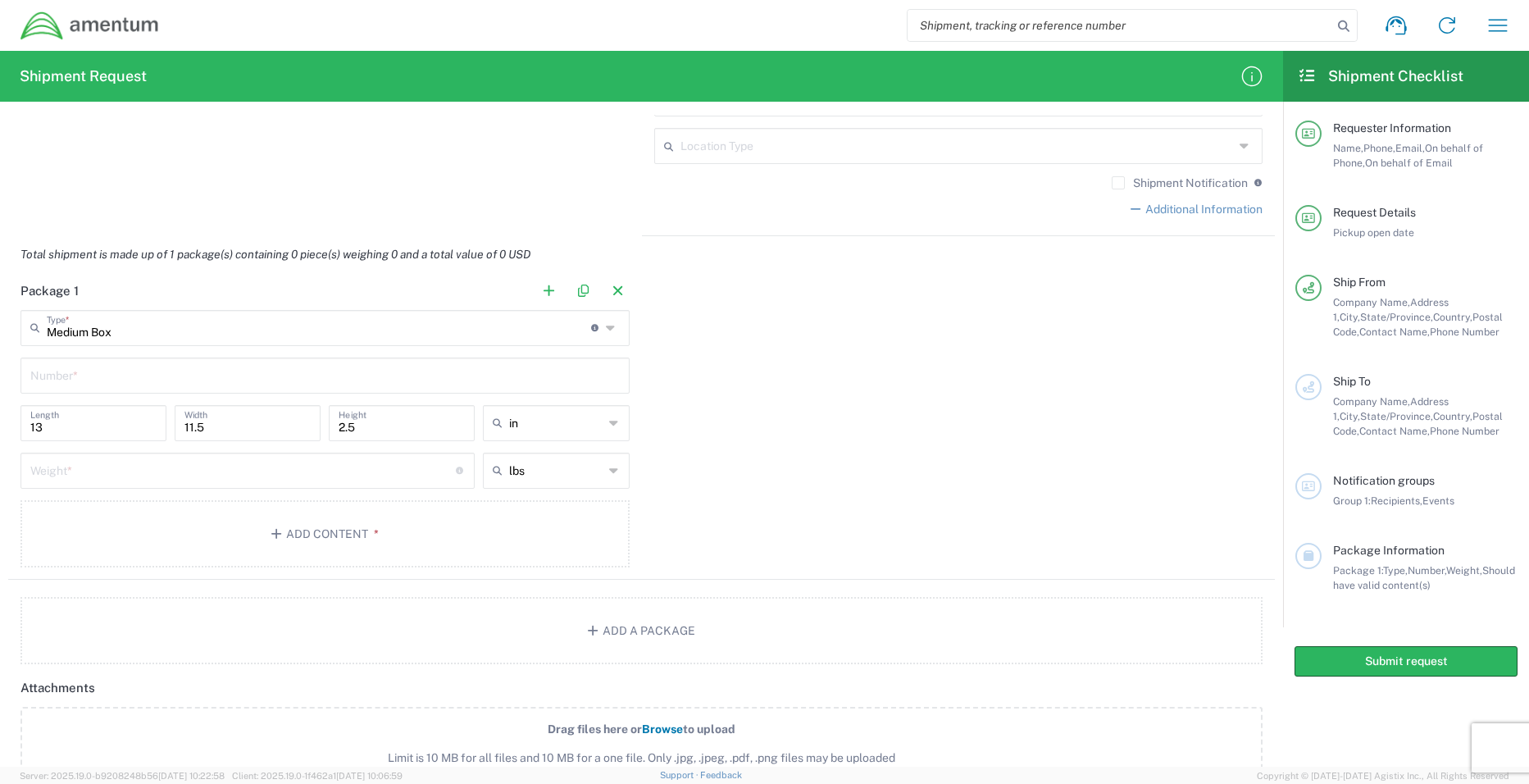
click at [231, 377] on input "text" at bounding box center [326, 374] width 590 height 29
type input "1"
drag, startPoint x: 106, startPoint y: 411, endPoint x: 89, endPoint y: 427, distance: 23.3
click at [105, 412] on input "13" at bounding box center [94, 421] width 126 height 29
click at [84, 435] on input "13" at bounding box center [94, 421] width 126 height 29
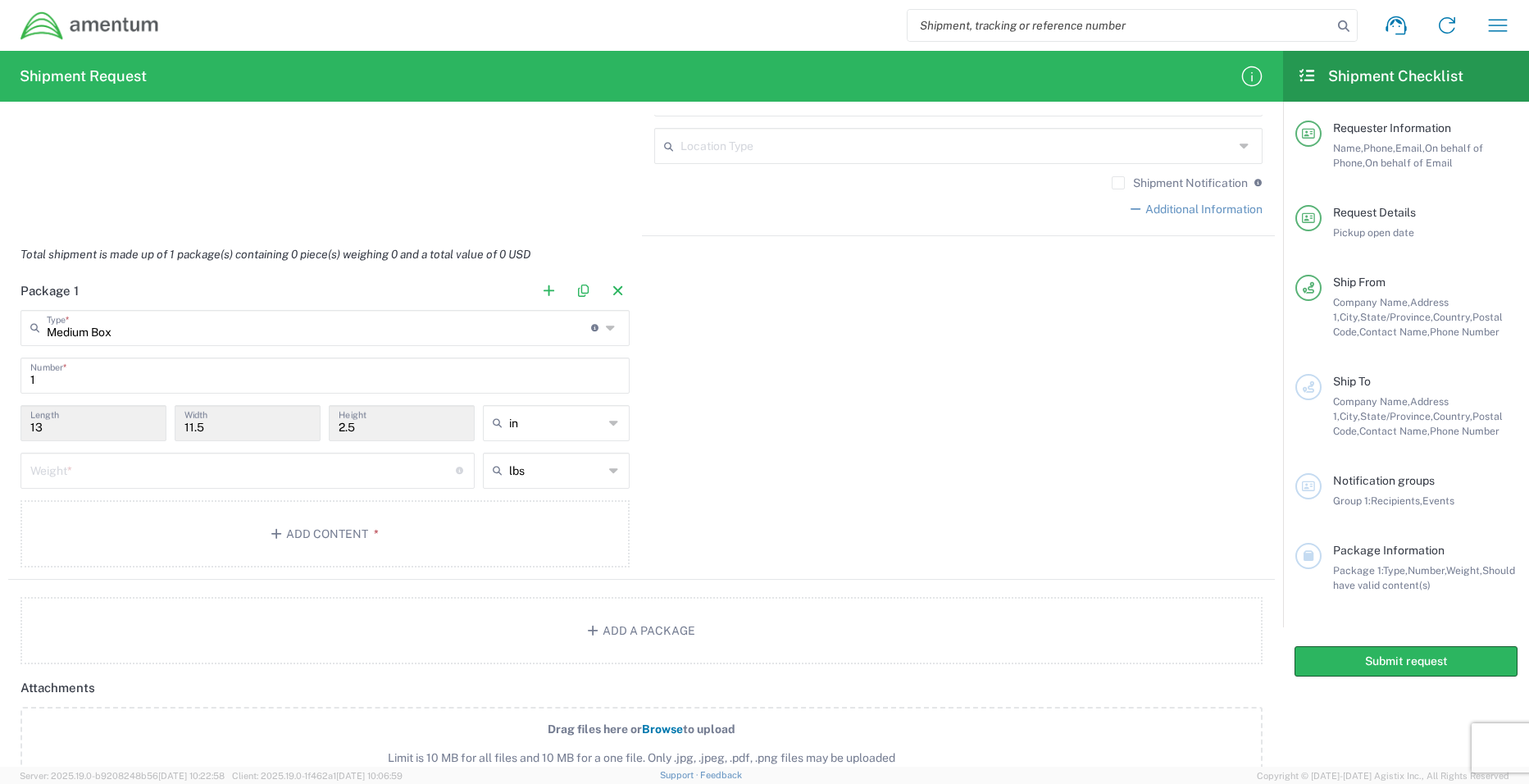
click at [65, 429] on input "13" at bounding box center [94, 421] width 126 height 29
click at [228, 425] on input "11.5" at bounding box center [248, 421] width 126 height 29
click at [548, 294] on button "button" at bounding box center [548, 290] width 23 height 23
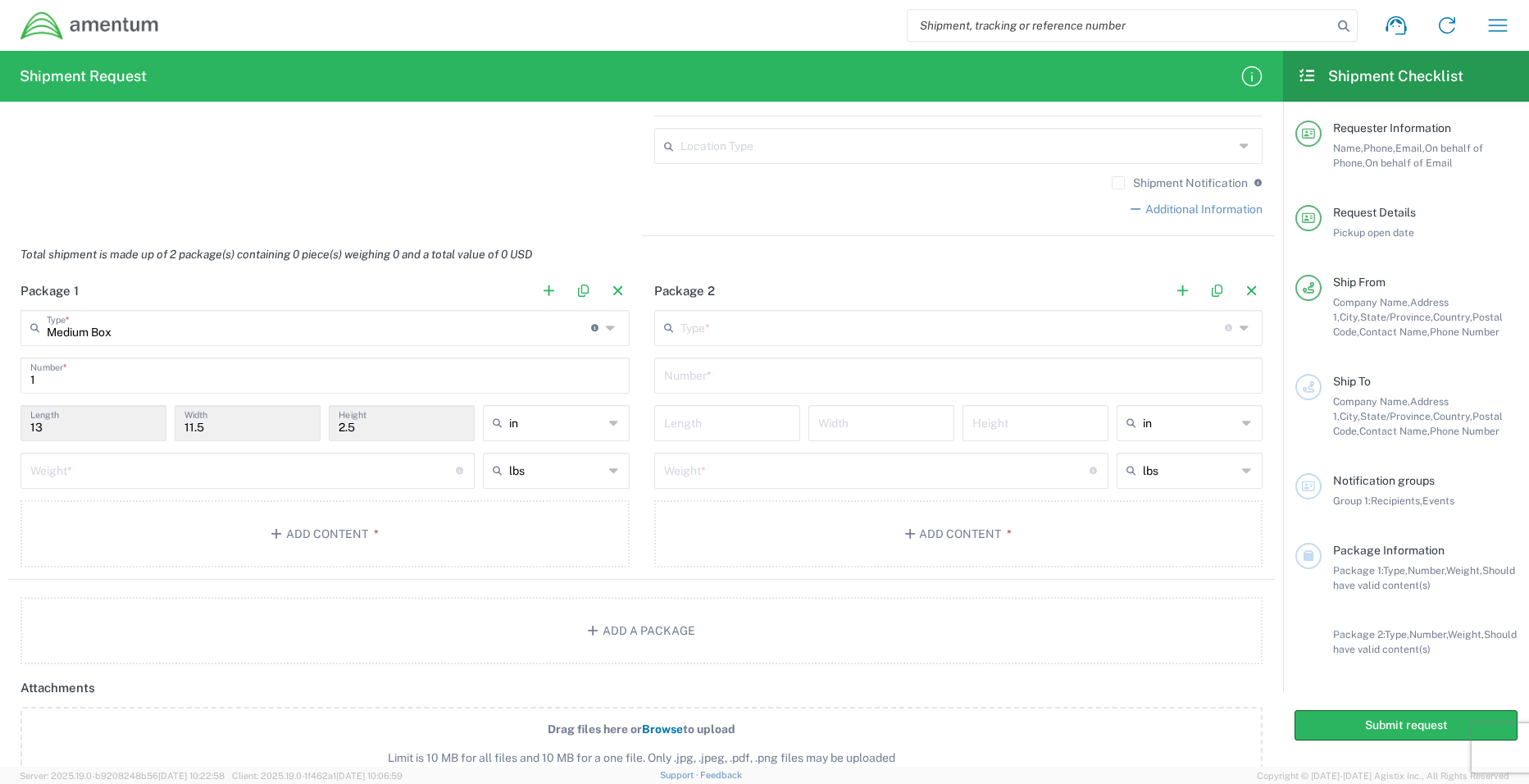
click at [531, 294] on ul at bounding box center [578, 290] width 104 height 23
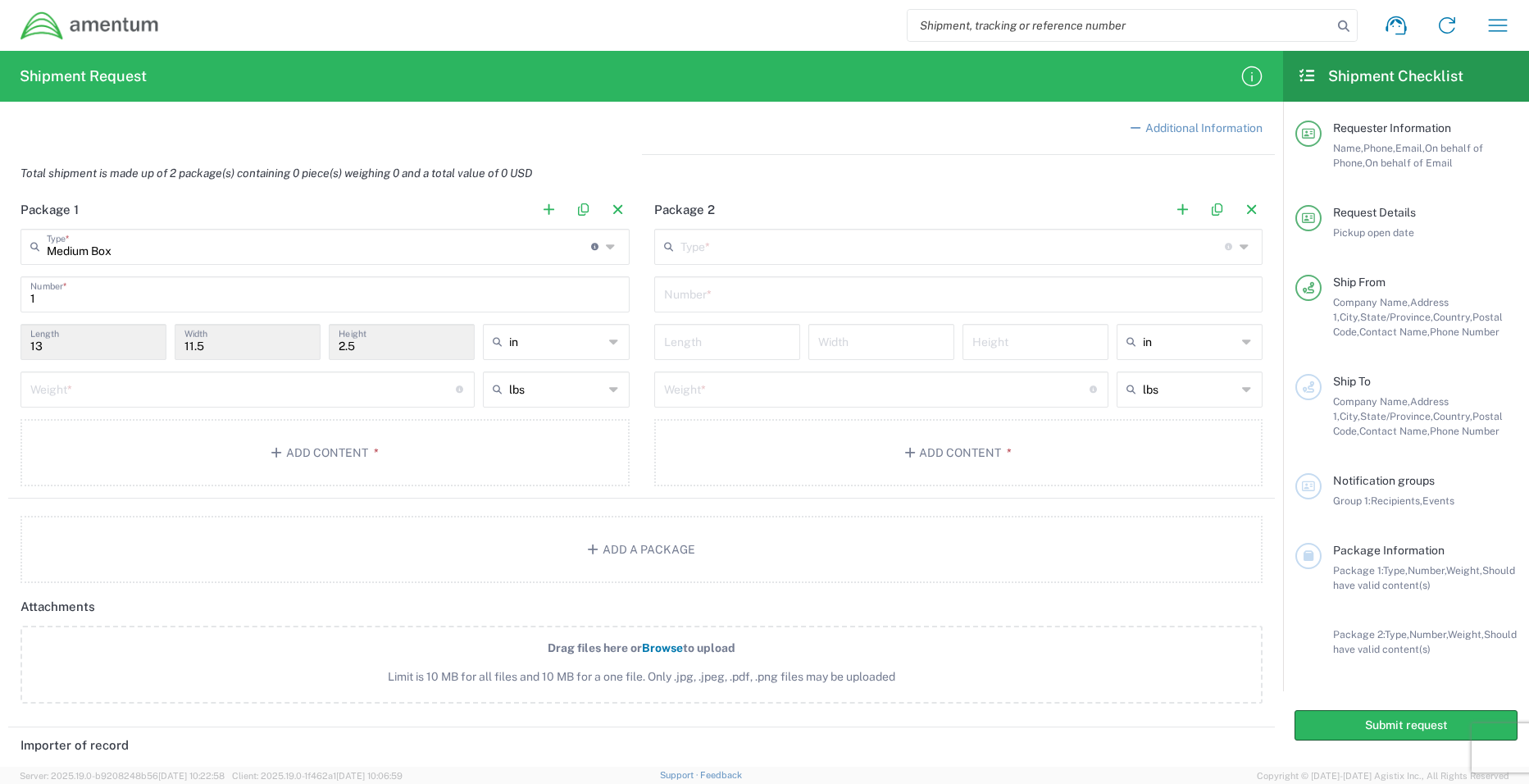
scroll to position [1281, 0]
click at [136, 351] on input "13" at bounding box center [94, 339] width 126 height 29
click at [616, 209] on button "button" at bounding box center [618, 208] width 23 height 23
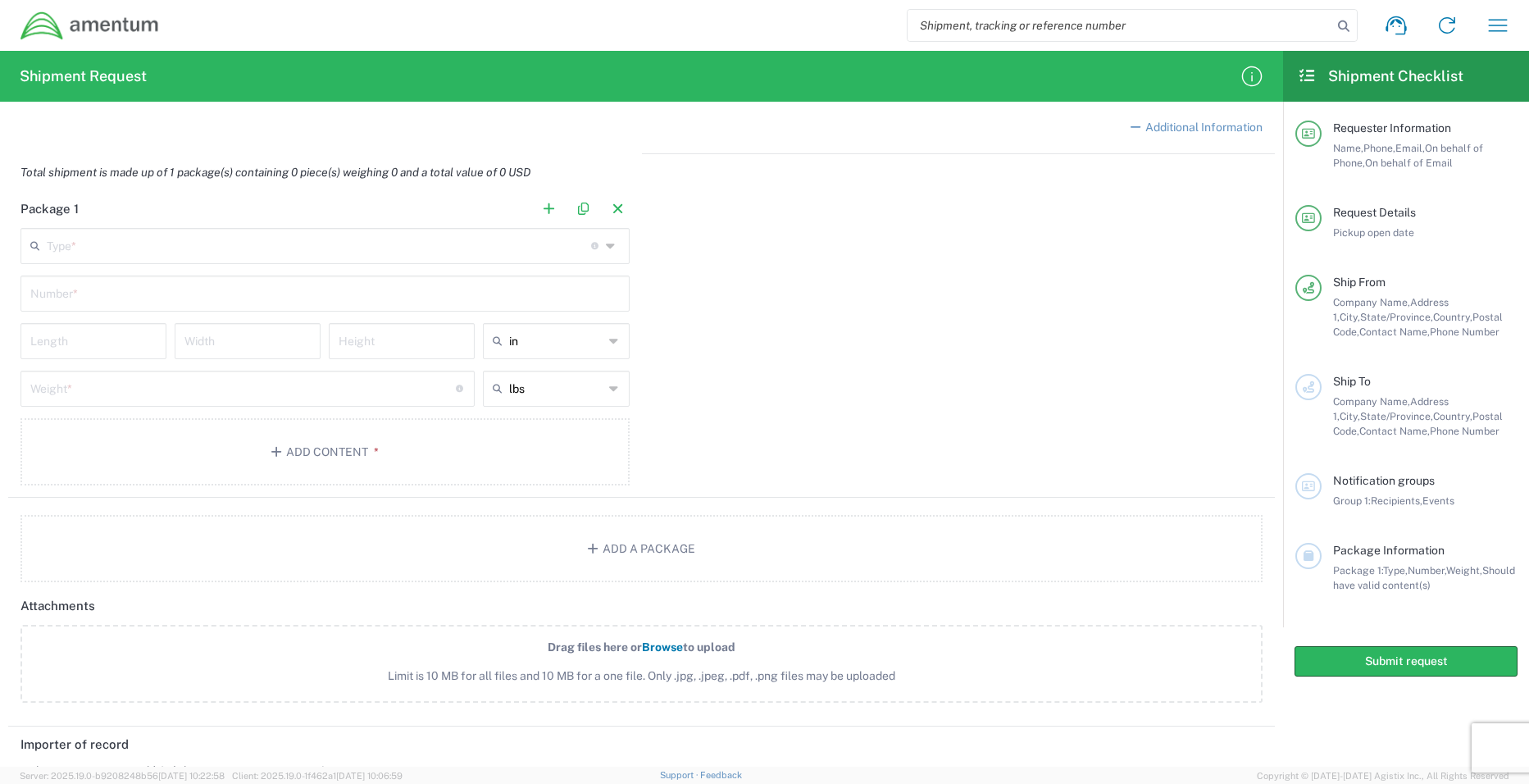
click at [465, 251] on input "text" at bounding box center [319, 245] width 545 height 29
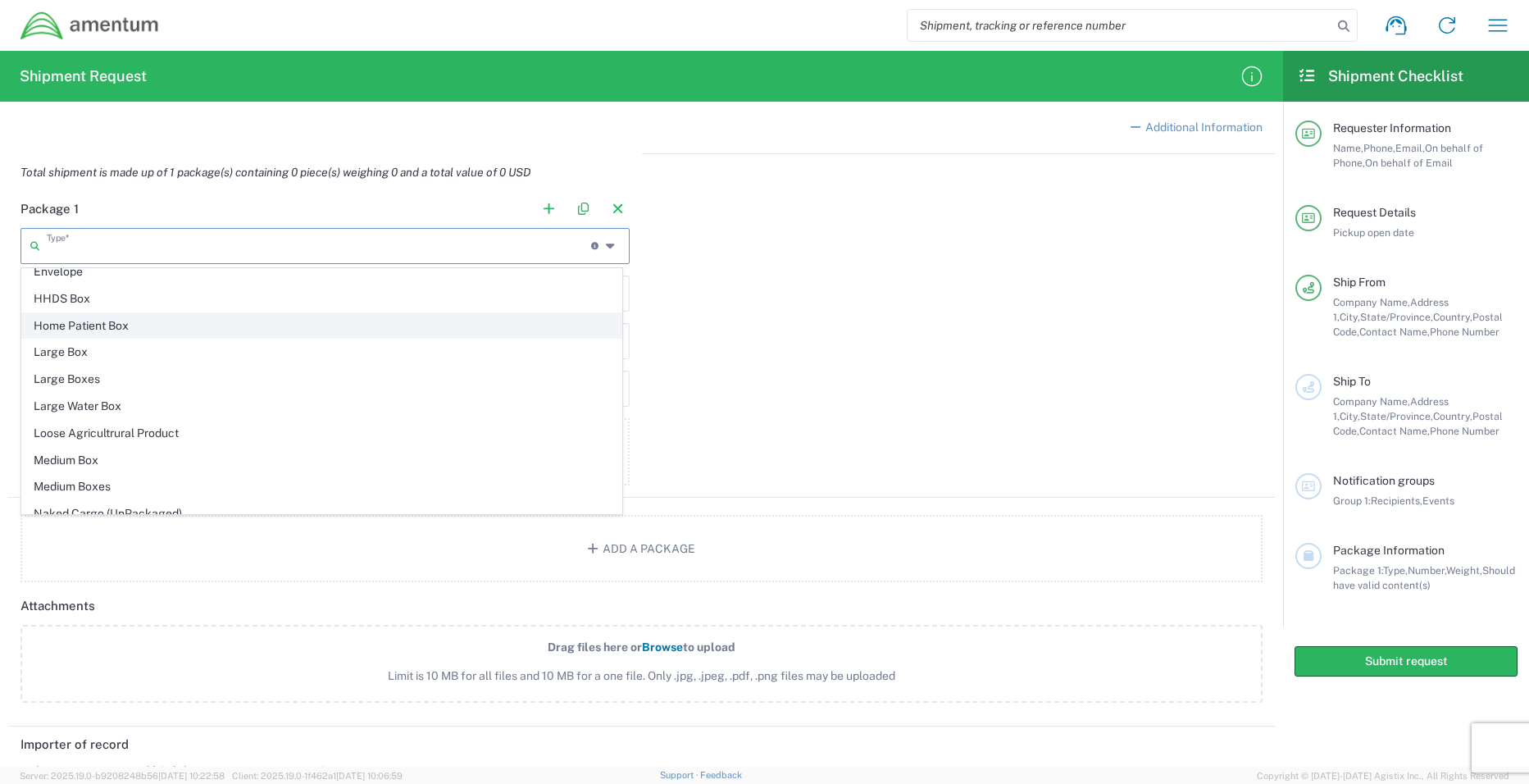
scroll to position [574, 0]
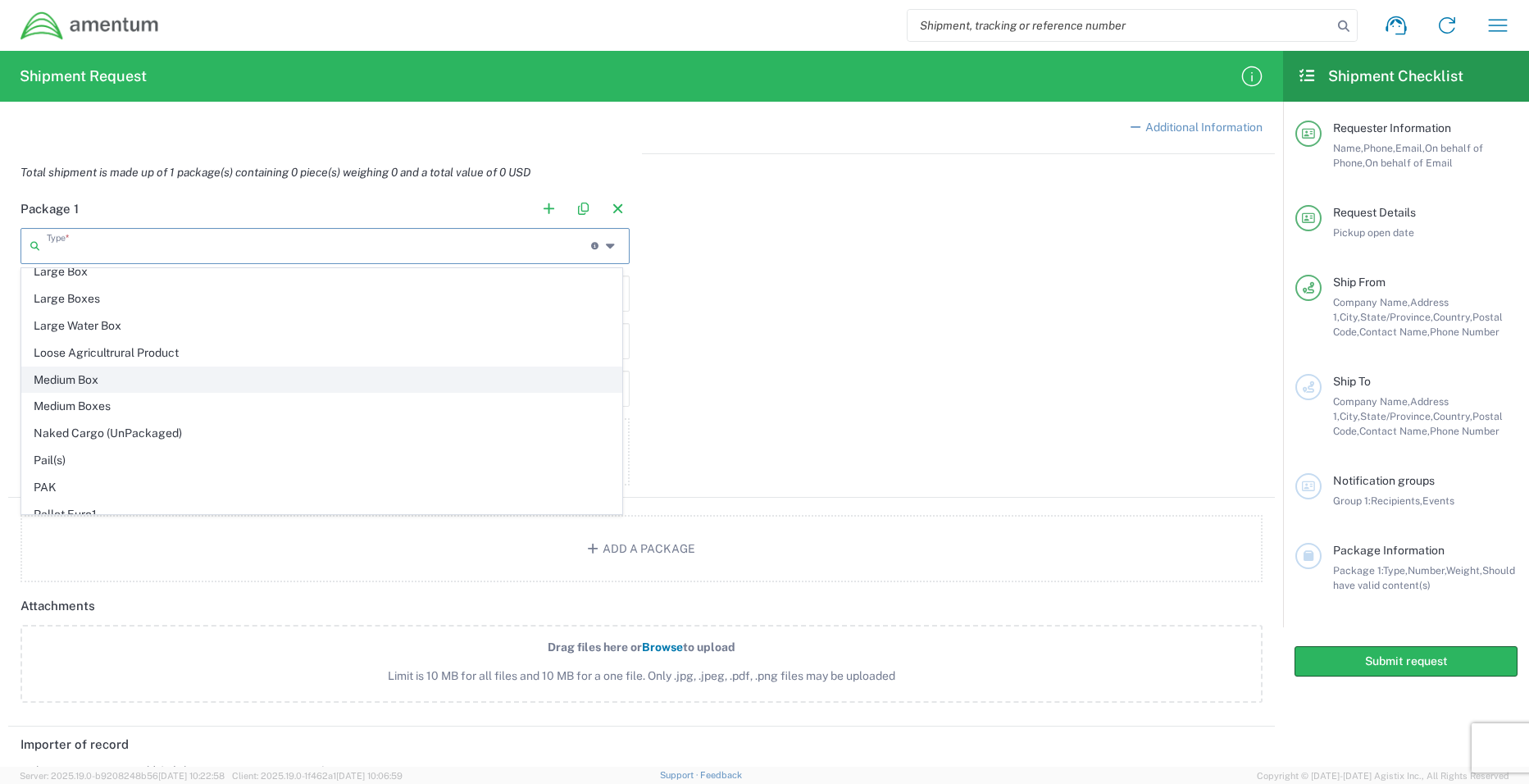
click at [236, 385] on span "Medium Box" at bounding box center [322, 380] width 600 height 26
type input "Medium Box"
type input "13"
type input "11.5"
type input "2.5"
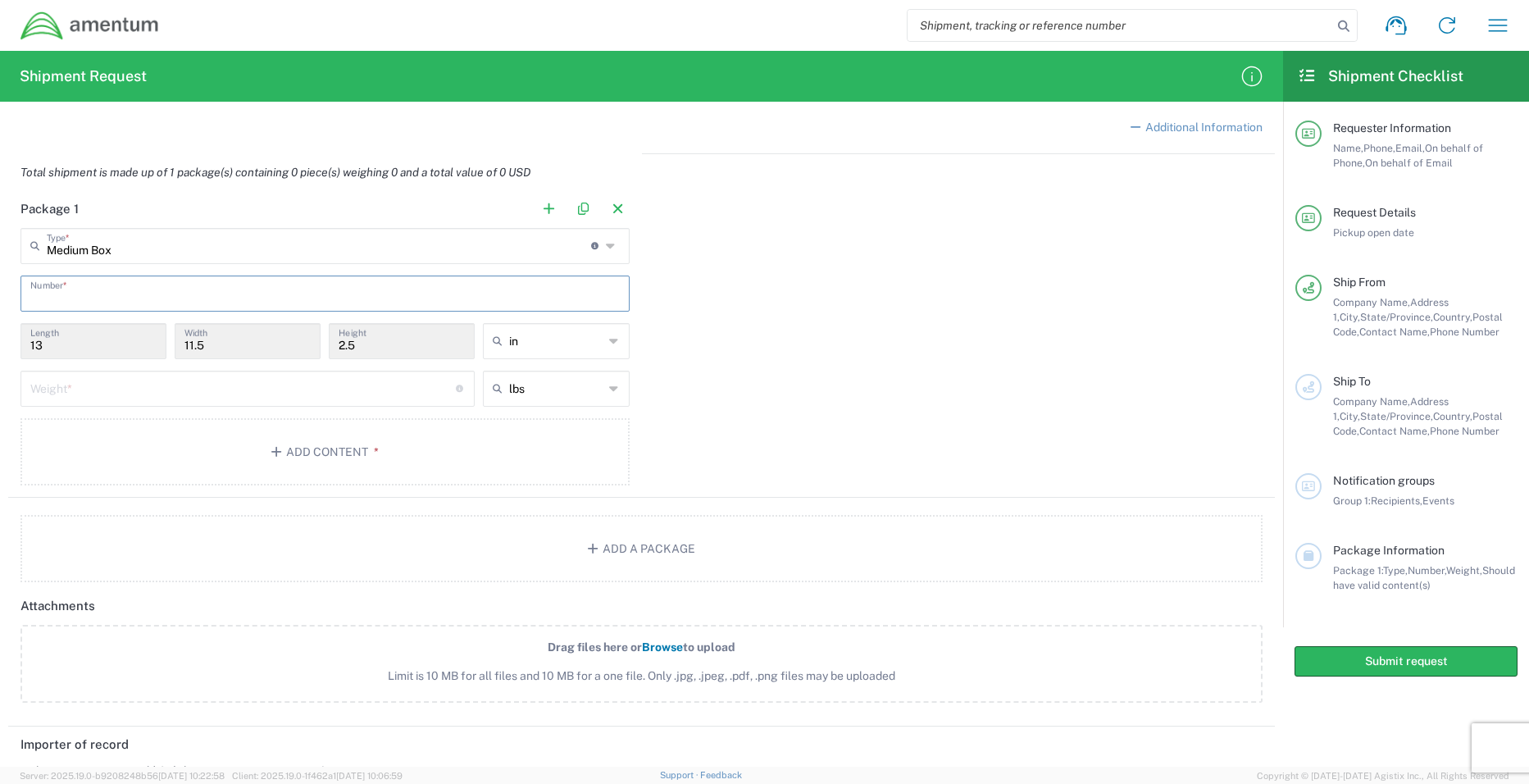
click at [109, 295] on input "text" at bounding box center [326, 292] width 590 height 29
type input "1"
click at [227, 390] on input "number" at bounding box center [243, 387] width 425 height 29
type input "6"
click at [277, 453] on icon "button" at bounding box center [278, 452] width 15 height 12
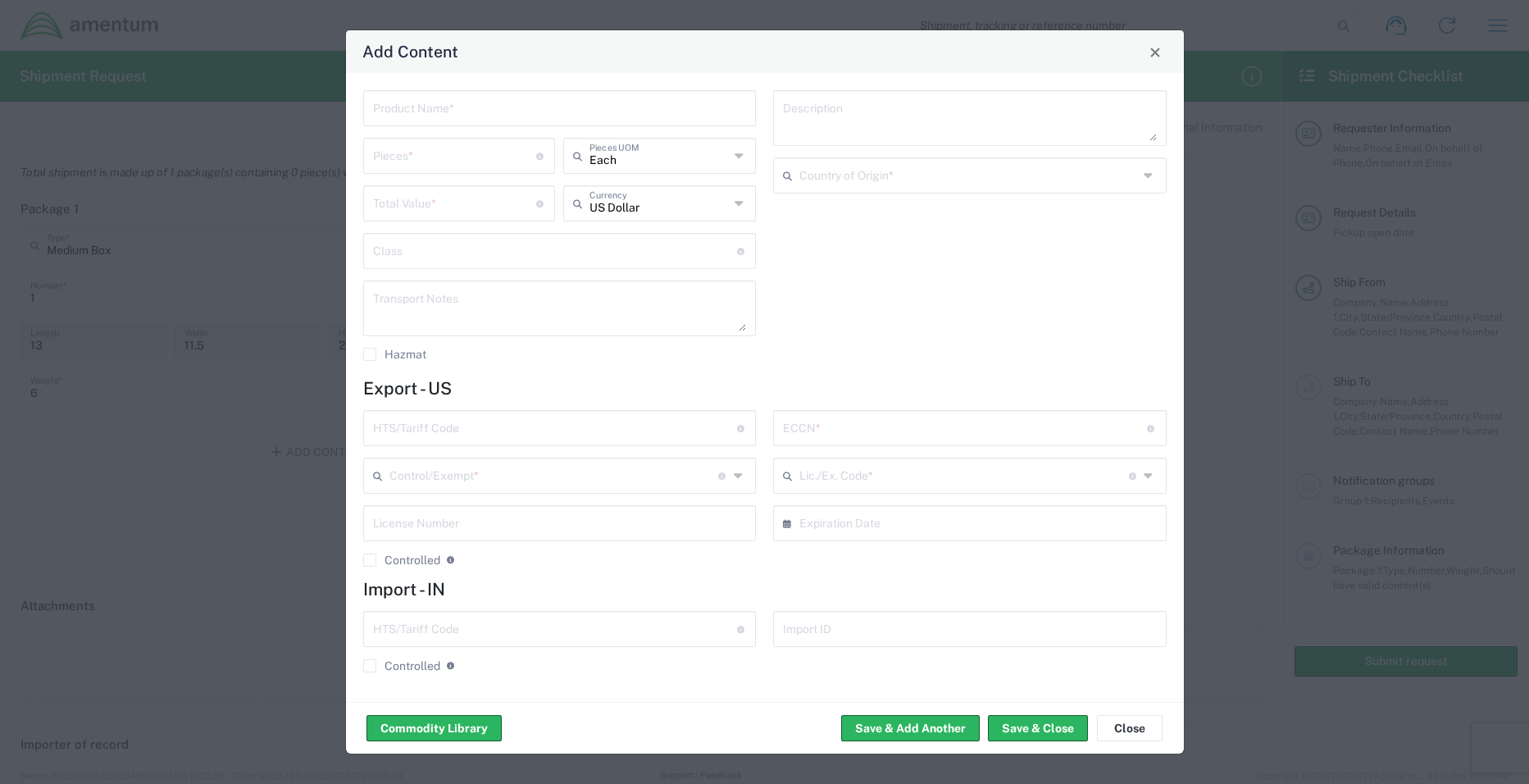
click at [462, 113] on input "text" at bounding box center [559, 107] width 374 height 29
type input "Dell Latitude laptop"
type input "1"
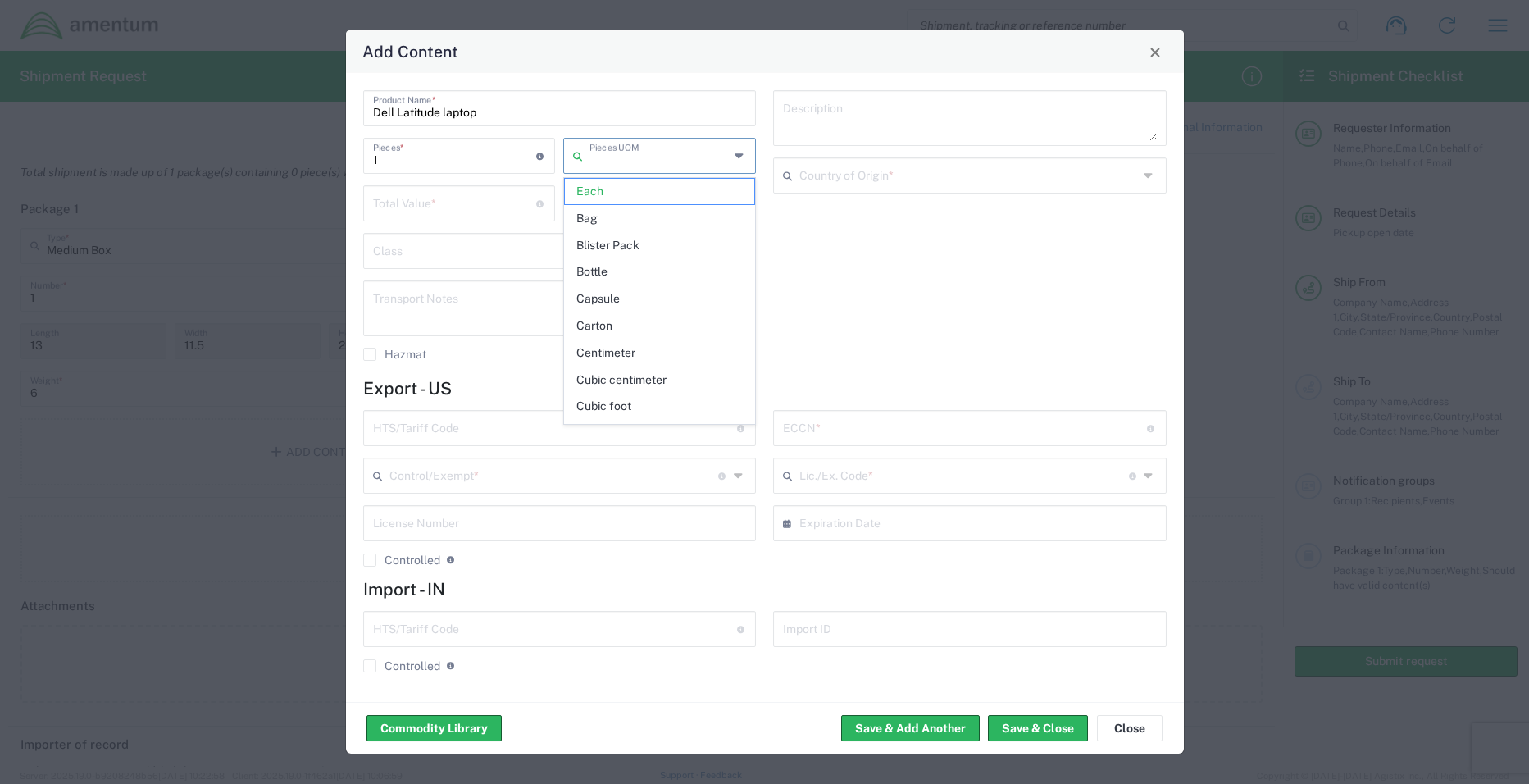
type input "Each"
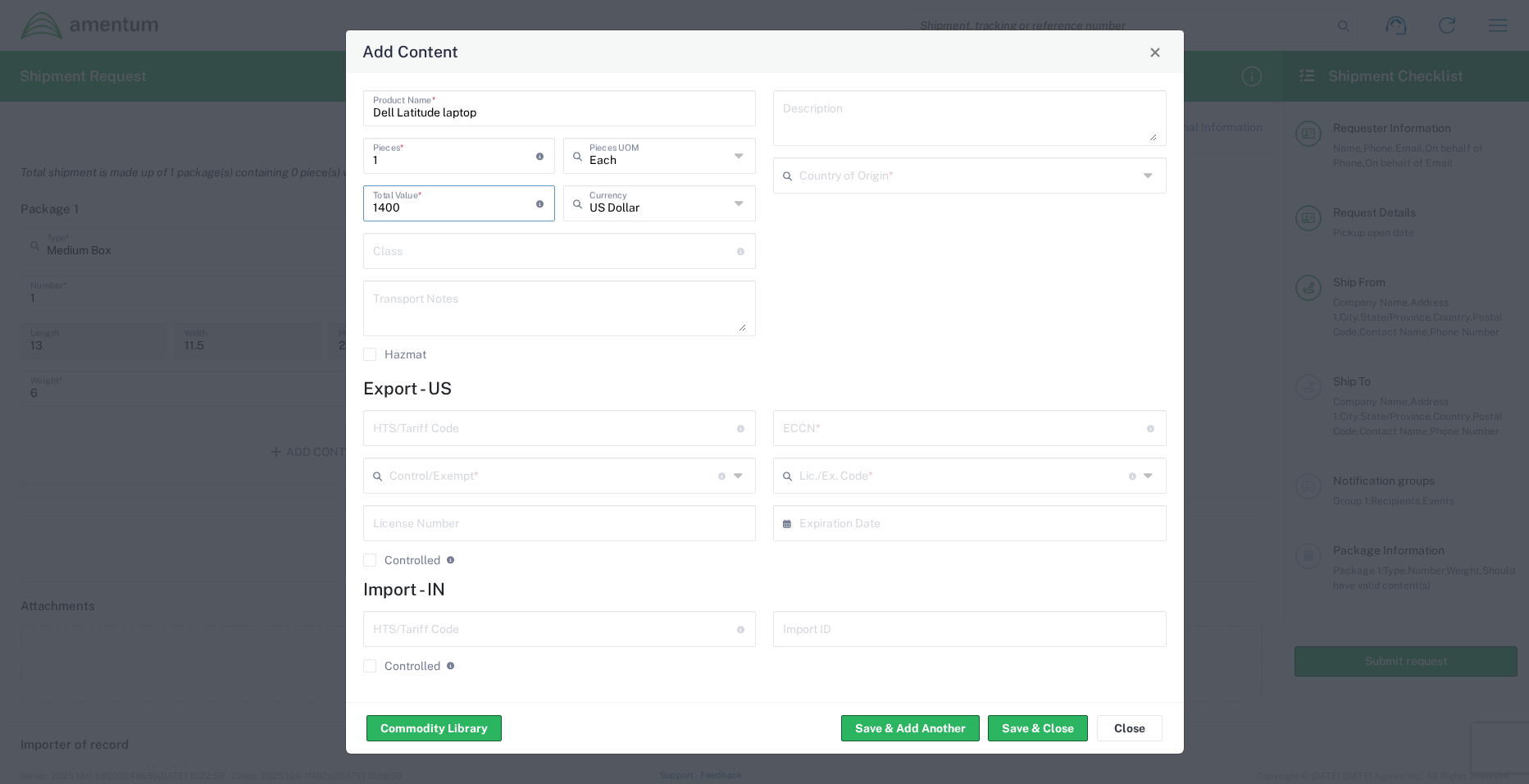
type input "1400"
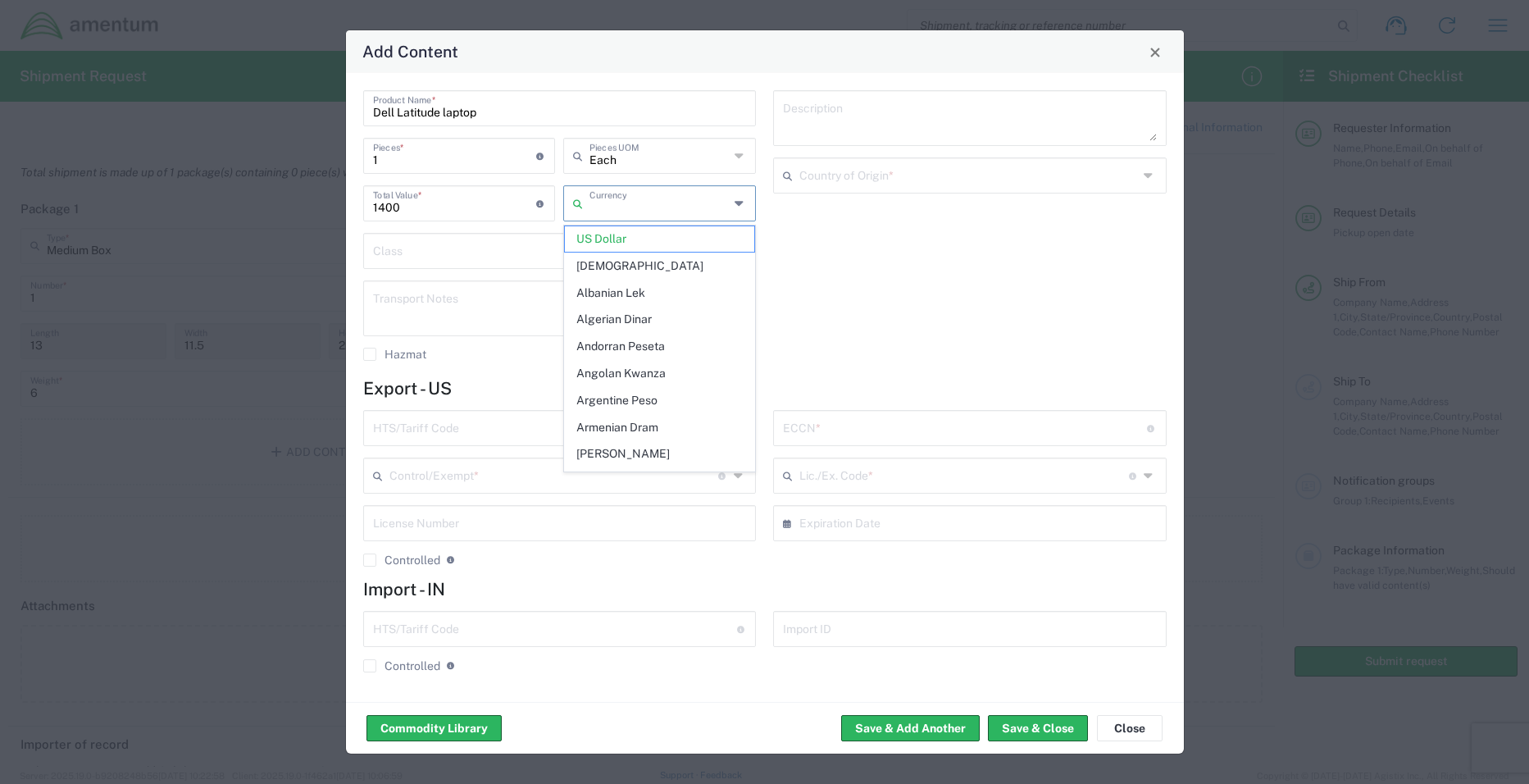
type input "US Dollar"
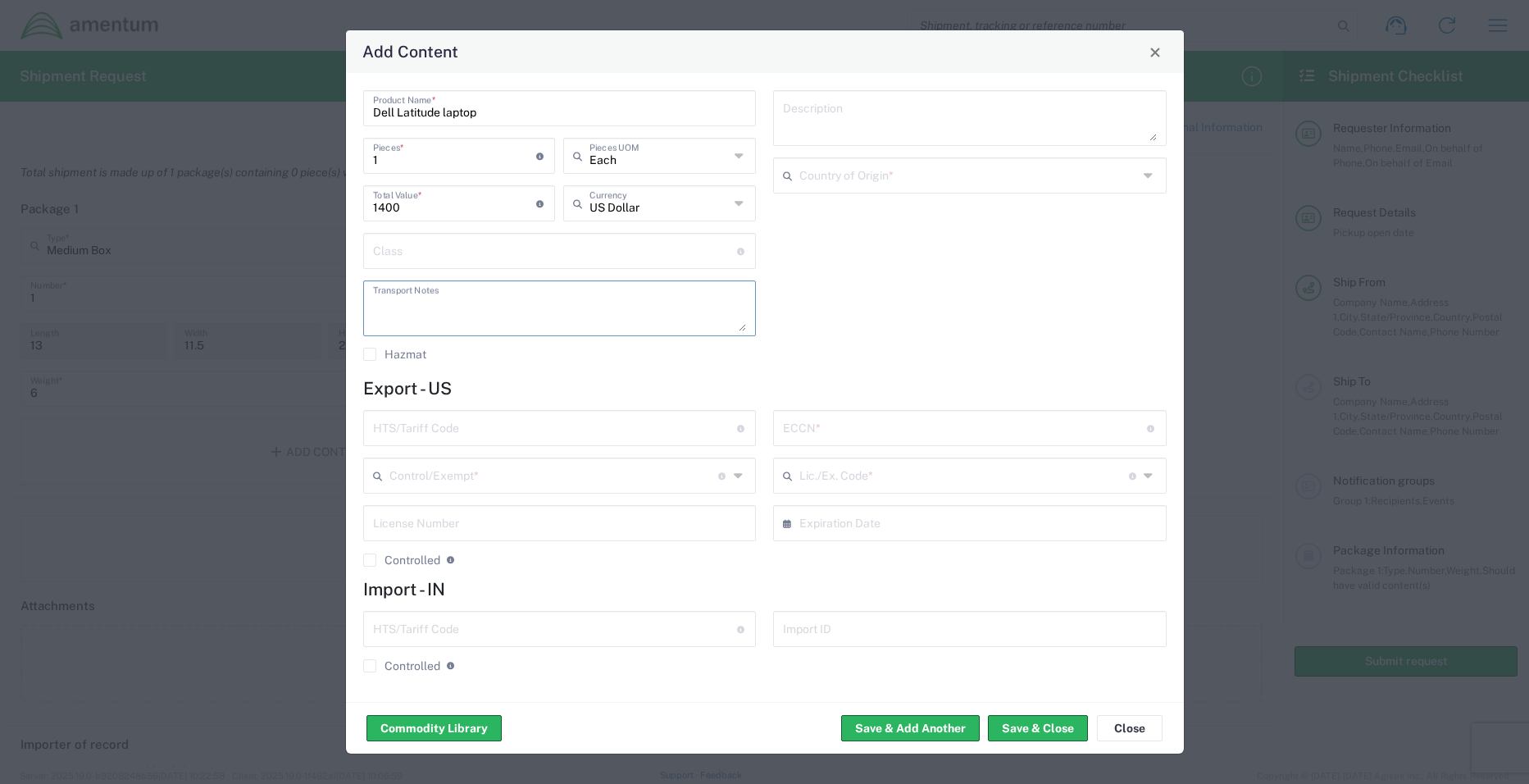
click at [842, 122] on textarea at bounding box center [970, 117] width 374 height 46
drag, startPoint x: 508, startPoint y: 118, endPoint x: 164, endPoint y: 108, distance: 344.1
click at [164, 108] on div "Add Content Dell Latitude laptop Product Name * 1 Pieces * Number of pieces ins…" at bounding box center [764, 392] width 1529 height 784
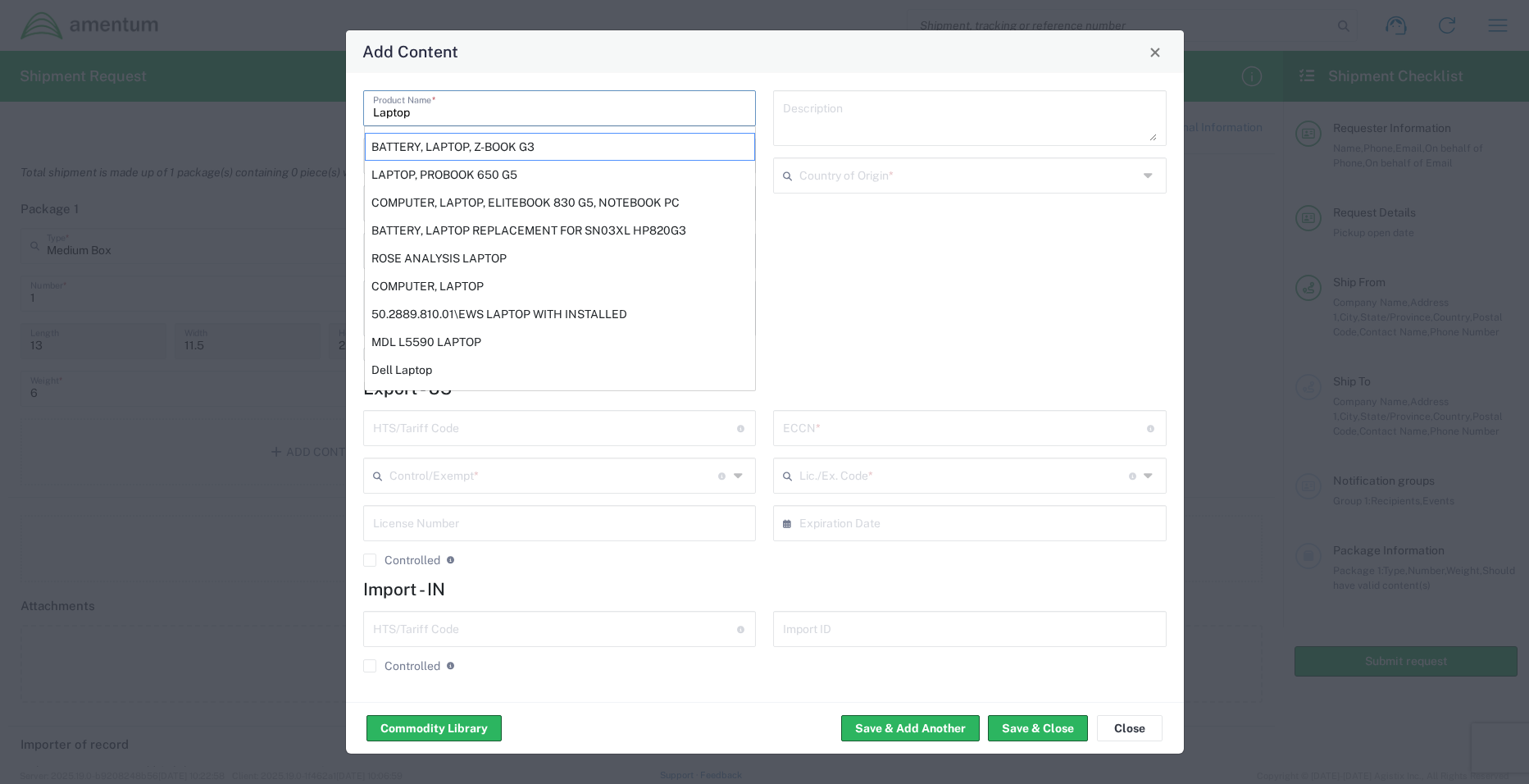
type input "Laptop"
click at [888, 119] on textarea at bounding box center [970, 117] width 374 height 46
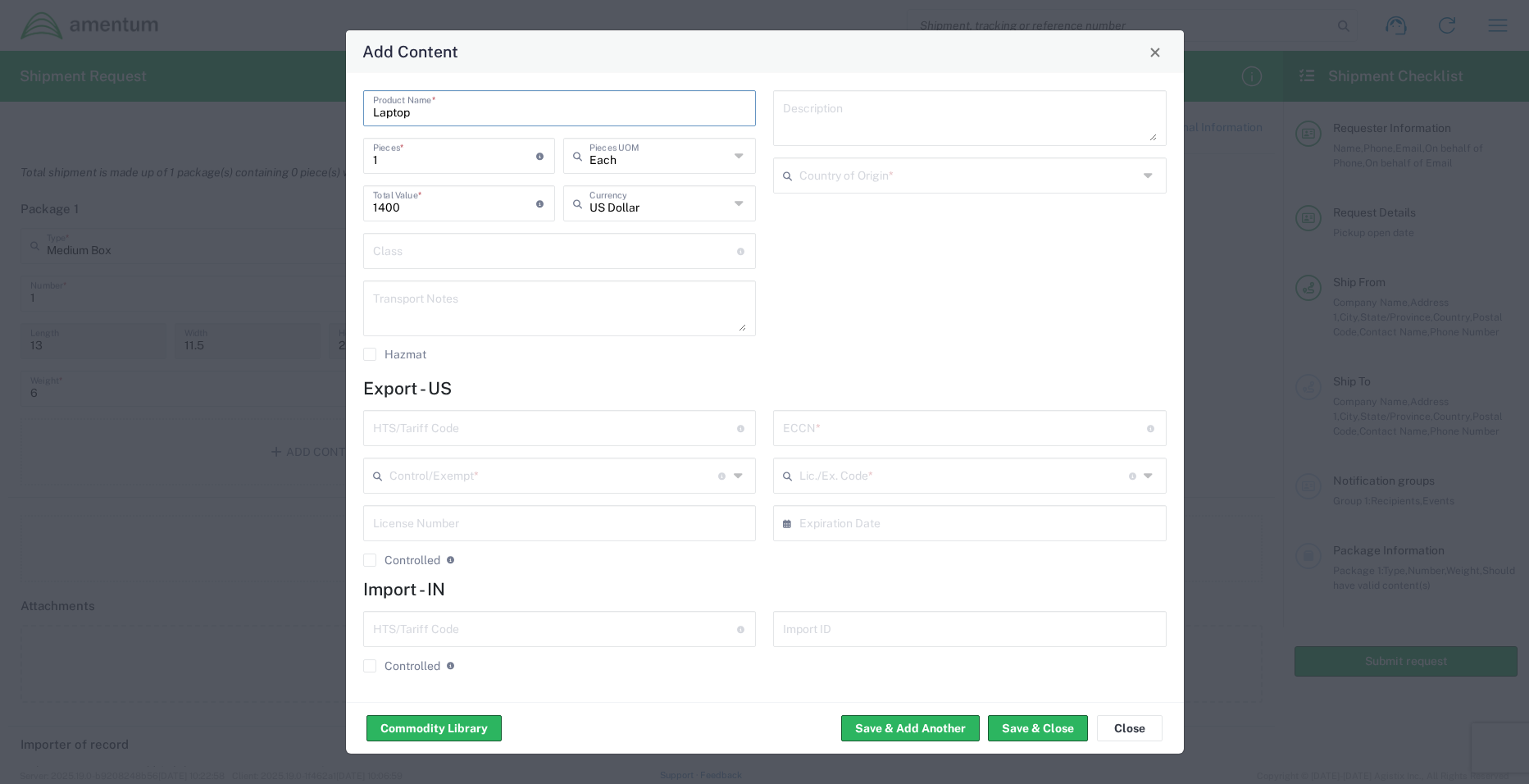
click at [633, 105] on input "Laptop" at bounding box center [559, 107] width 374 height 29
click at [813, 111] on textarea at bounding box center [970, 117] width 374 height 46
type textarea "Dell Latitude laptop"
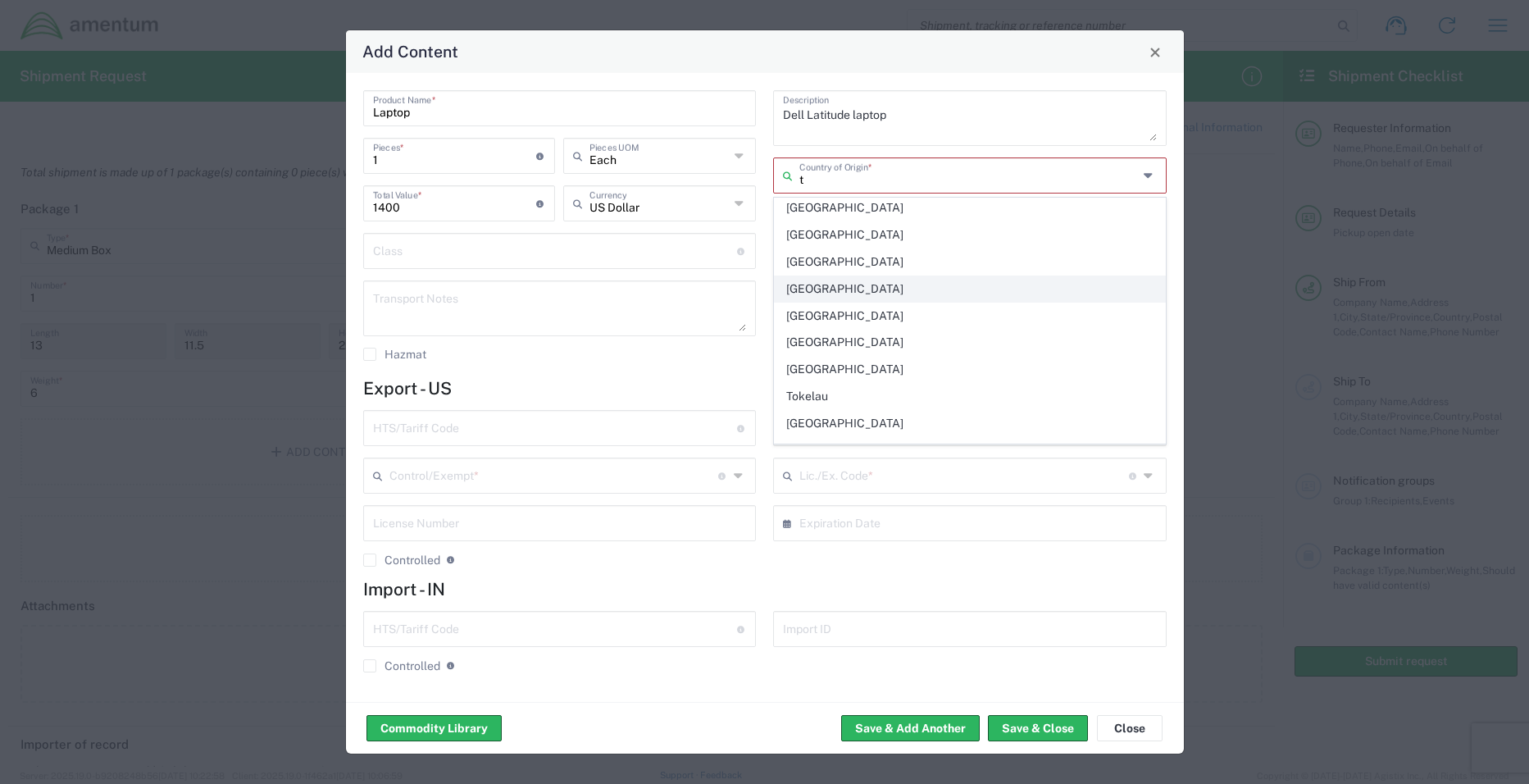
scroll to position [1804, 0]
click at [828, 227] on span "[GEOGRAPHIC_DATA]" at bounding box center [970, 236] width 391 height 26
type input "[GEOGRAPHIC_DATA]"
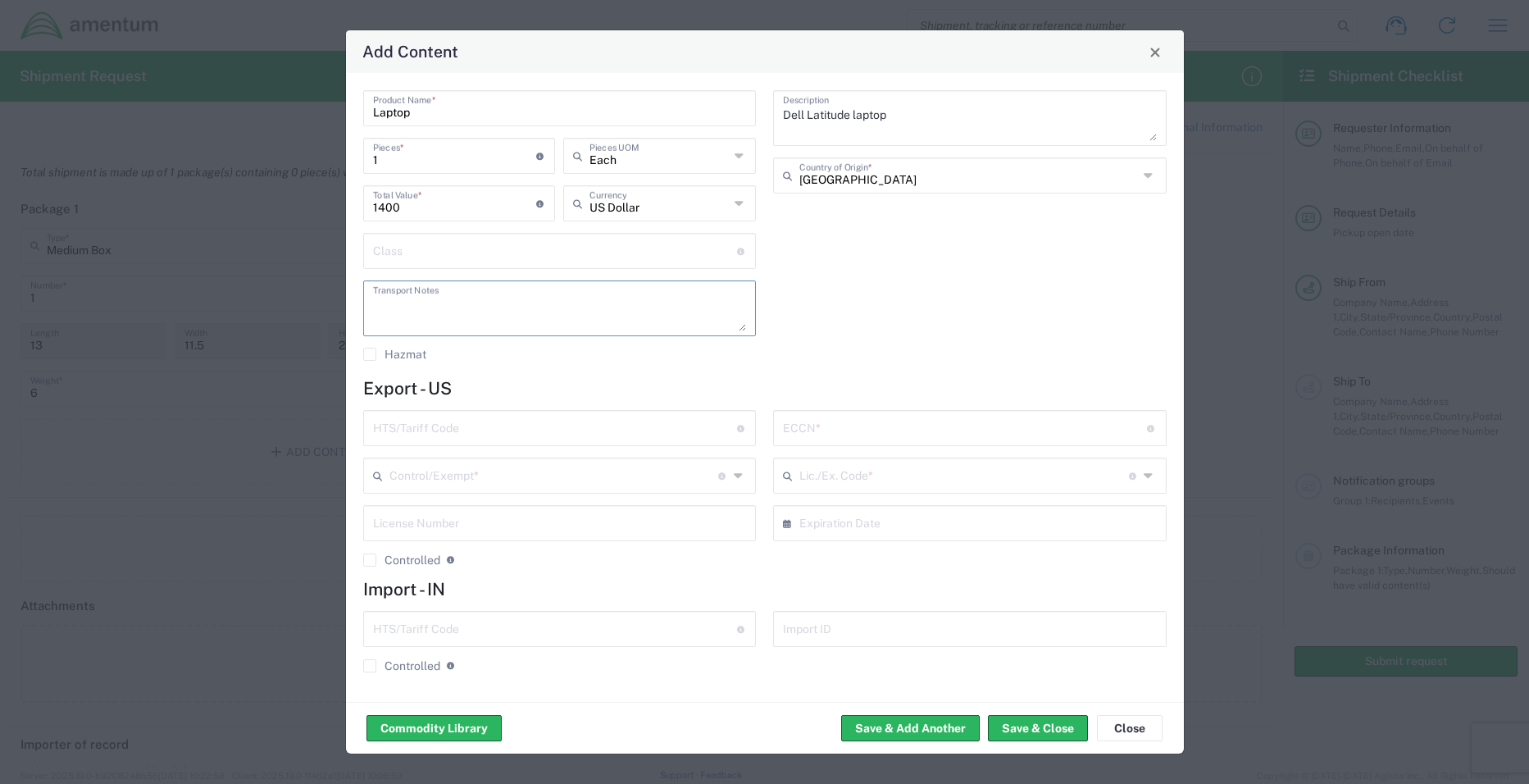
click at [426, 312] on textarea at bounding box center [559, 308] width 374 height 46
click at [370, 357] on label "Hazmat" at bounding box center [395, 353] width 63 height 13
click at [370, 354] on input "Hazmat" at bounding box center [370, 354] width 0 height 0
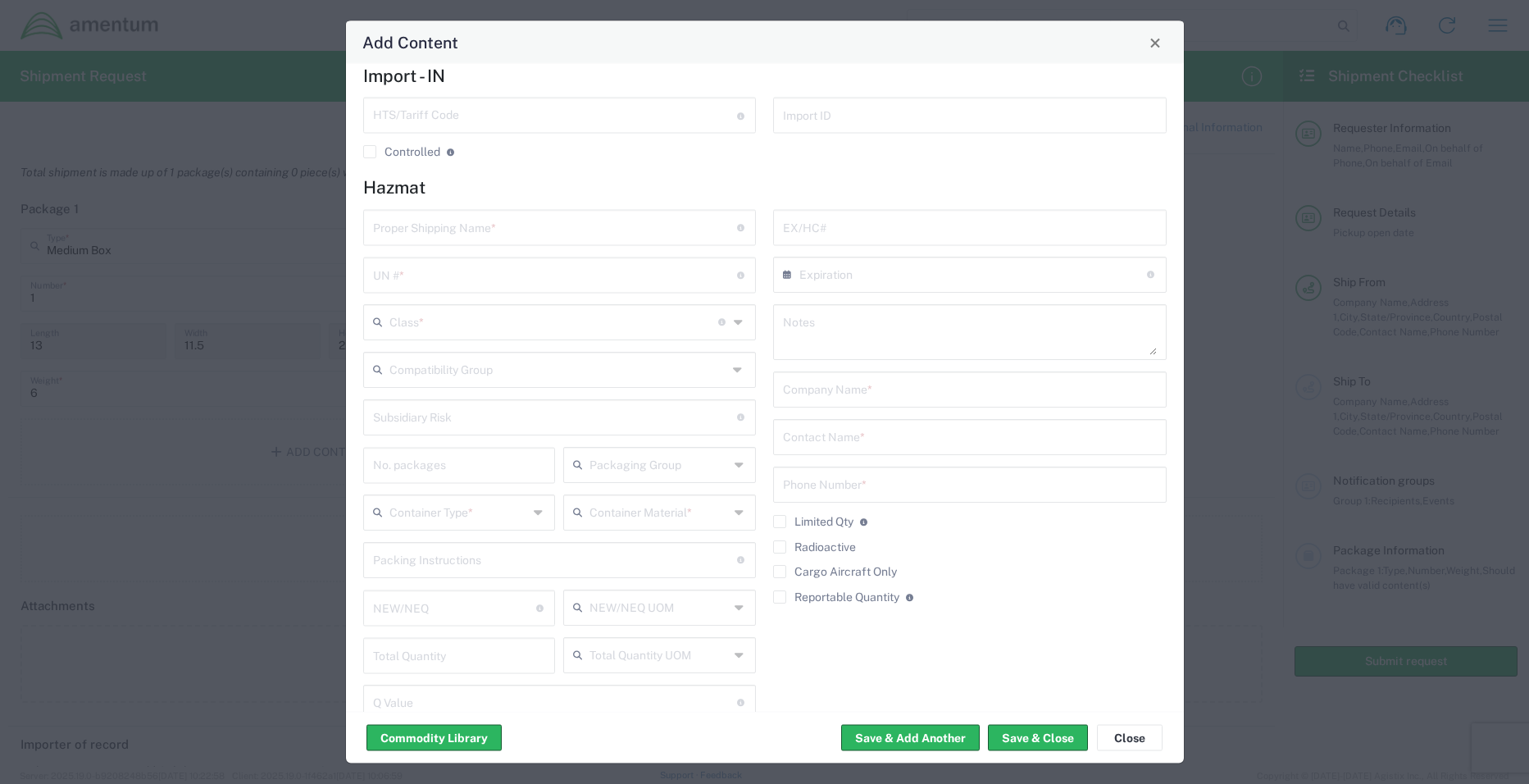
scroll to position [542, 0]
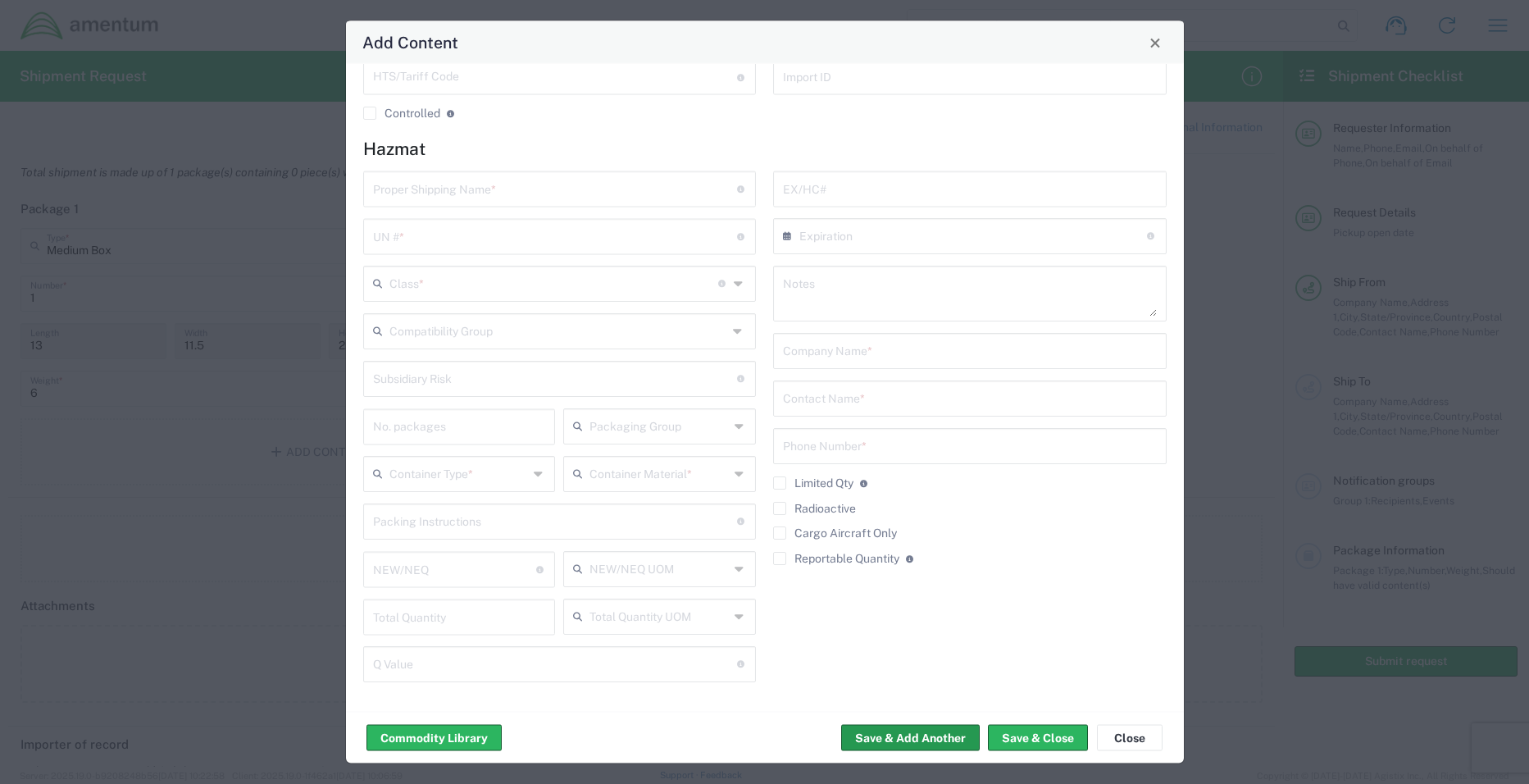
click at [884, 729] on button "Save & Add Another" at bounding box center [910, 738] width 138 height 27
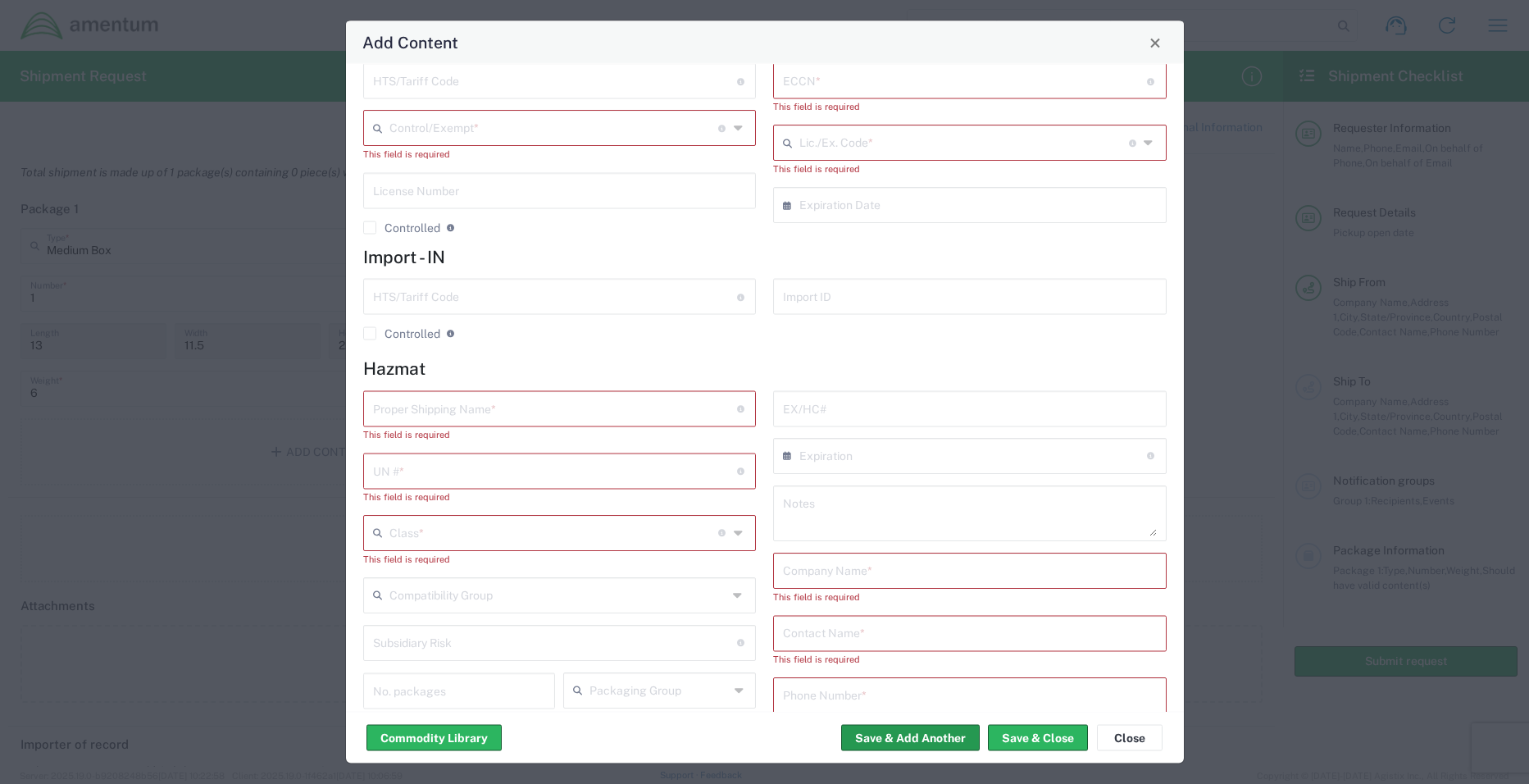
scroll to position [230, 0]
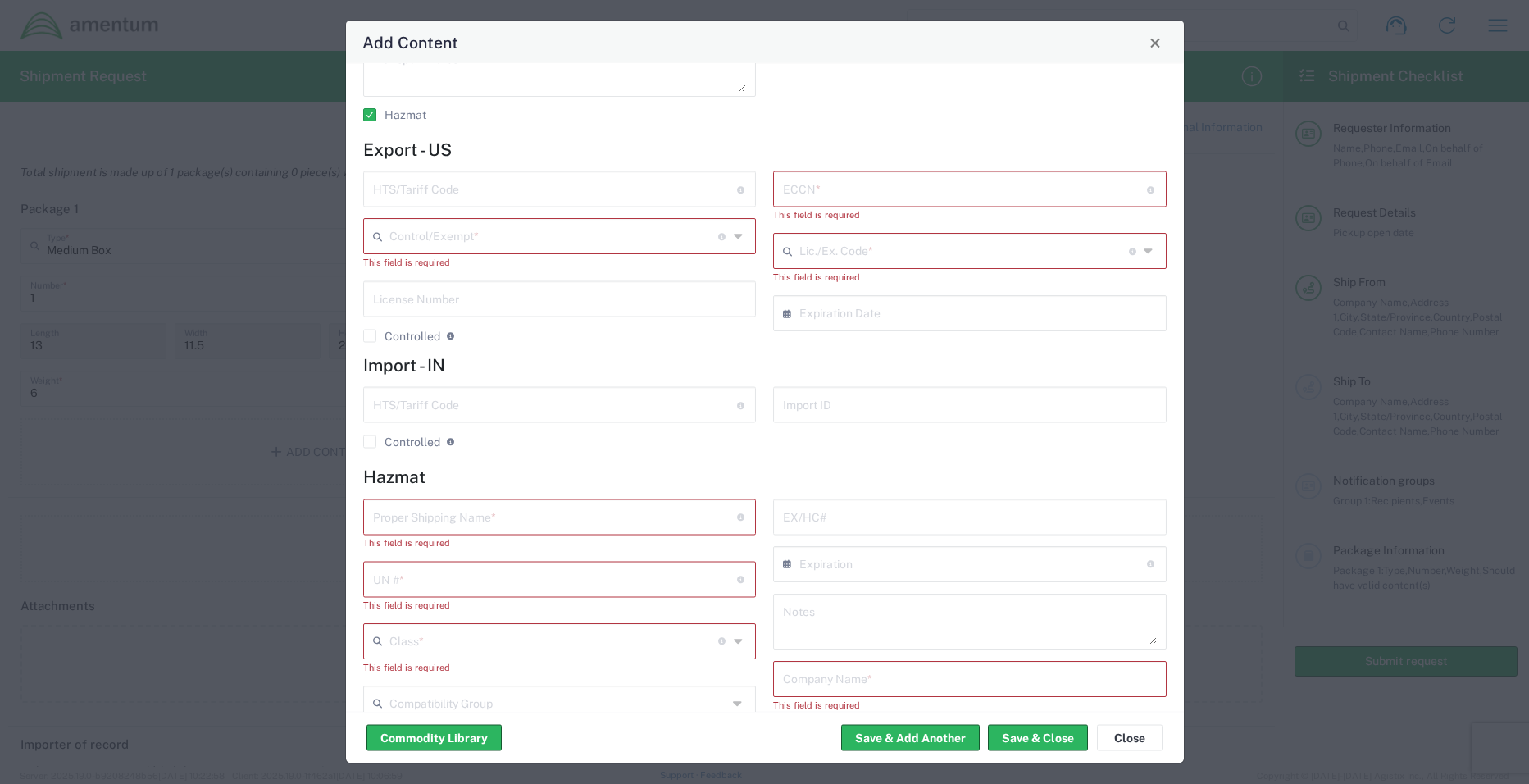
drag, startPoint x: 516, startPoint y: 227, endPoint x: 507, endPoint y: 192, distance: 36.1
click at [516, 227] on input "text" at bounding box center [554, 235] width 329 height 29
click at [507, 192] on input "text" at bounding box center [554, 187] width 364 height 29
type input "8471300100"
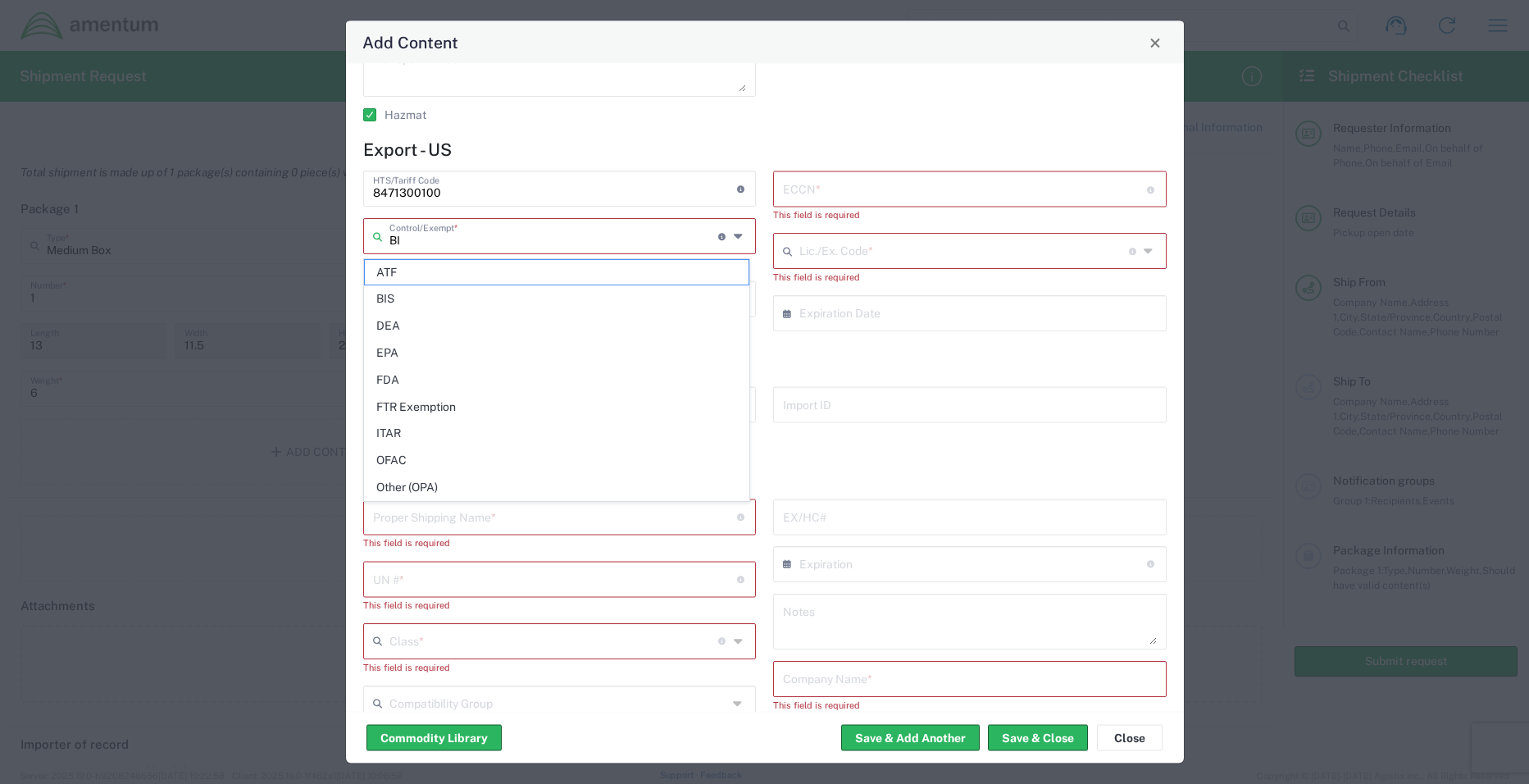
type input "BIS"
click at [794, 181] on input "text" at bounding box center [965, 187] width 364 height 29
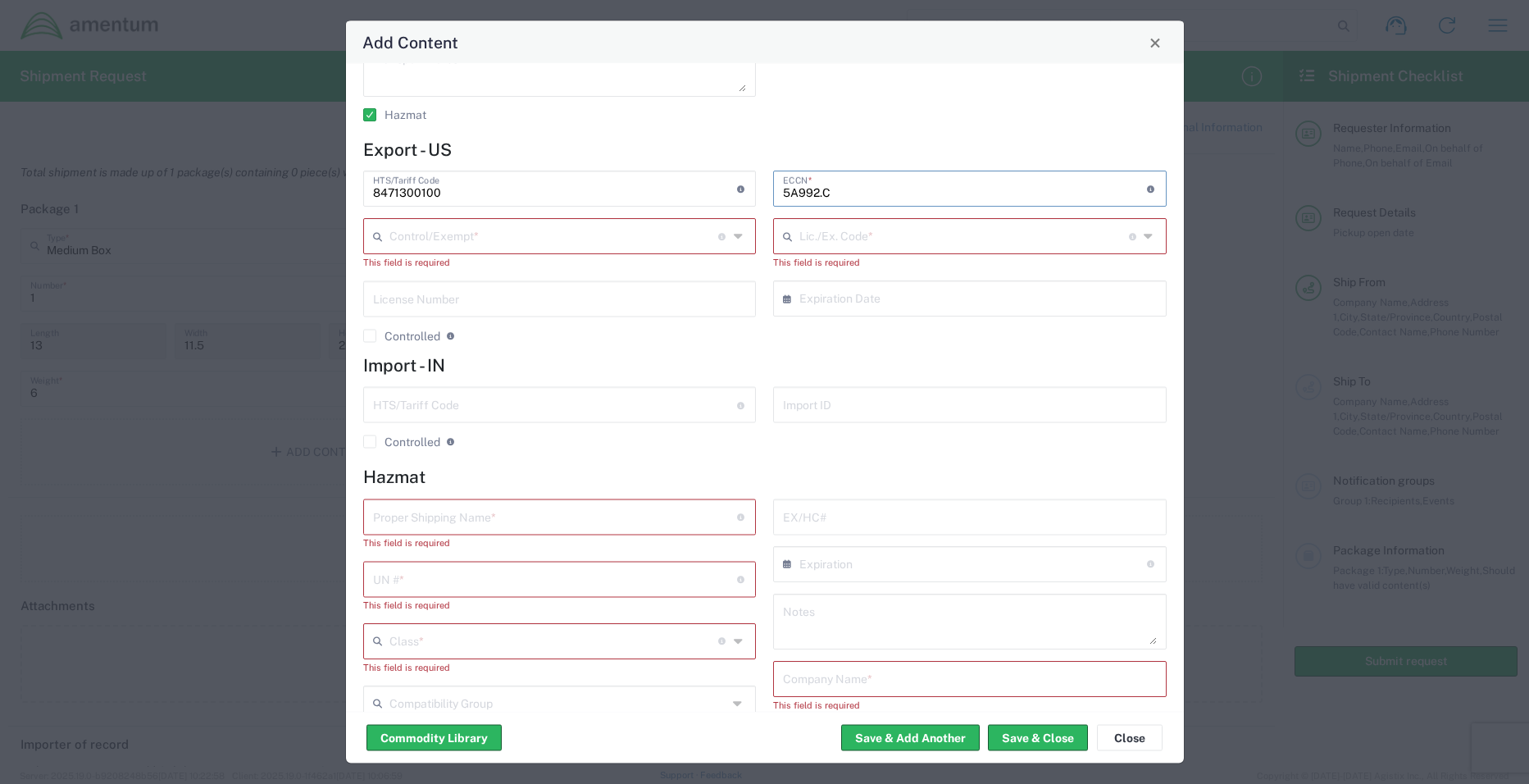
type input "5A992.C"
click at [674, 368] on h4 "Import - IN" at bounding box center [764, 365] width 804 height 21
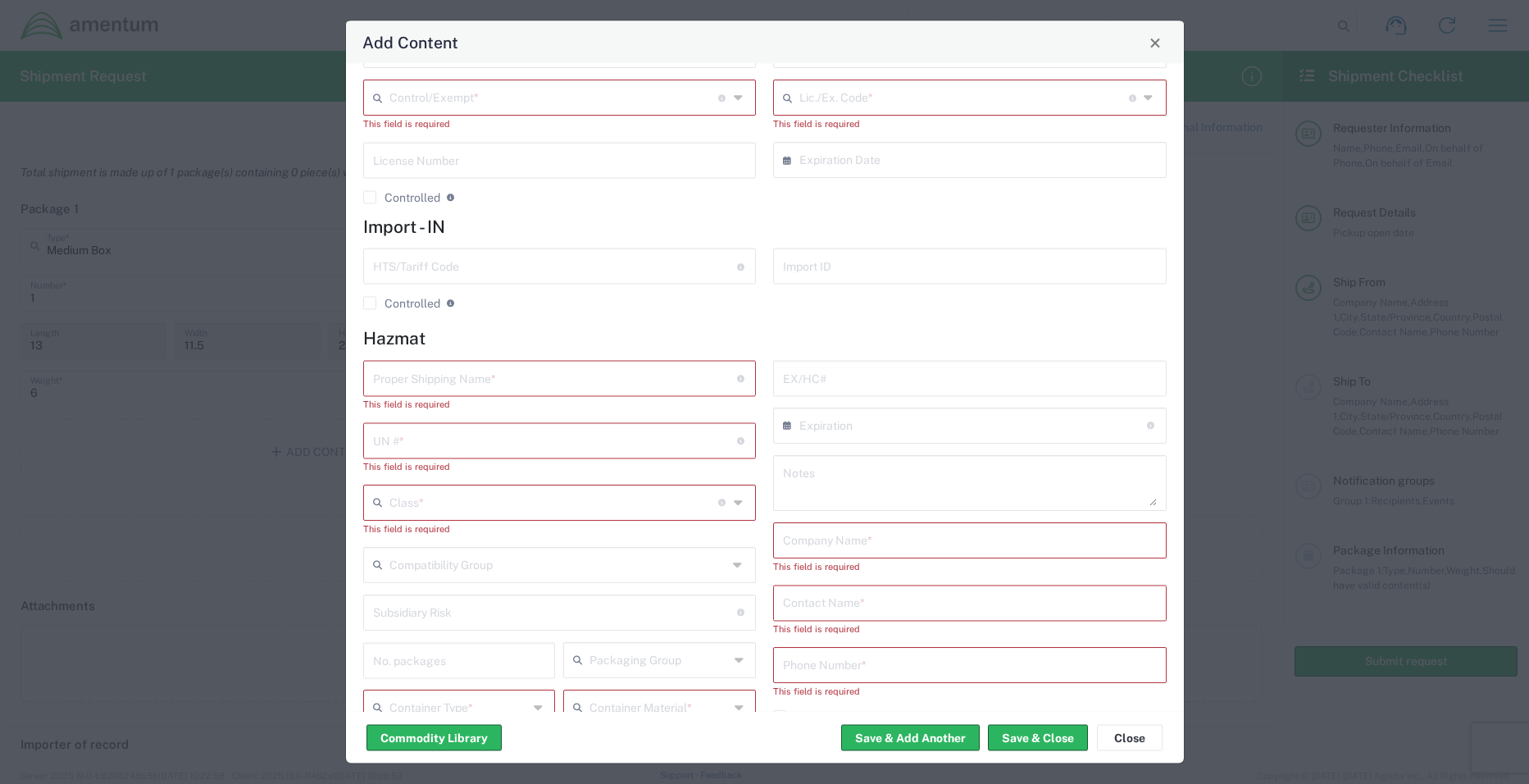
scroll to position [393, 0]
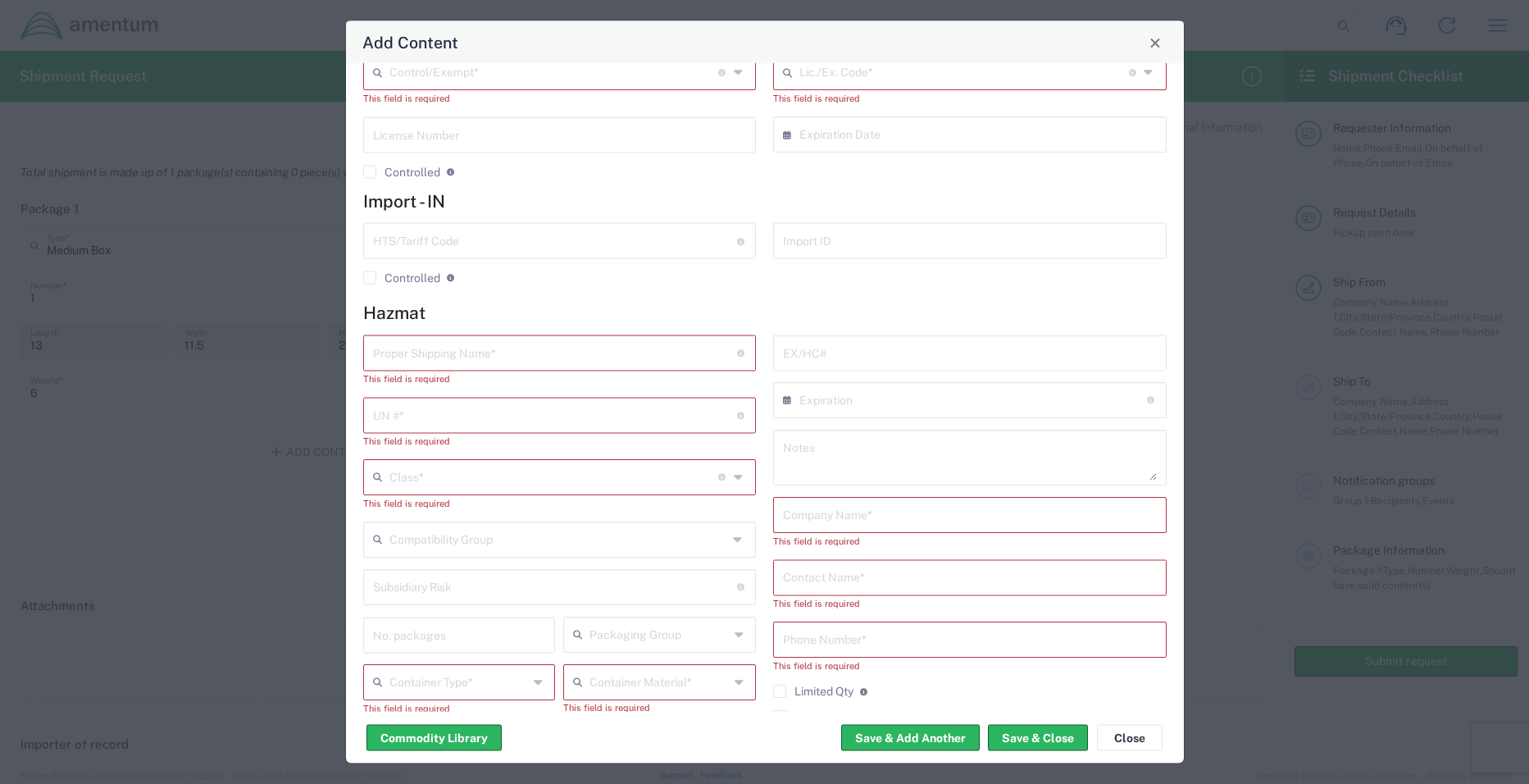
click at [417, 348] on input "text" at bounding box center [554, 351] width 364 height 29
type input "xxx"
click at [526, 400] on input "number" at bounding box center [554, 398] width 364 height 29
click at [483, 468] on input "text" at bounding box center [554, 461] width 329 height 29
type input "xxx"
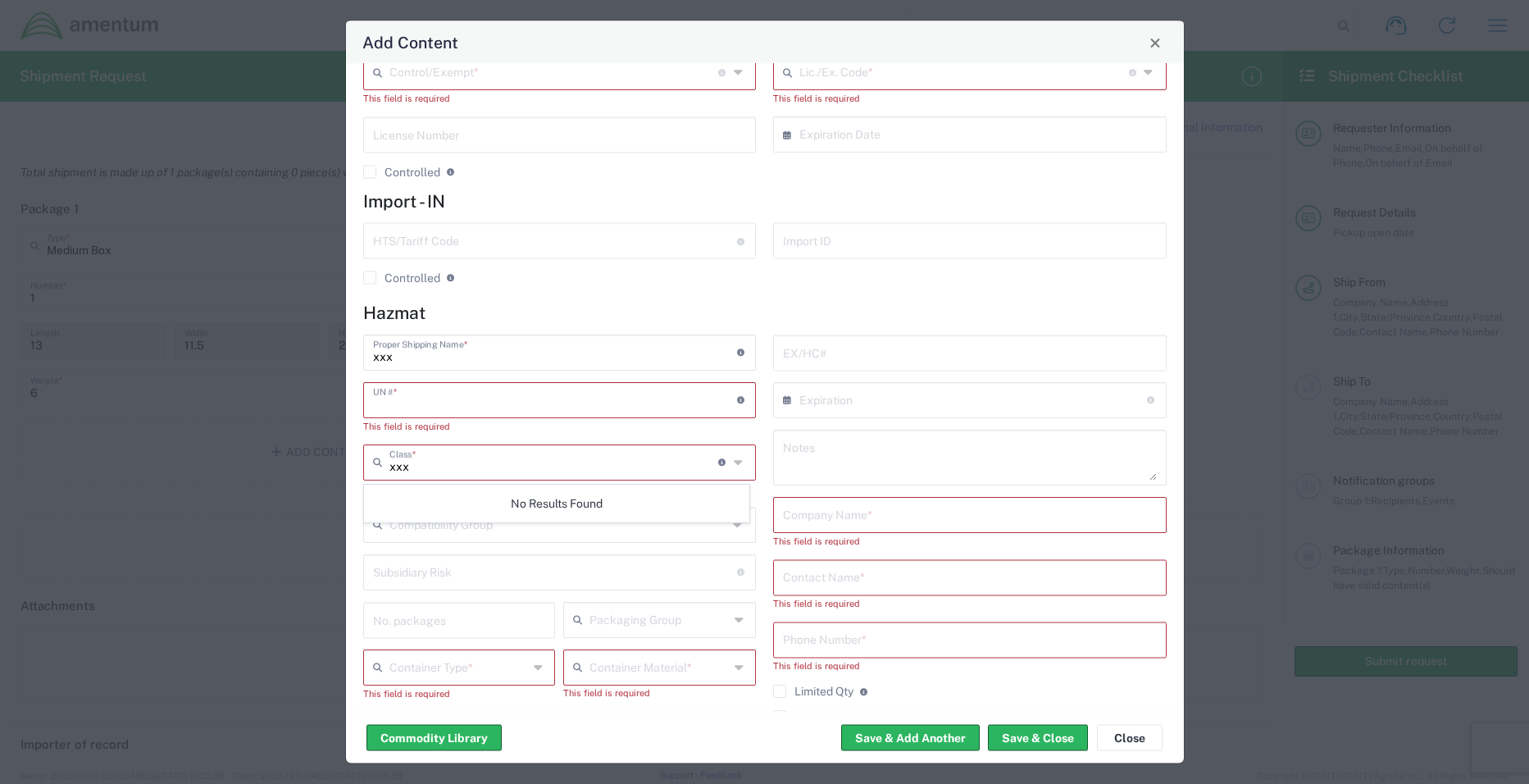
click at [501, 387] on input "number" at bounding box center [554, 398] width 364 height 29
click at [692, 400] on input "number" at bounding box center [554, 398] width 364 height 29
type input "1"
type input "0000"
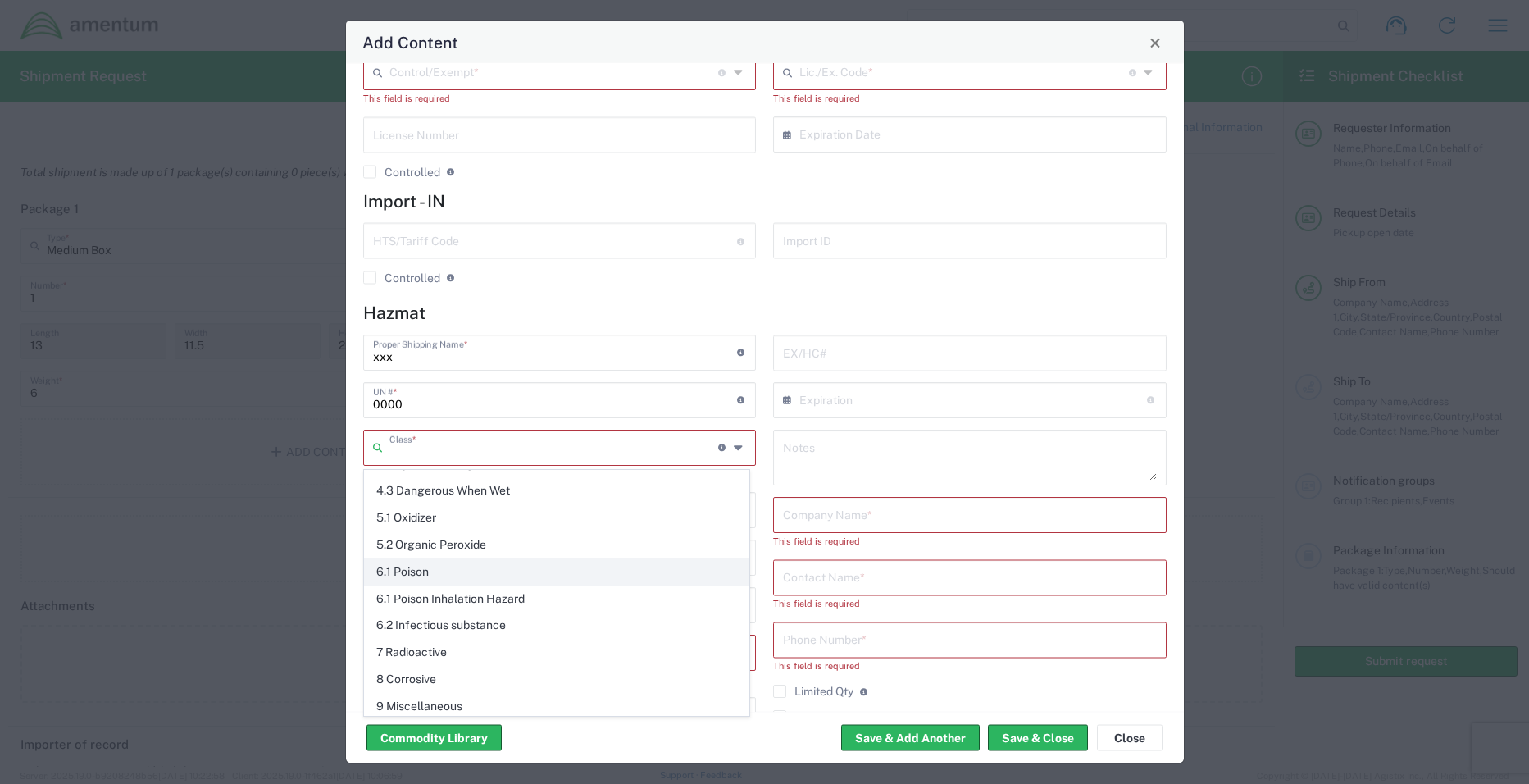
scroll to position [346, 0]
click at [480, 698] on span "9 Miscellaneous" at bounding box center [556, 702] width 384 height 26
type input "9 Miscellaneous"
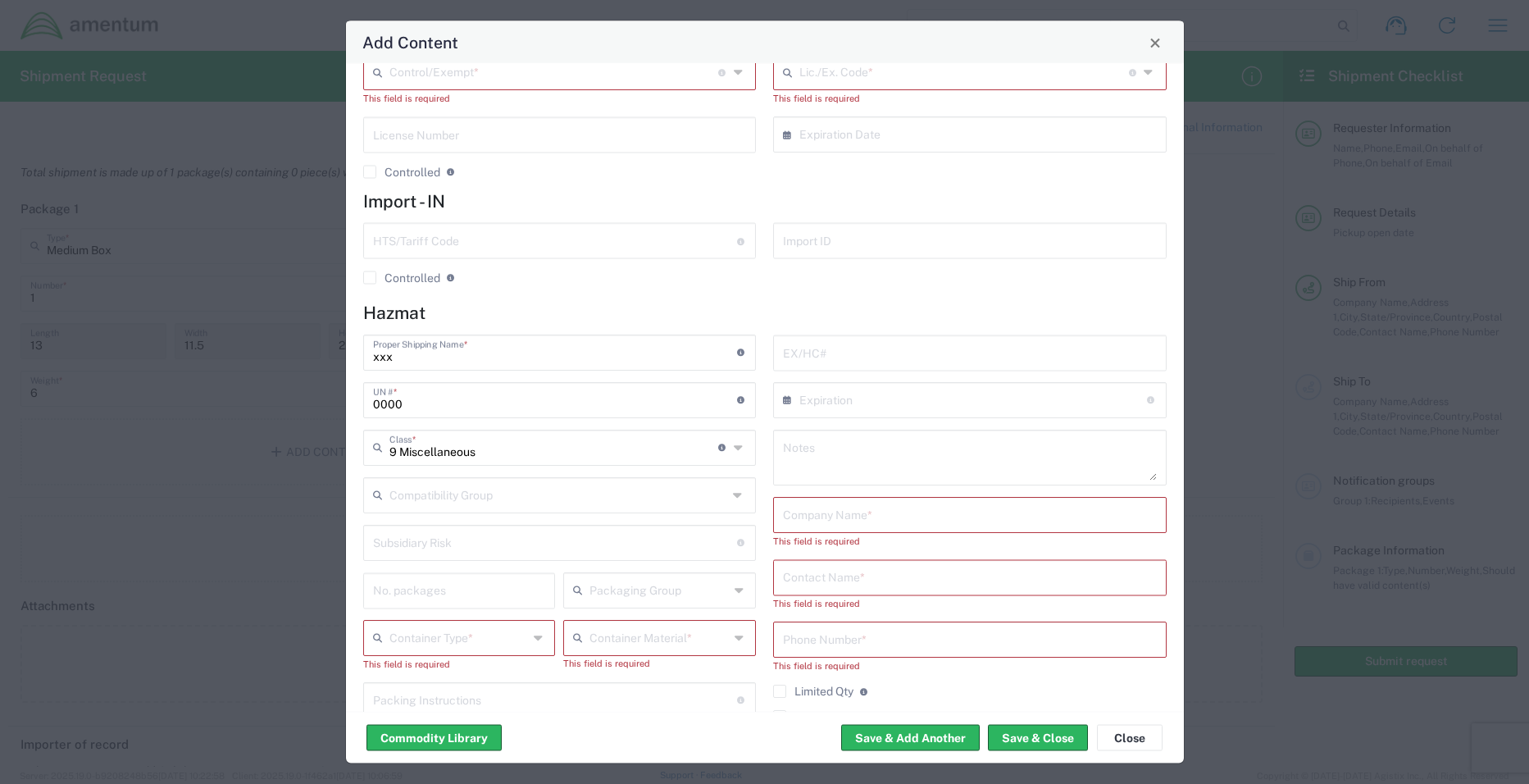
click at [834, 517] on input "text" at bounding box center [970, 513] width 374 height 29
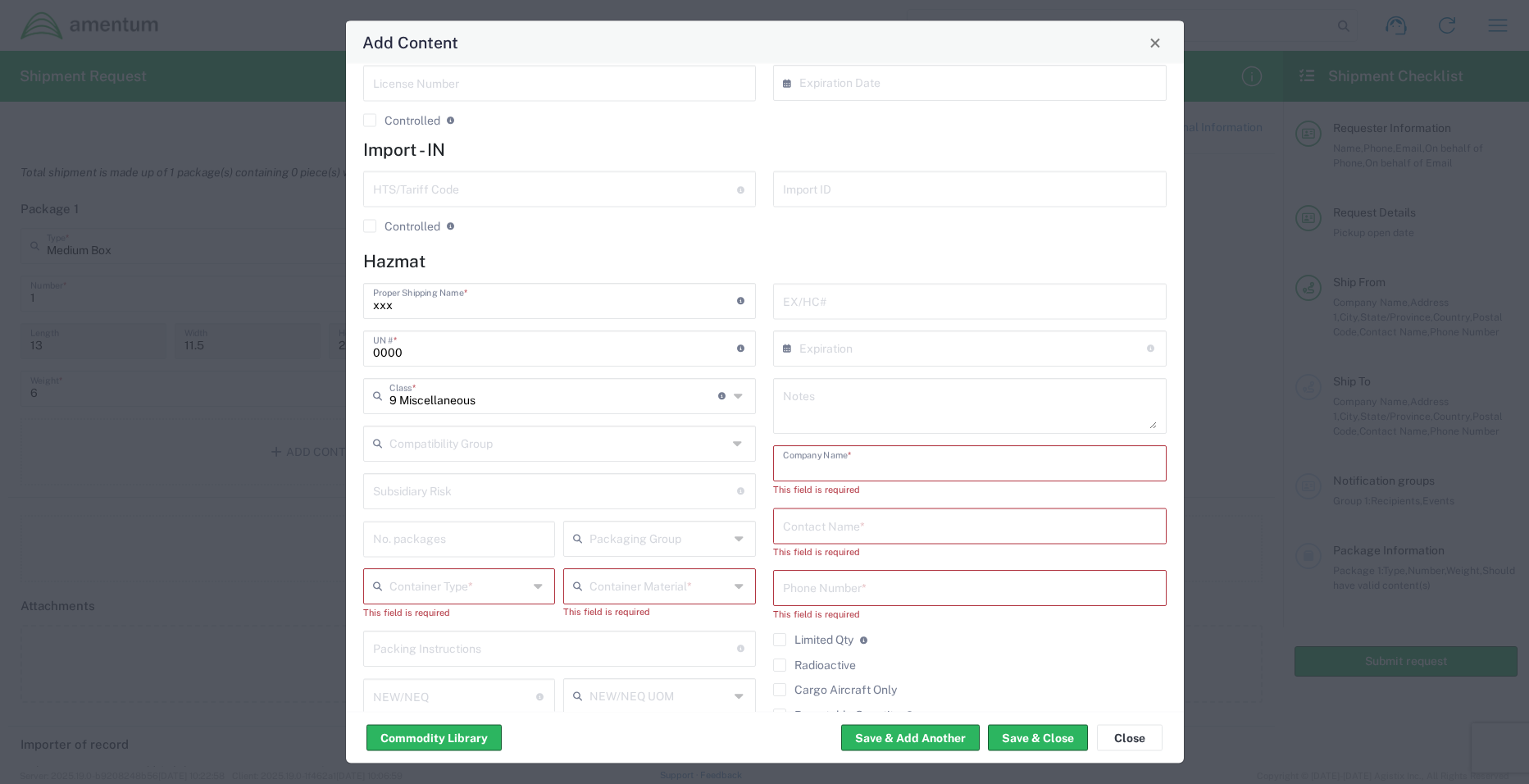
scroll to position [475, 0]
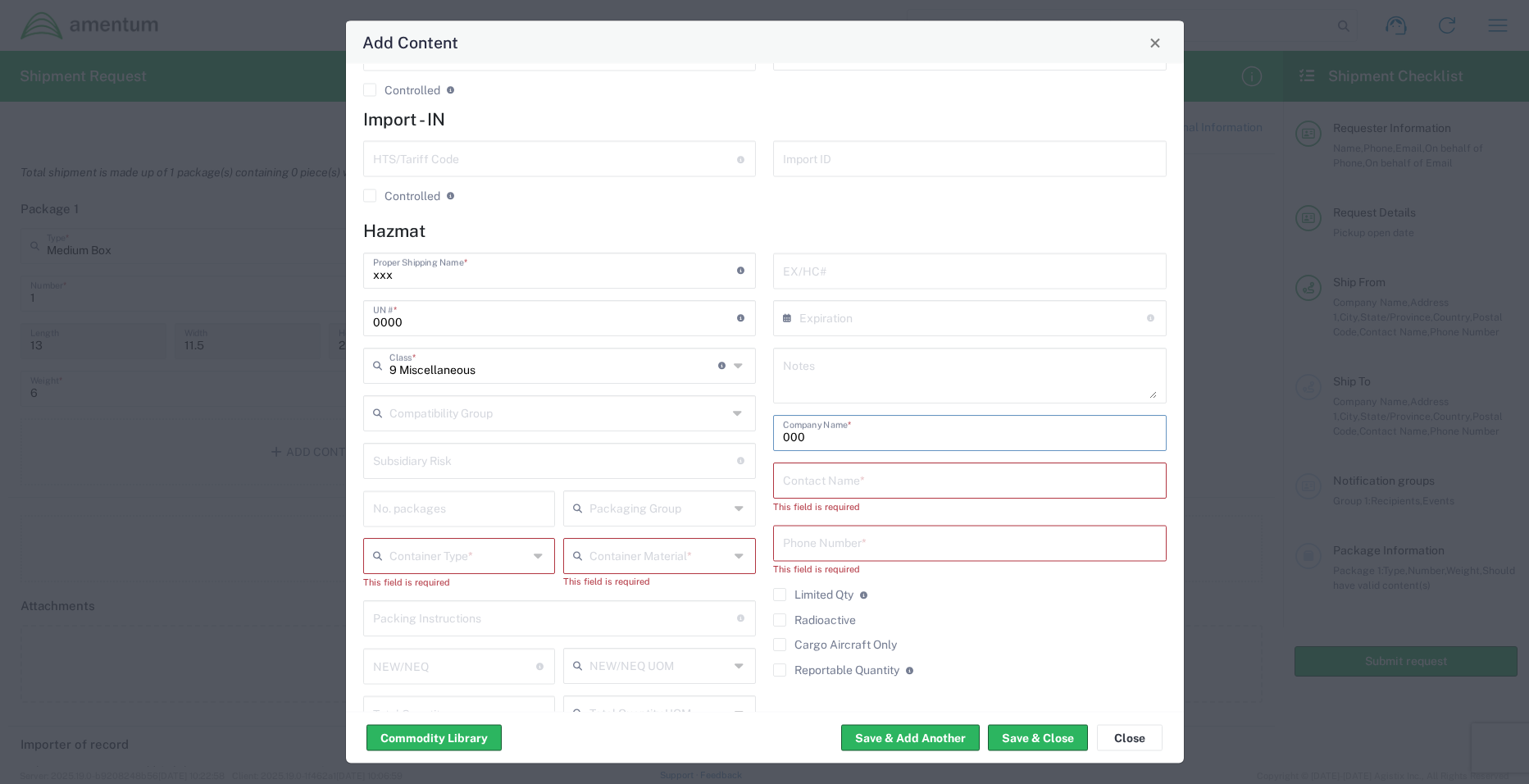
type input "000"
click at [855, 486] on input "text" at bounding box center [970, 478] width 374 height 29
type input "0000"
click at [861, 526] on input "tel" at bounding box center [970, 526] width 374 height 29
type input "0000"
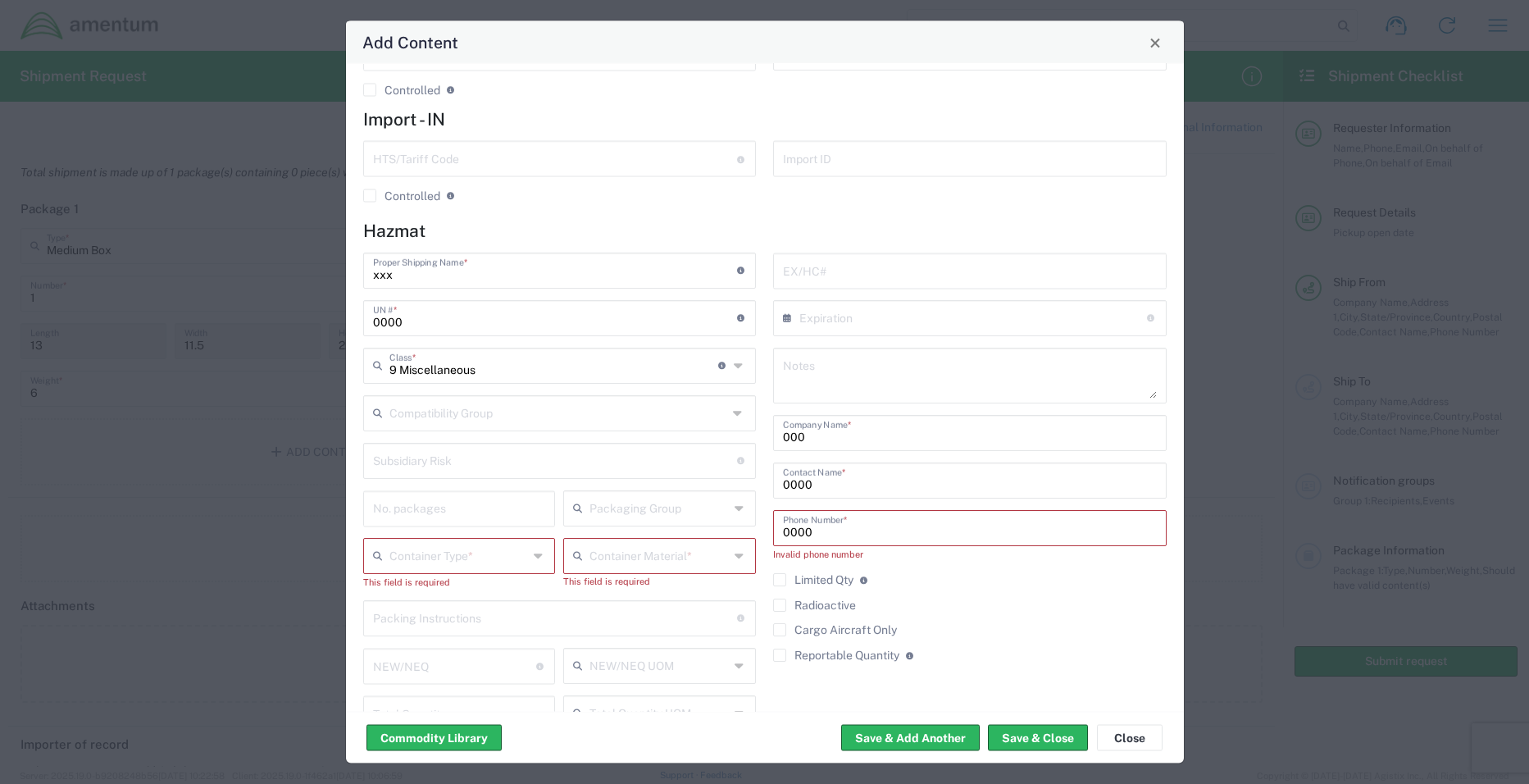
click at [495, 551] on input "text" at bounding box center [459, 554] width 139 height 29
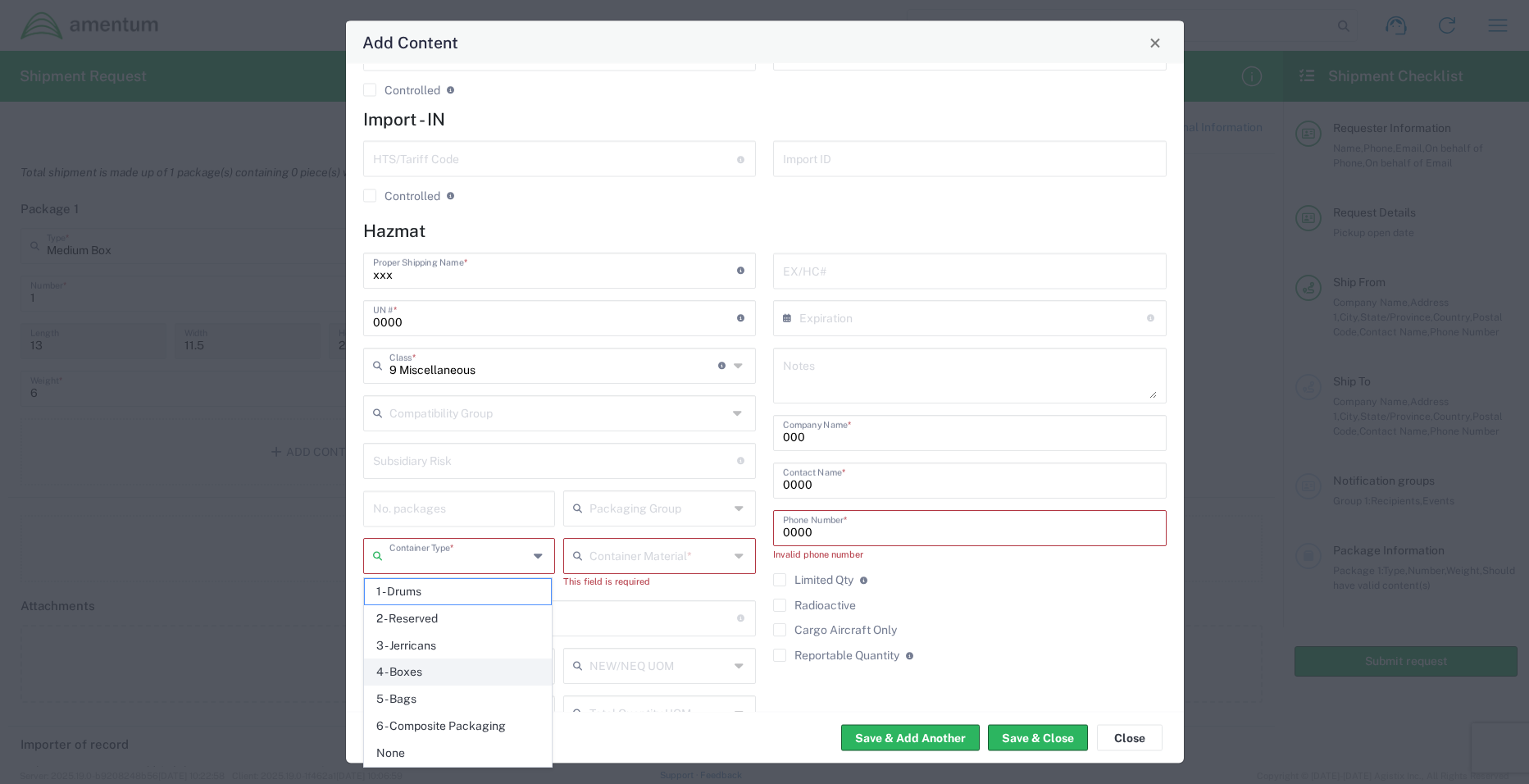
click at [468, 658] on li "4 - Boxes" at bounding box center [458, 671] width 187 height 27
type input "4 - Boxes"
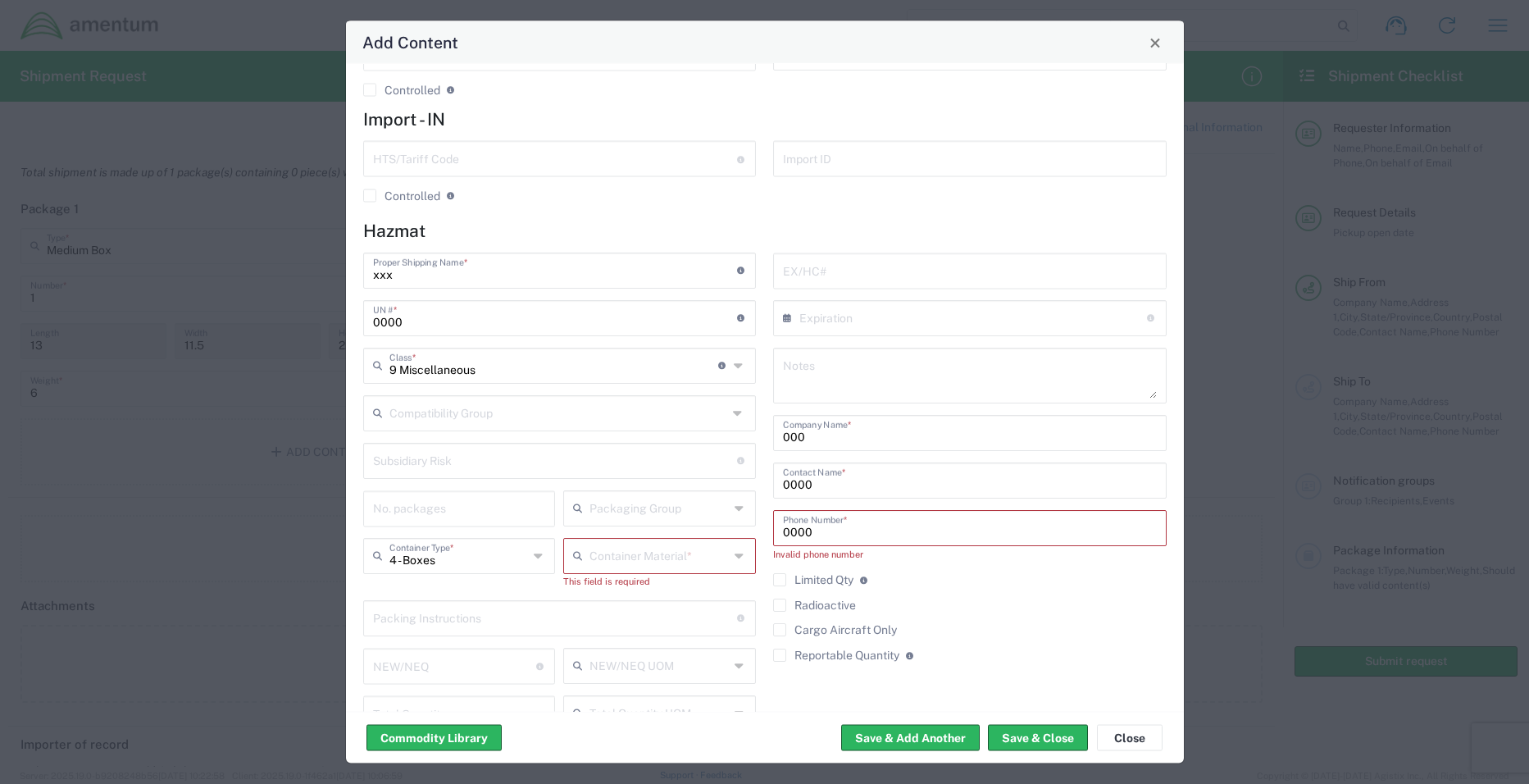
click at [736, 554] on icon at bounding box center [741, 555] width 12 height 27
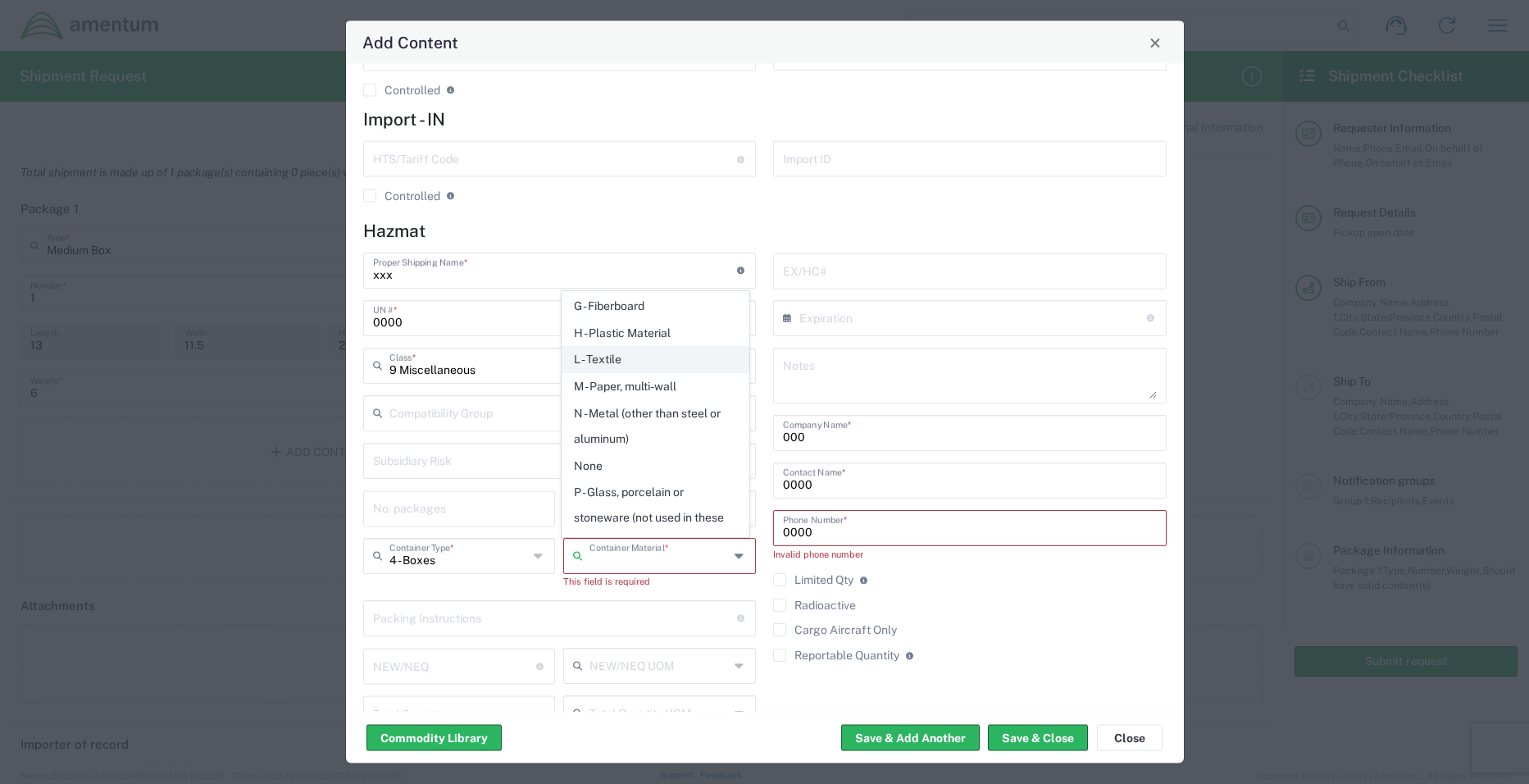
scroll to position [164, 0]
click at [712, 406] on span "N - Metal (other than steel or aluminum)" at bounding box center [655, 421] width 186 height 51
type input "N - Metal (other than steel or aluminum)"
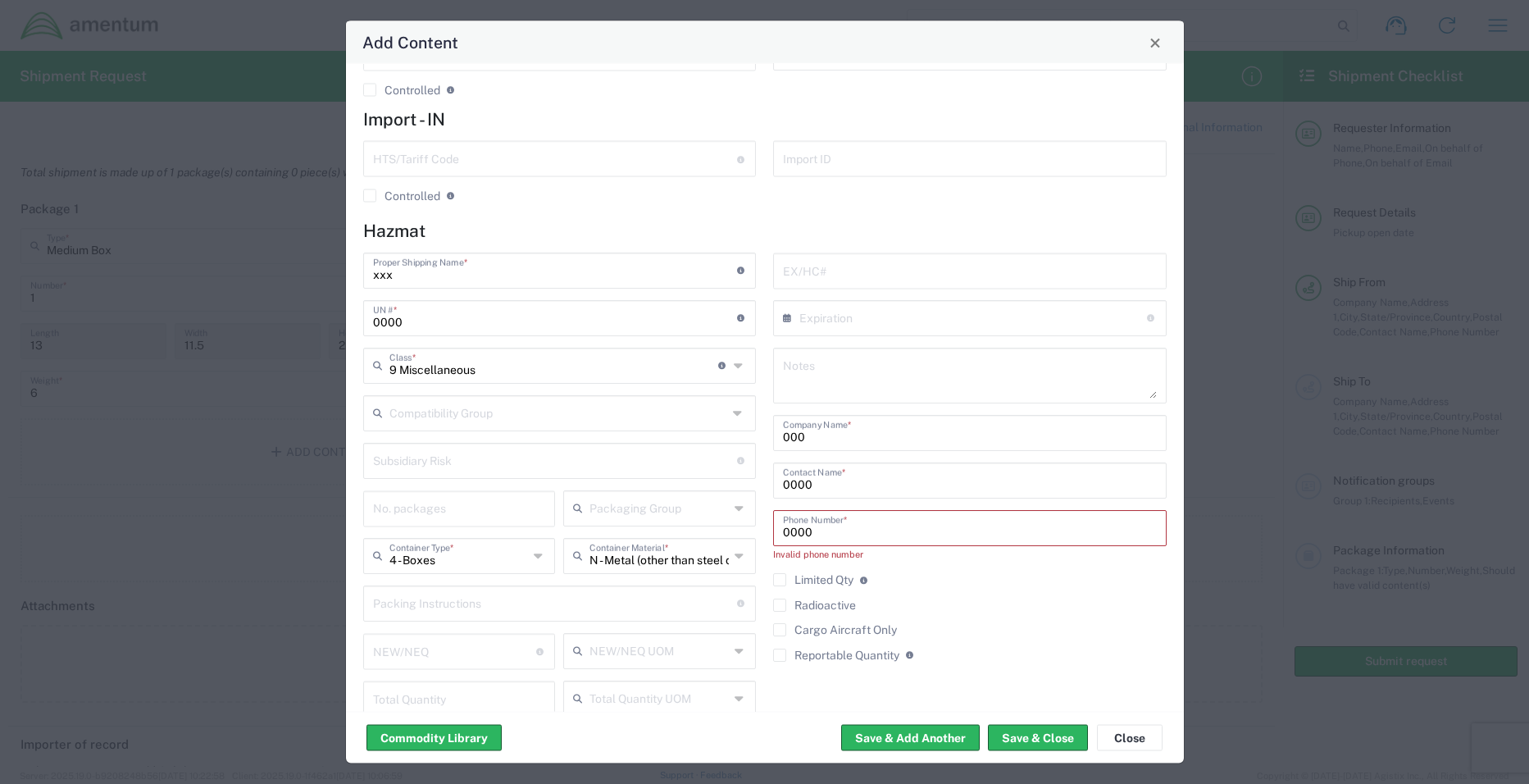
click at [986, 622] on div "EX/HC# × Expiration Expiration date of explosive approval number Cancel Apply N…" at bounding box center [970, 514] width 410 height 523
click at [896, 536] on input "0000" at bounding box center [970, 526] width 374 height 29
type input "000000000"
click at [928, 585] on agx-checkbox-control "Radioactive" at bounding box center [970, 590] width 394 height 13
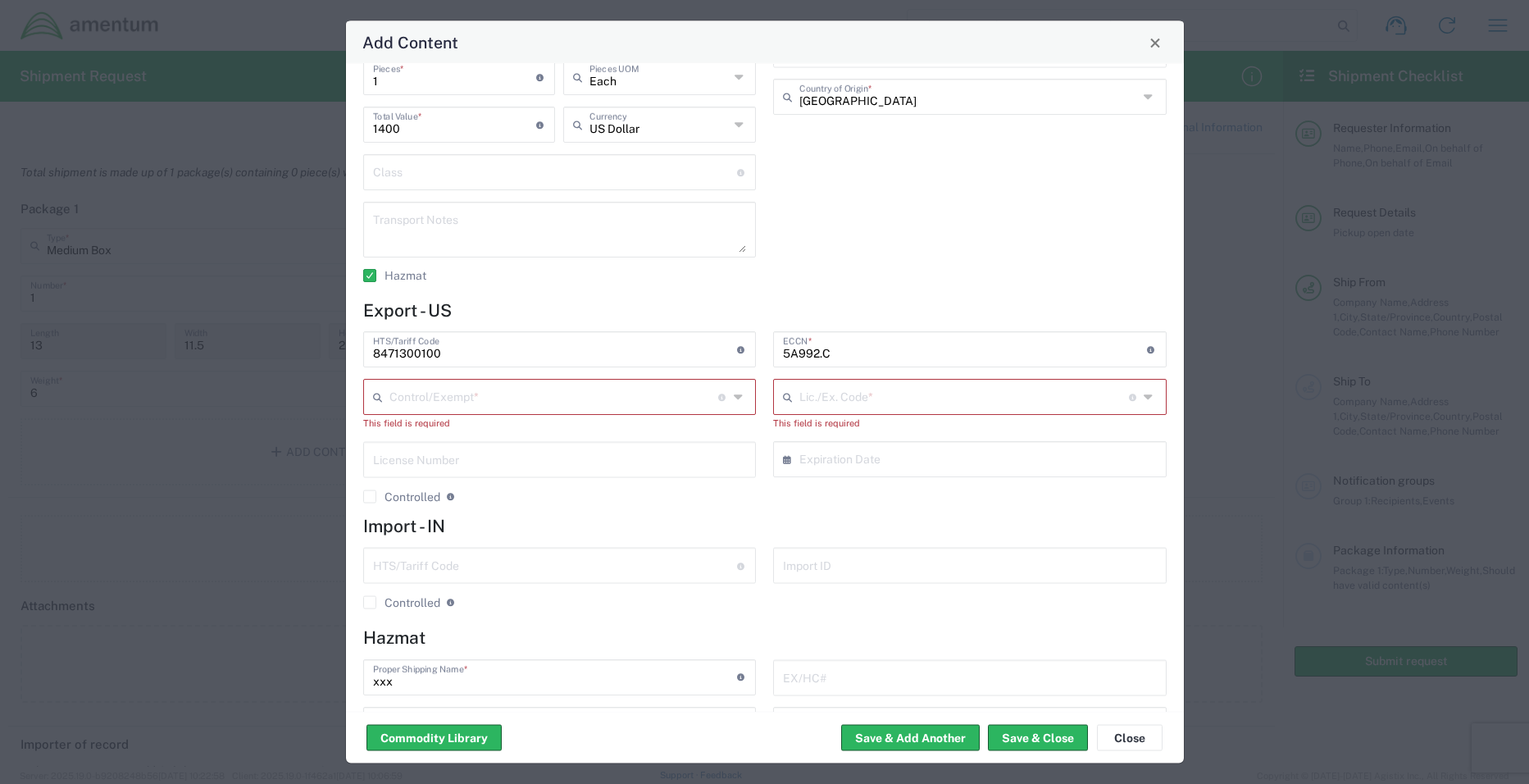
scroll to position [65, 0]
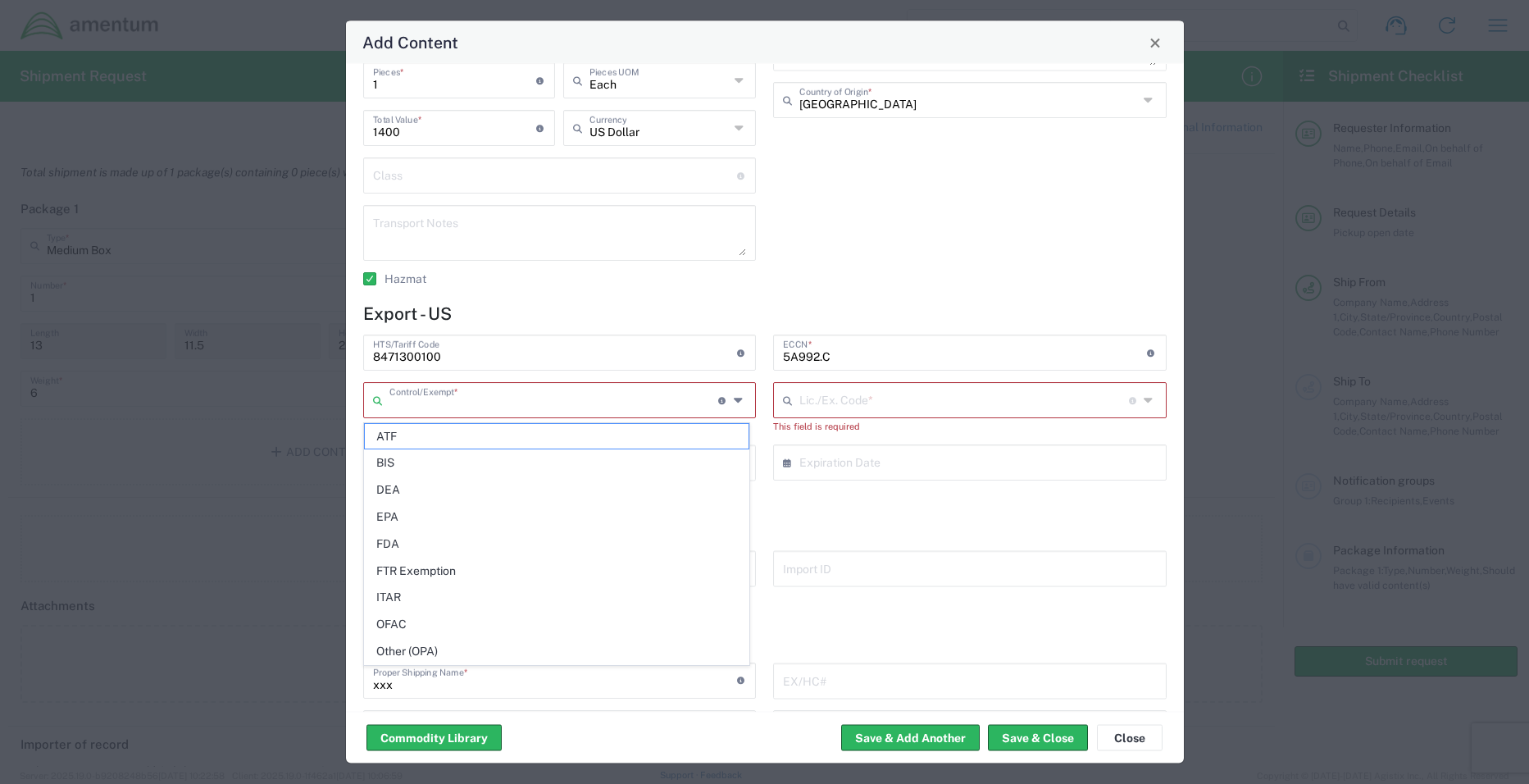
click at [575, 396] on input "text" at bounding box center [554, 399] width 329 height 29
click at [593, 595] on span "ITAR" at bounding box center [556, 598] width 384 height 26
type input "ITAR"
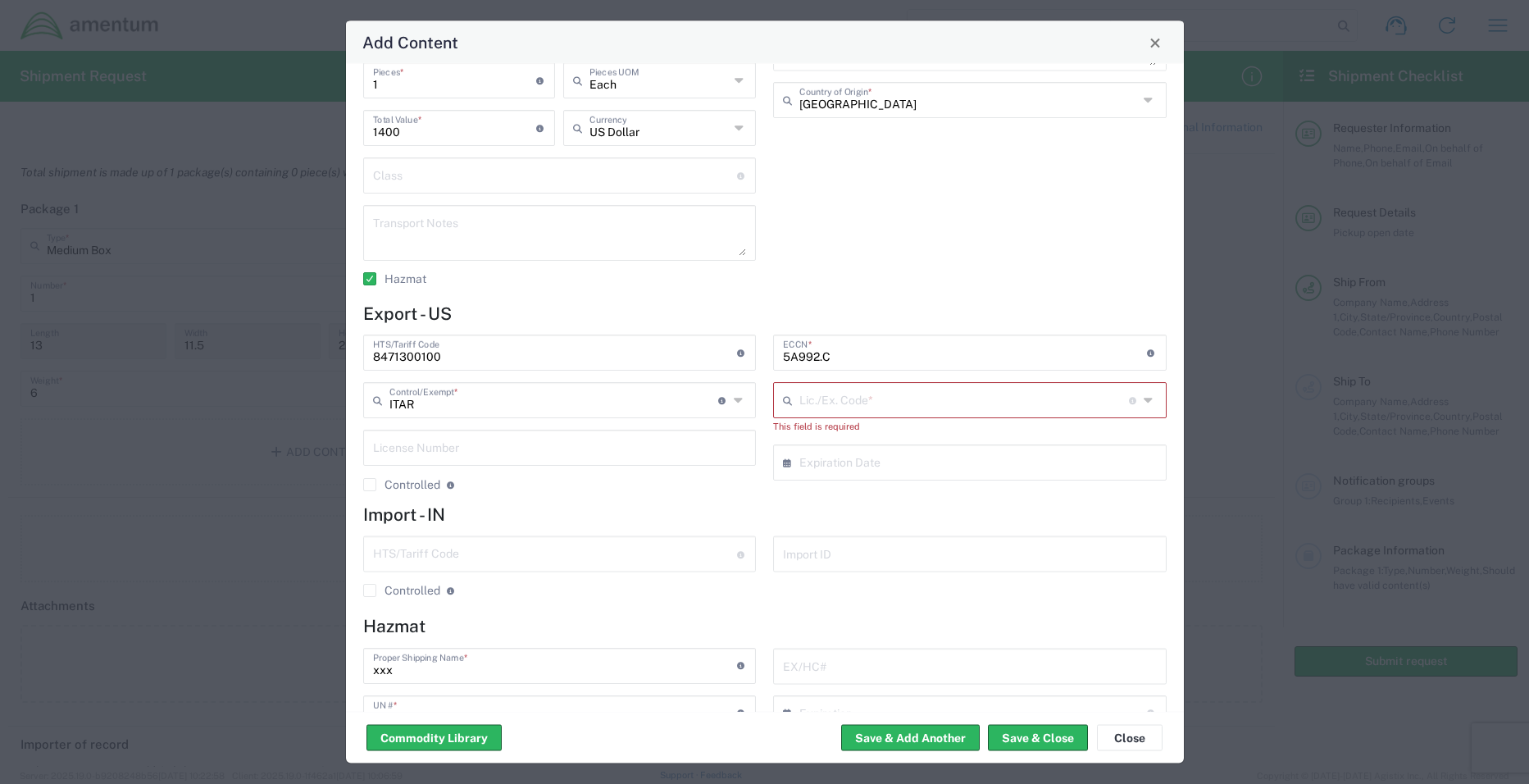
click at [1143, 405] on icon at bounding box center [1149, 400] width 12 height 27
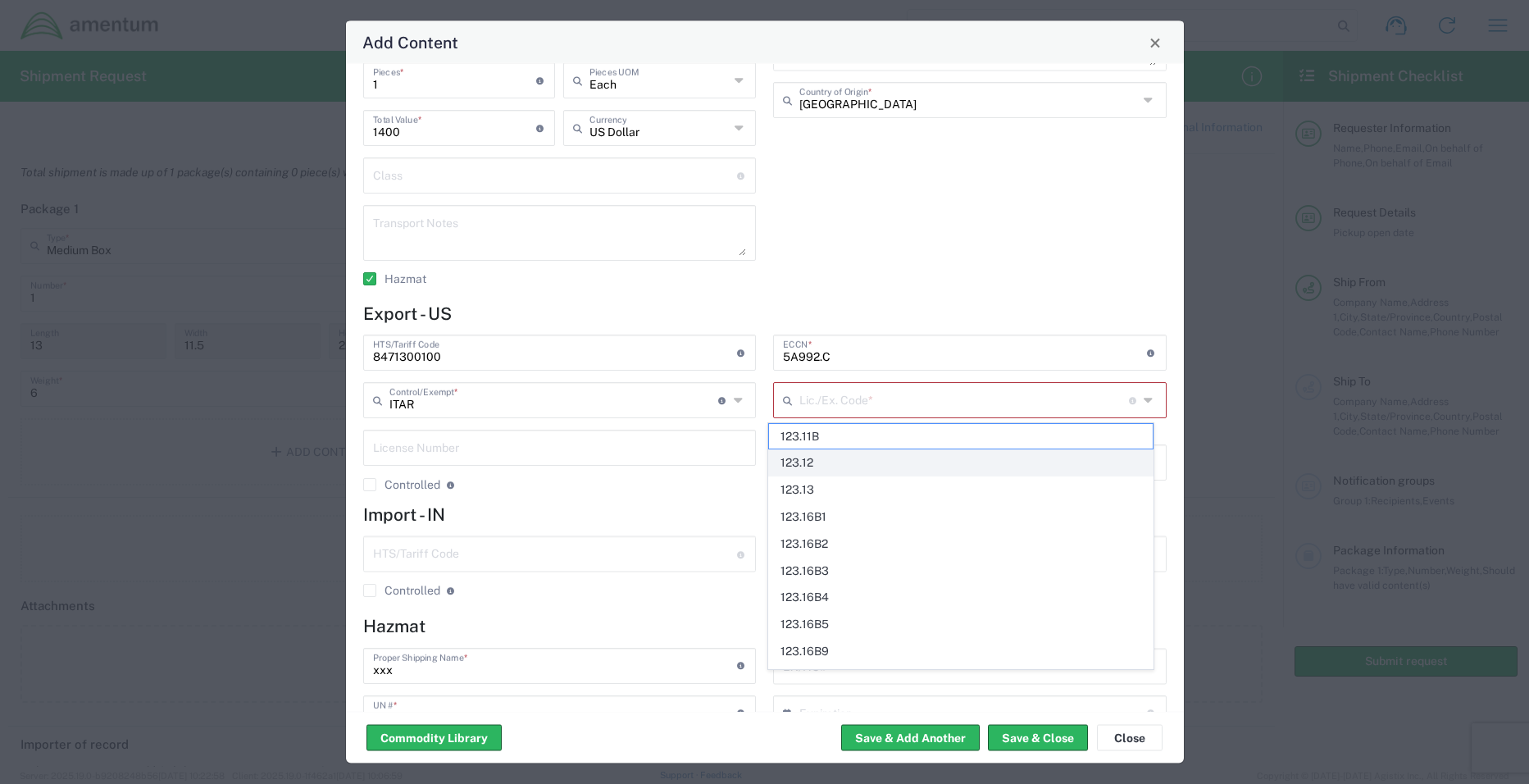
click at [1003, 463] on span "123.12" at bounding box center [961, 463] width 384 height 26
type input "123.12"
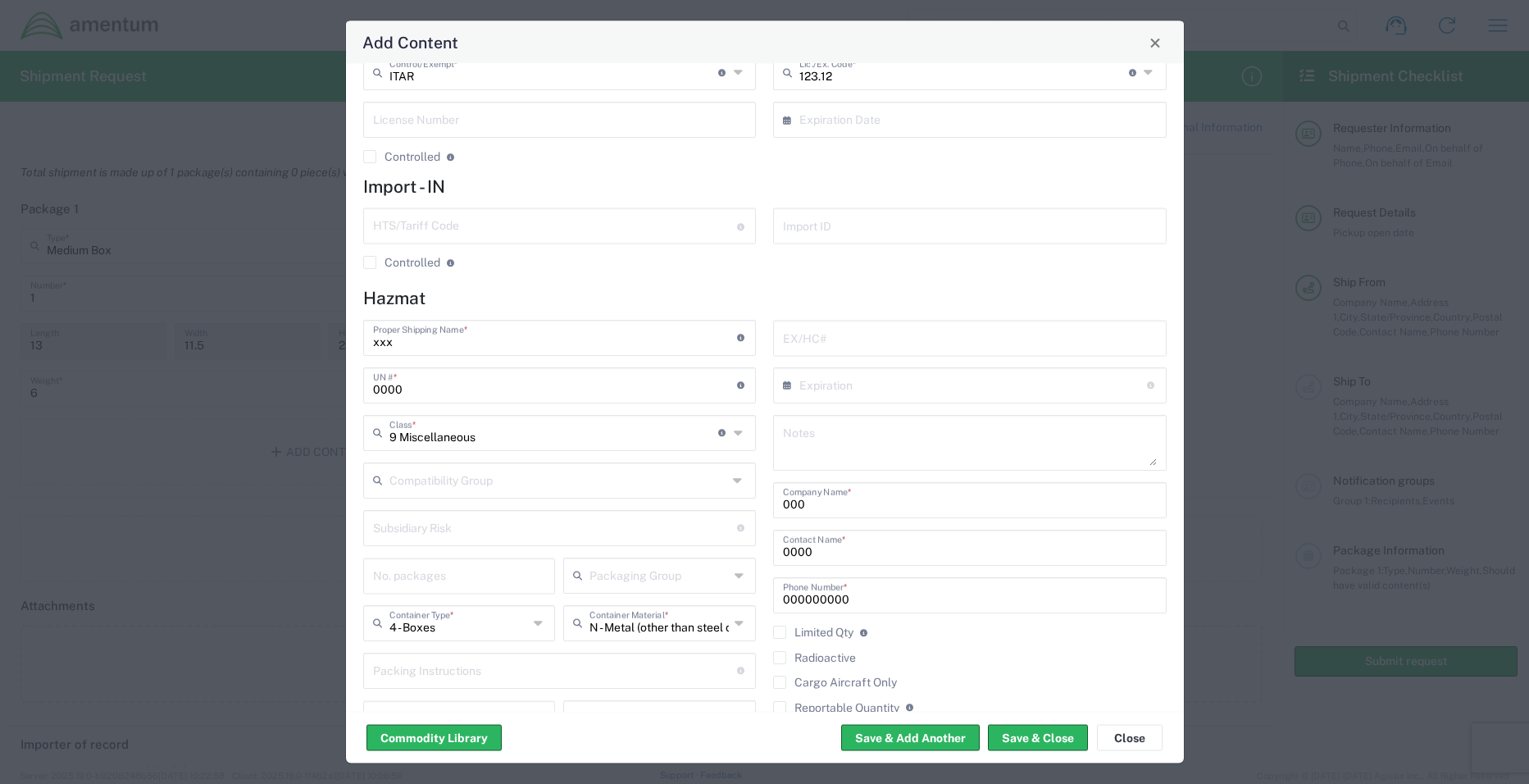
scroll to position [542, 0]
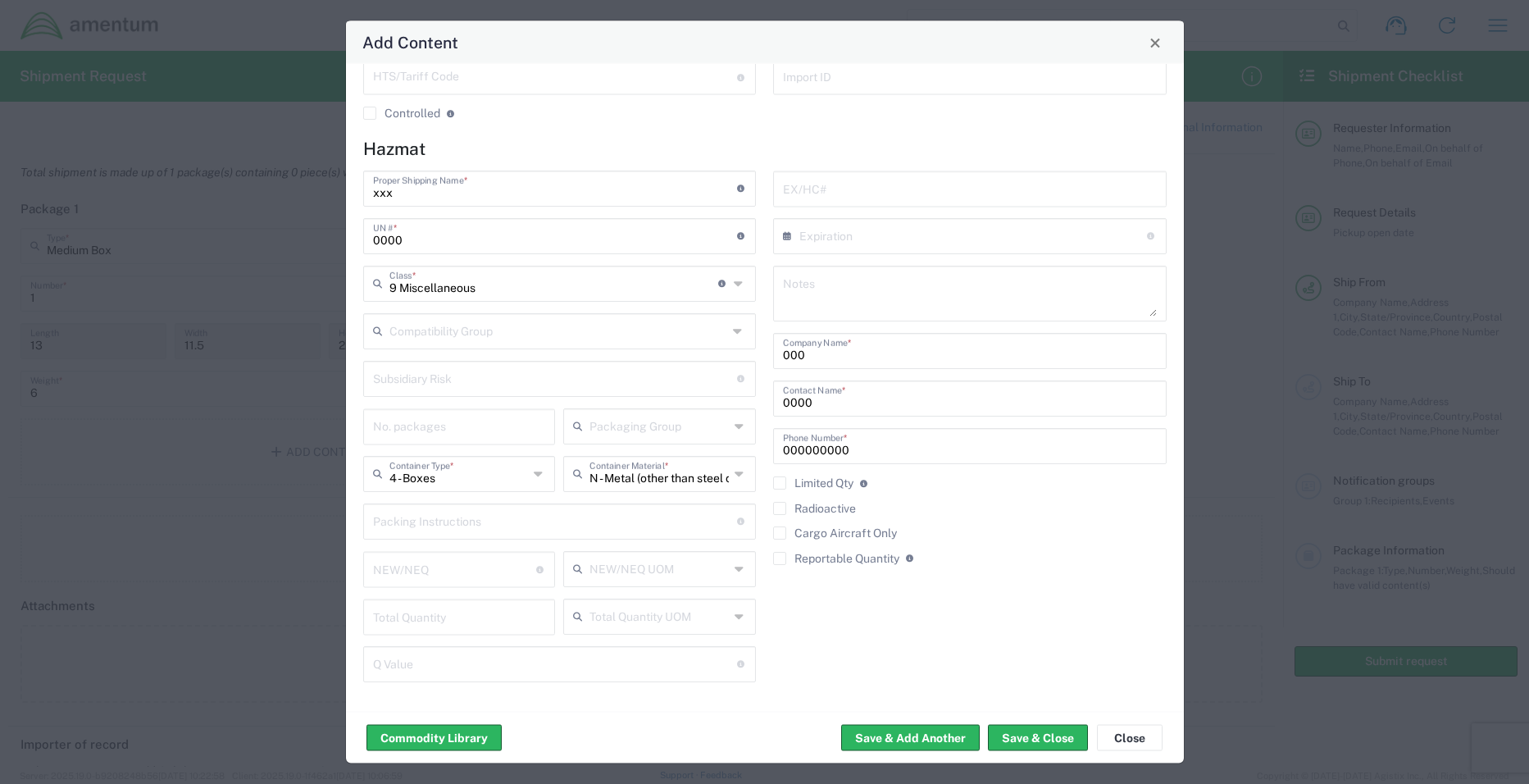
click at [541, 474] on icon at bounding box center [540, 473] width 12 height 27
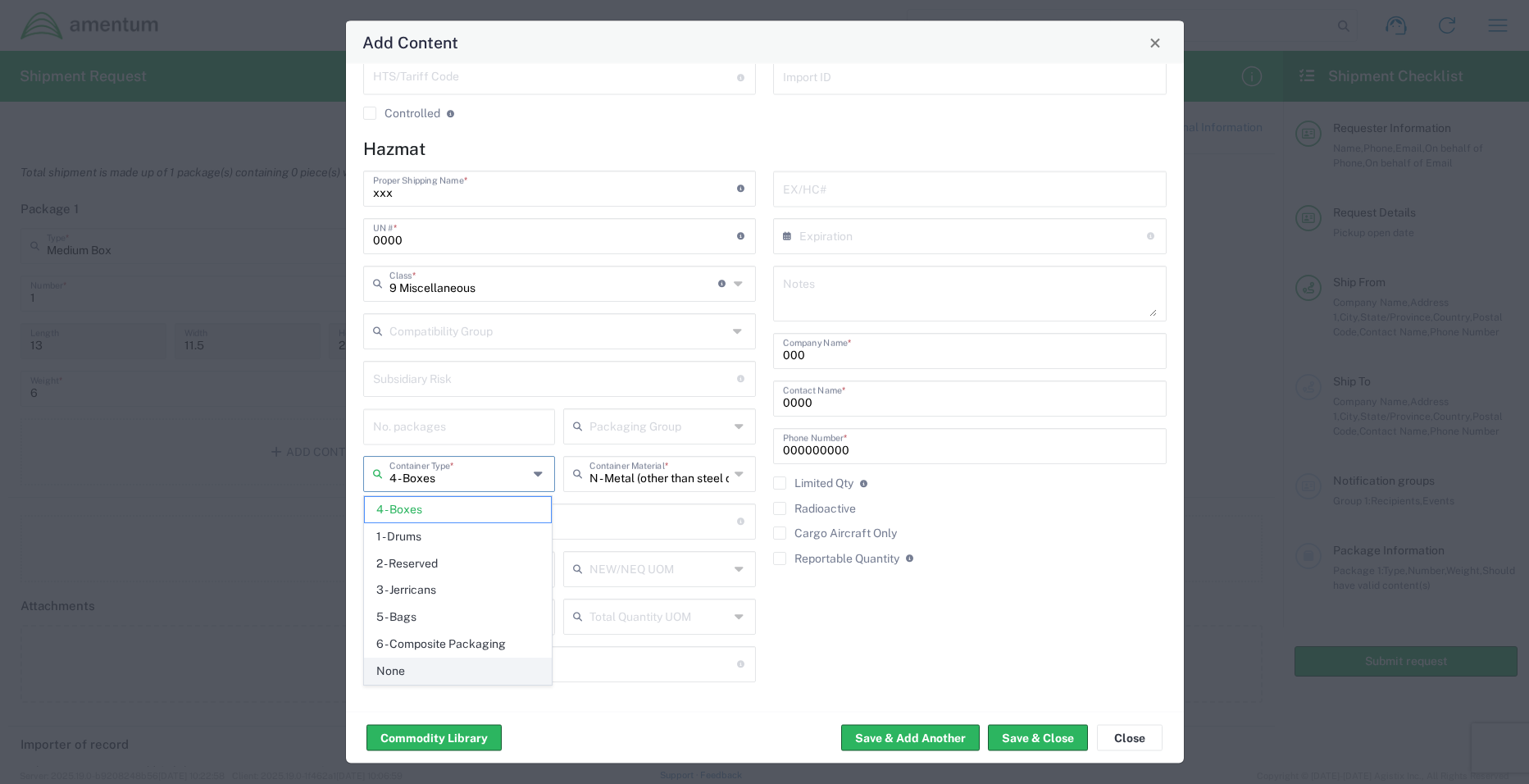
click at [454, 658] on span "None" at bounding box center [458, 671] width 186 height 26
type input "None"
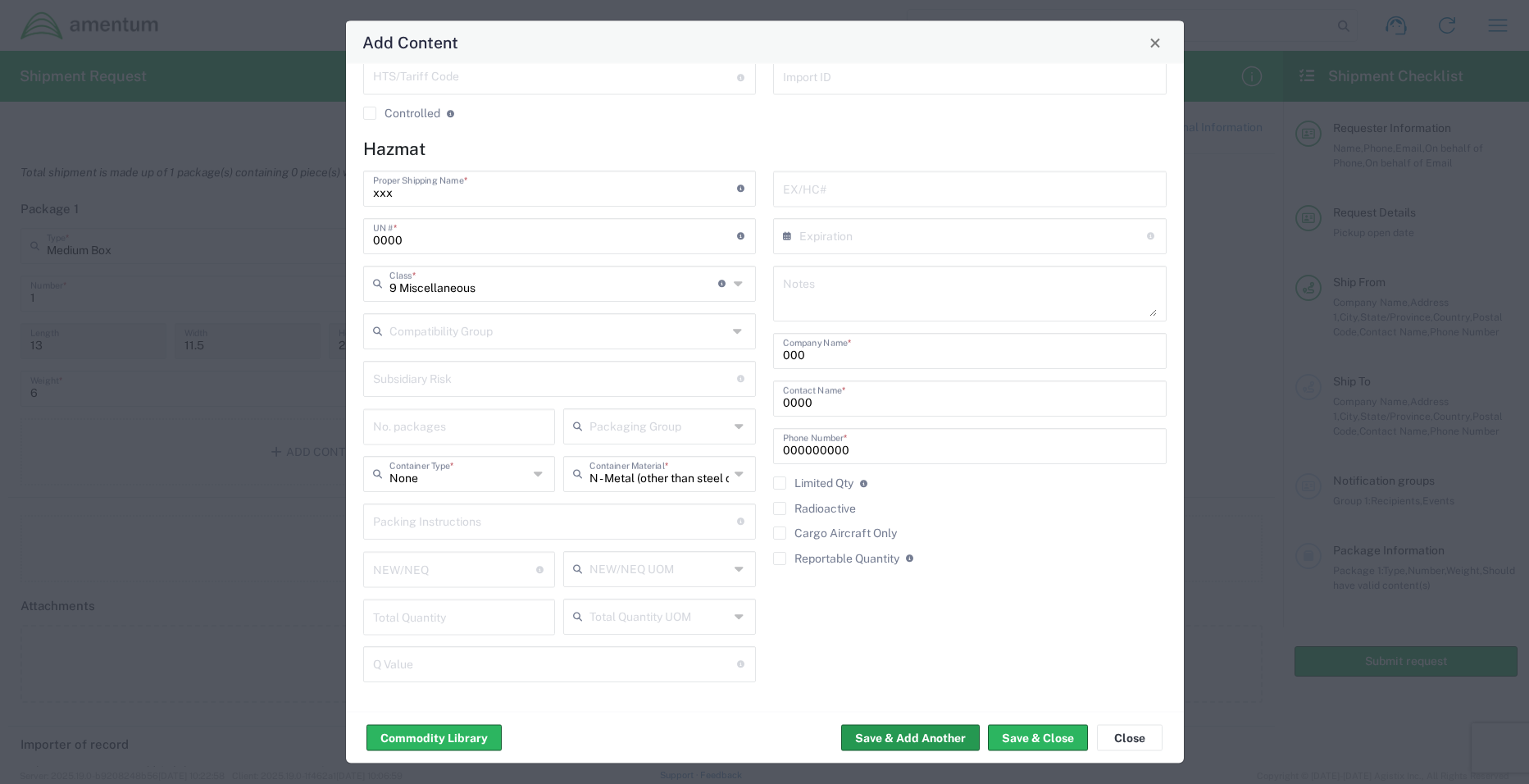
click at [898, 735] on button "Save & Add Another" at bounding box center [910, 738] width 138 height 27
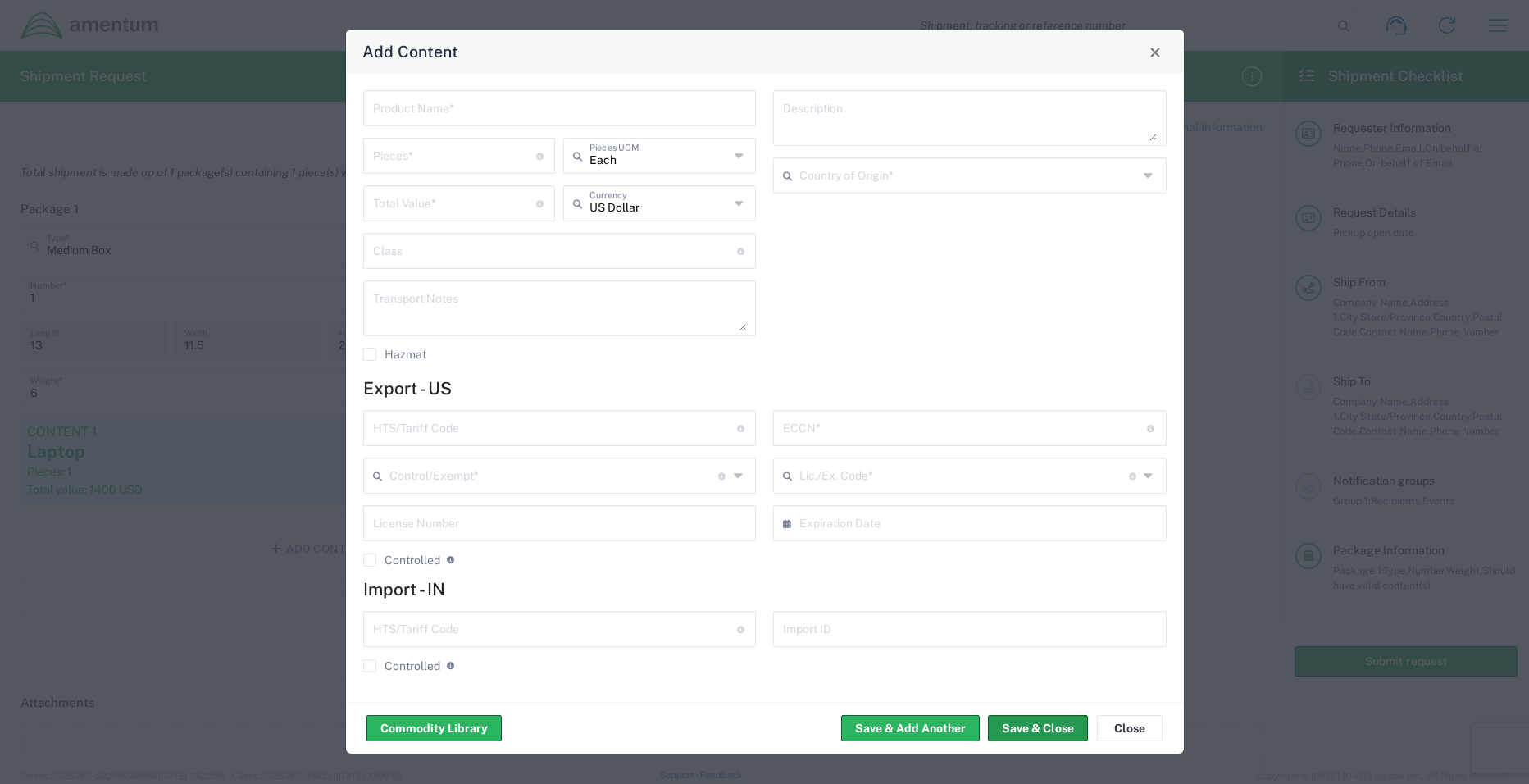
click at [1058, 729] on button "Save & Close" at bounding box center [1038, 728] width 100 height 27
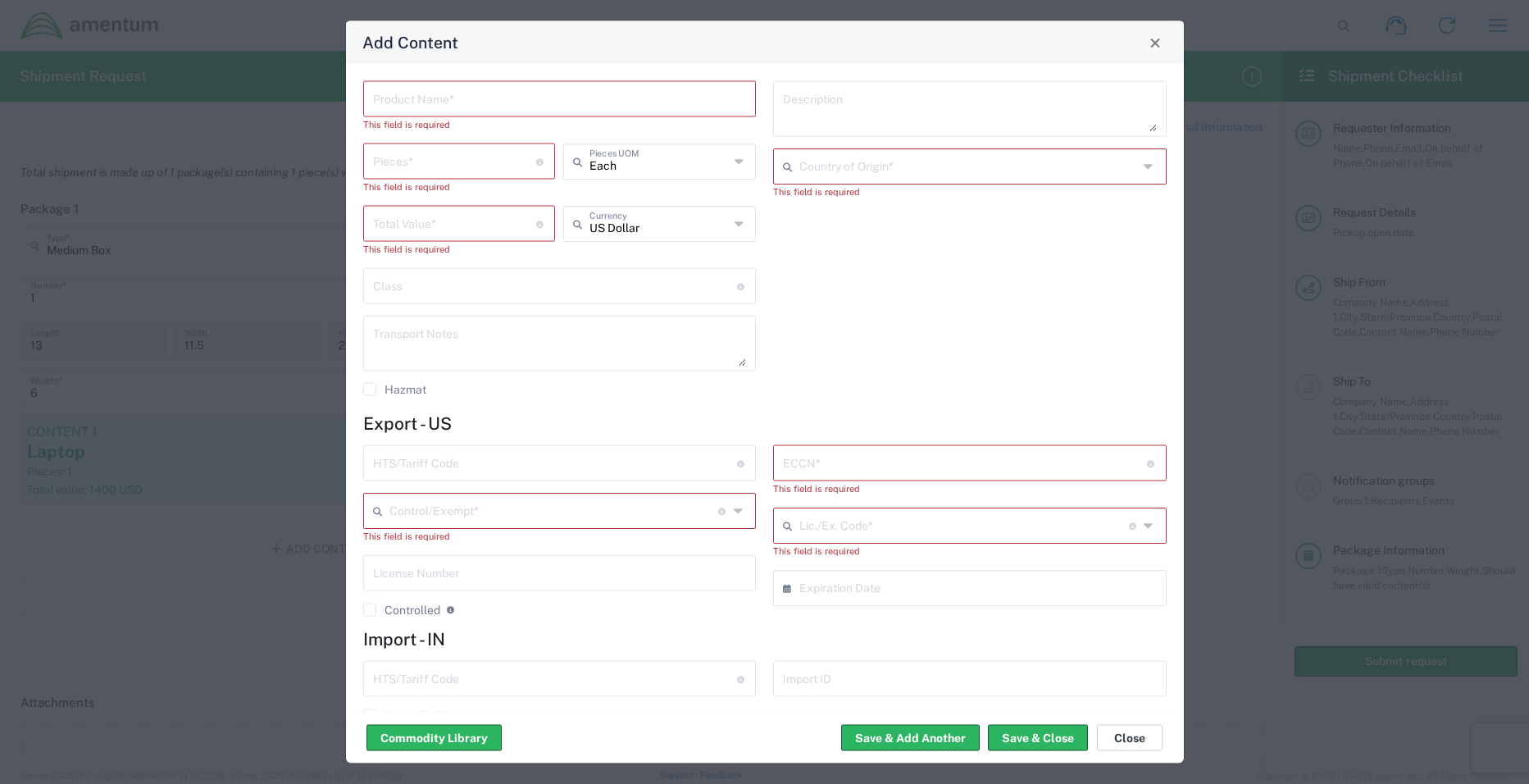
click at [1125, 732] on button "Close" at bounding box center [1129, 738] width 65 height 27
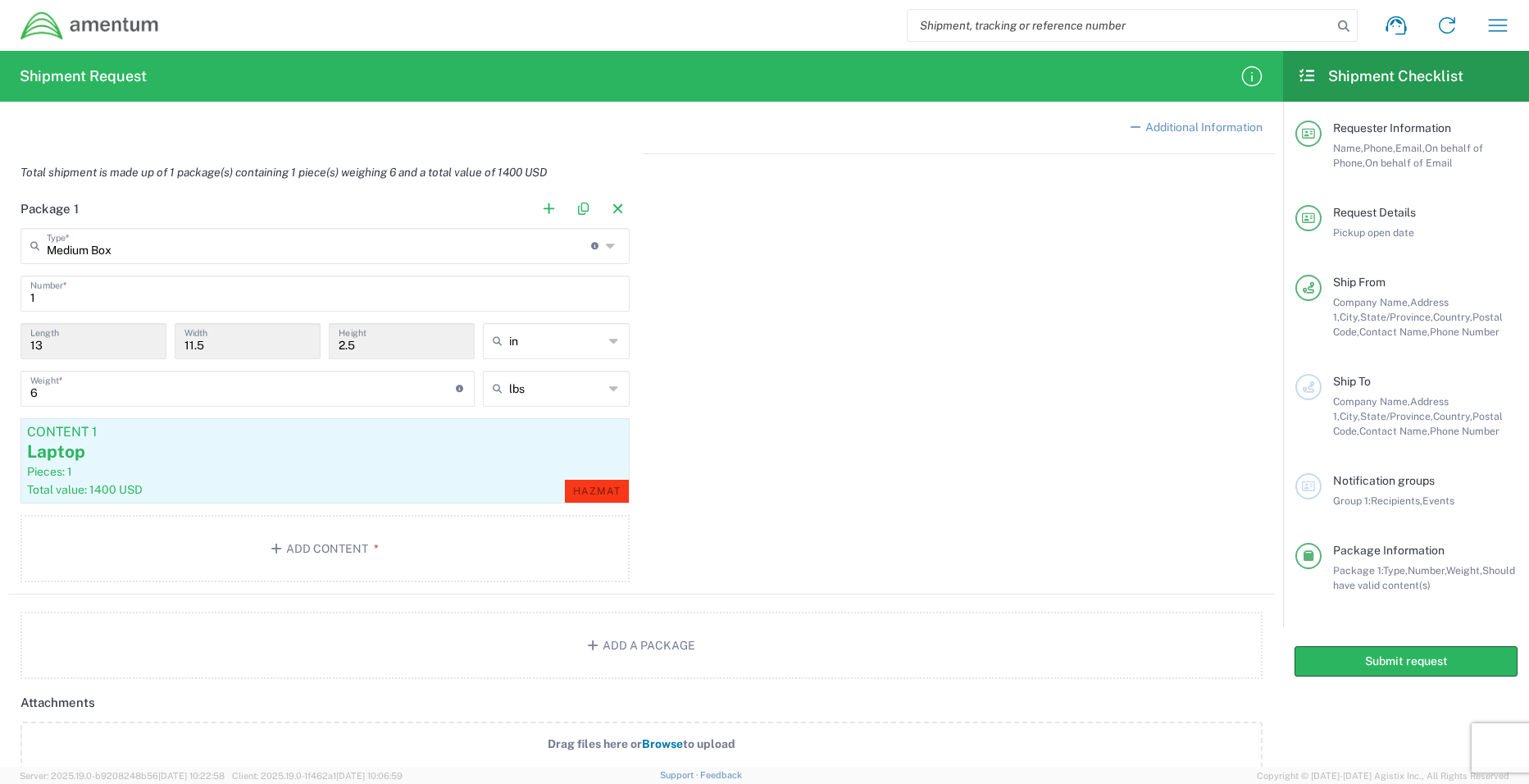
click at [753, 541] on div "Package 1 Medium Box Type * Material used to package goods Bale(s) Basket(s) BC…" at bounding box center [641, 392] width 1267 height 403
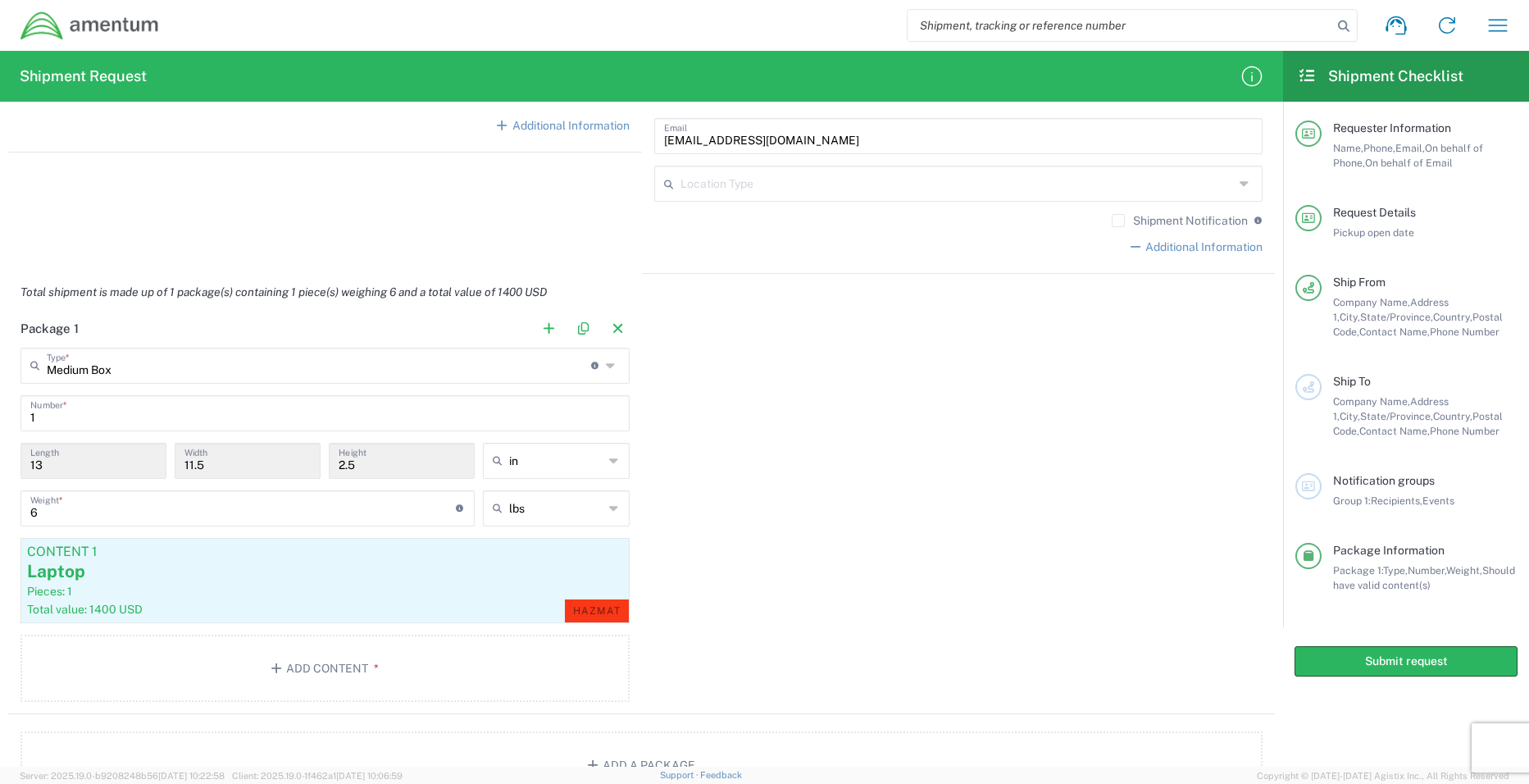
scroll to position [1117, 0]
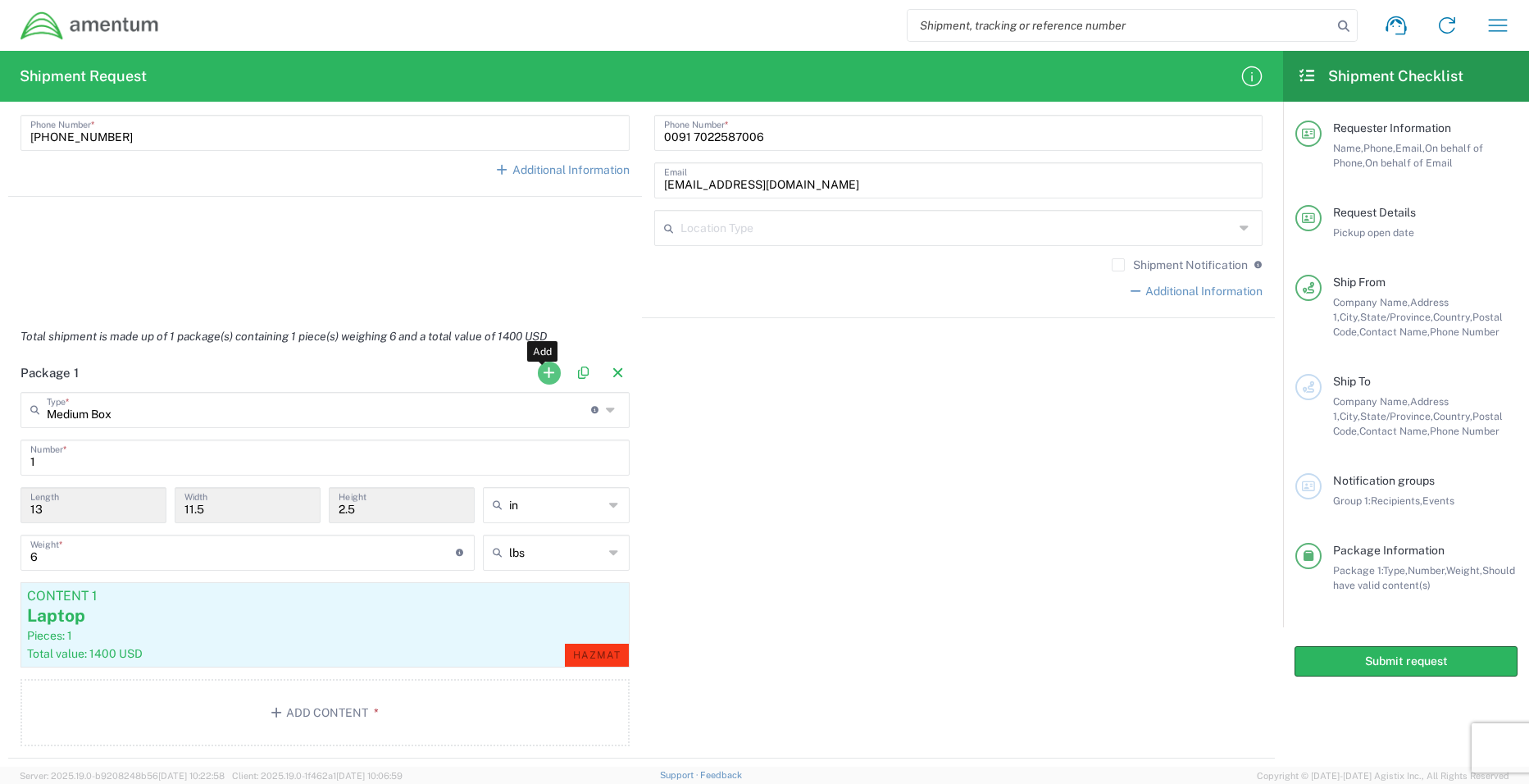
click at [542, 375] on button "button" at bounding box center [548, 373] width 23 height 23
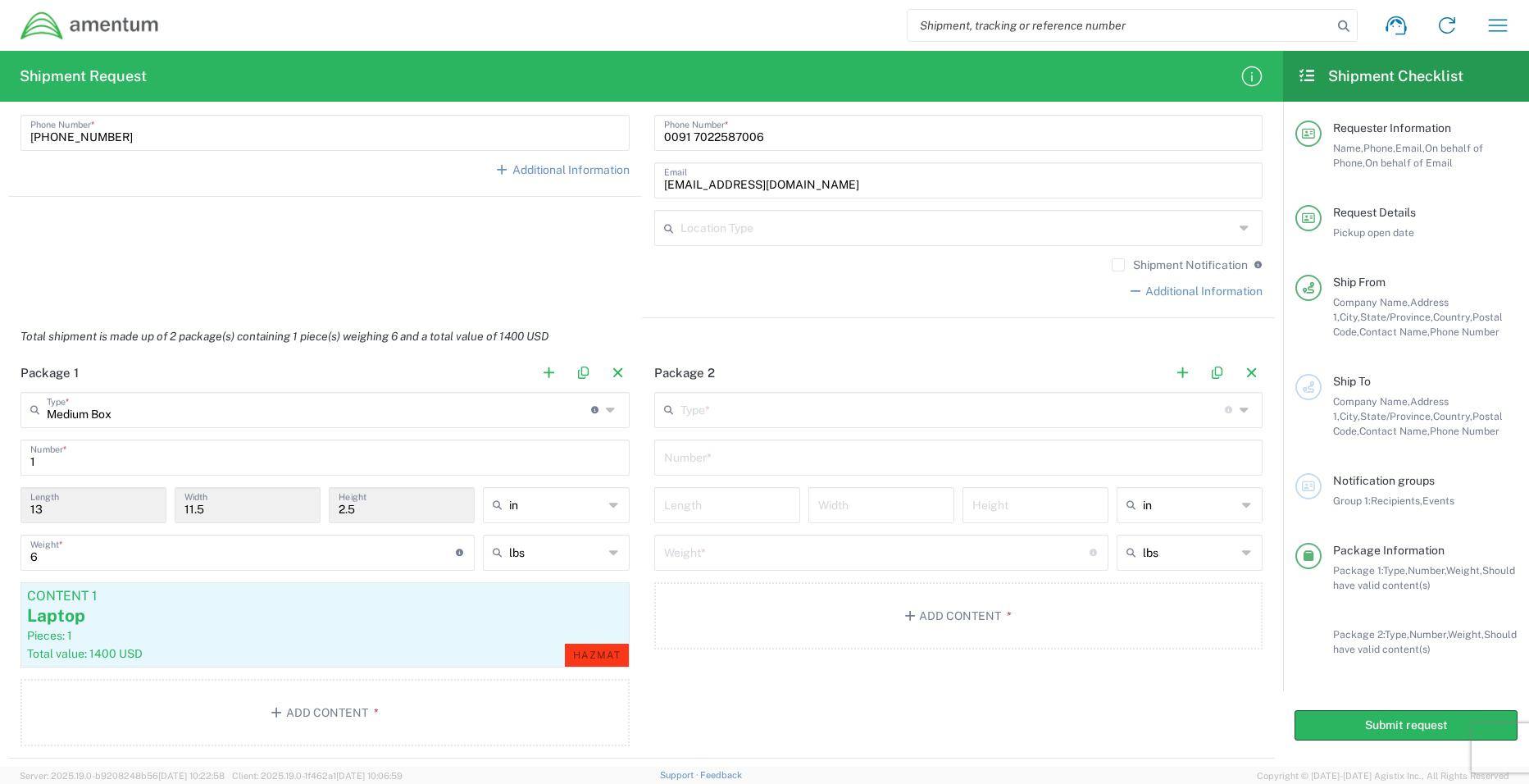
click at [695, 407] on input "text" at bounding box center [953, 408] width 545 height 29
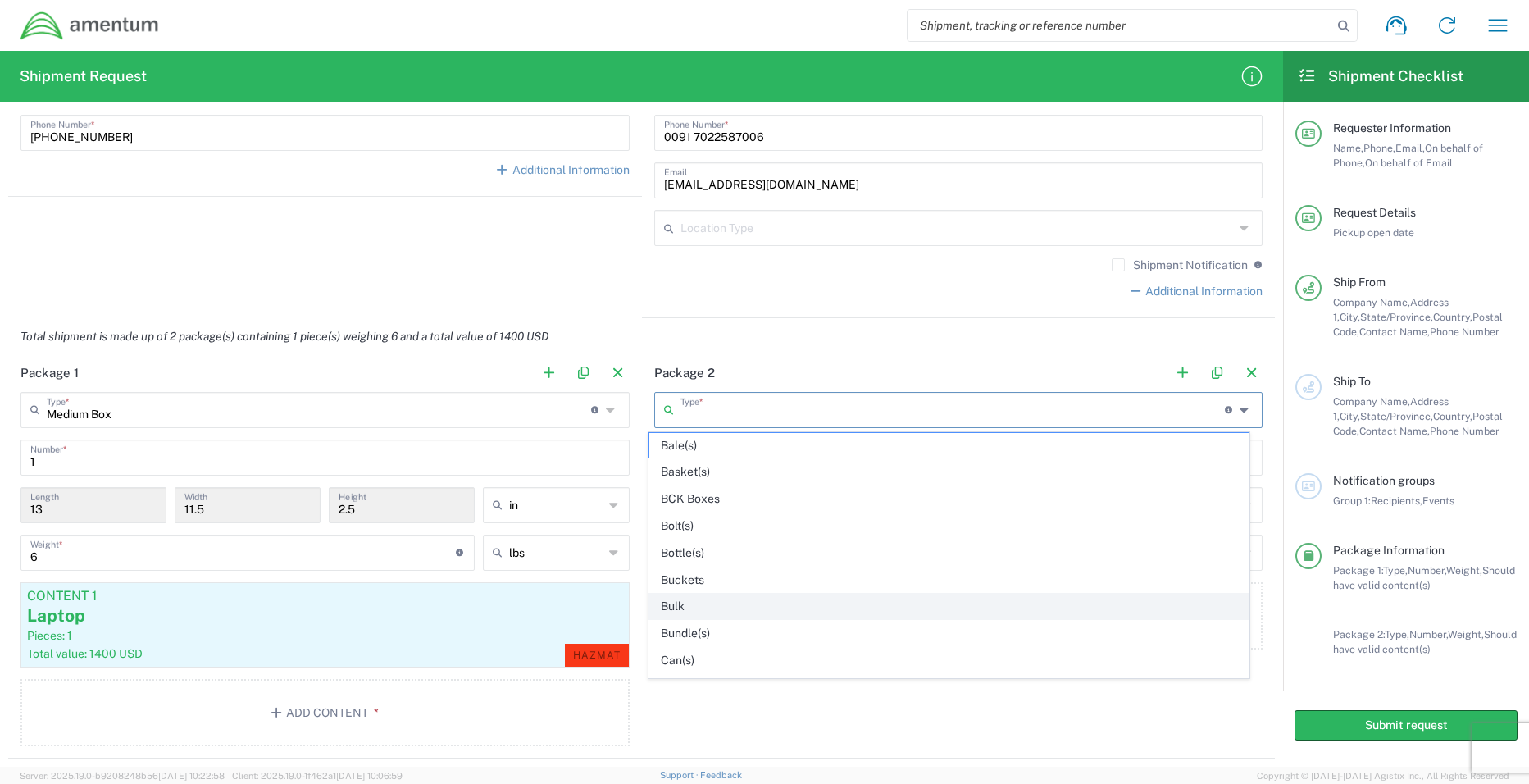
scroll to position [492, 0]
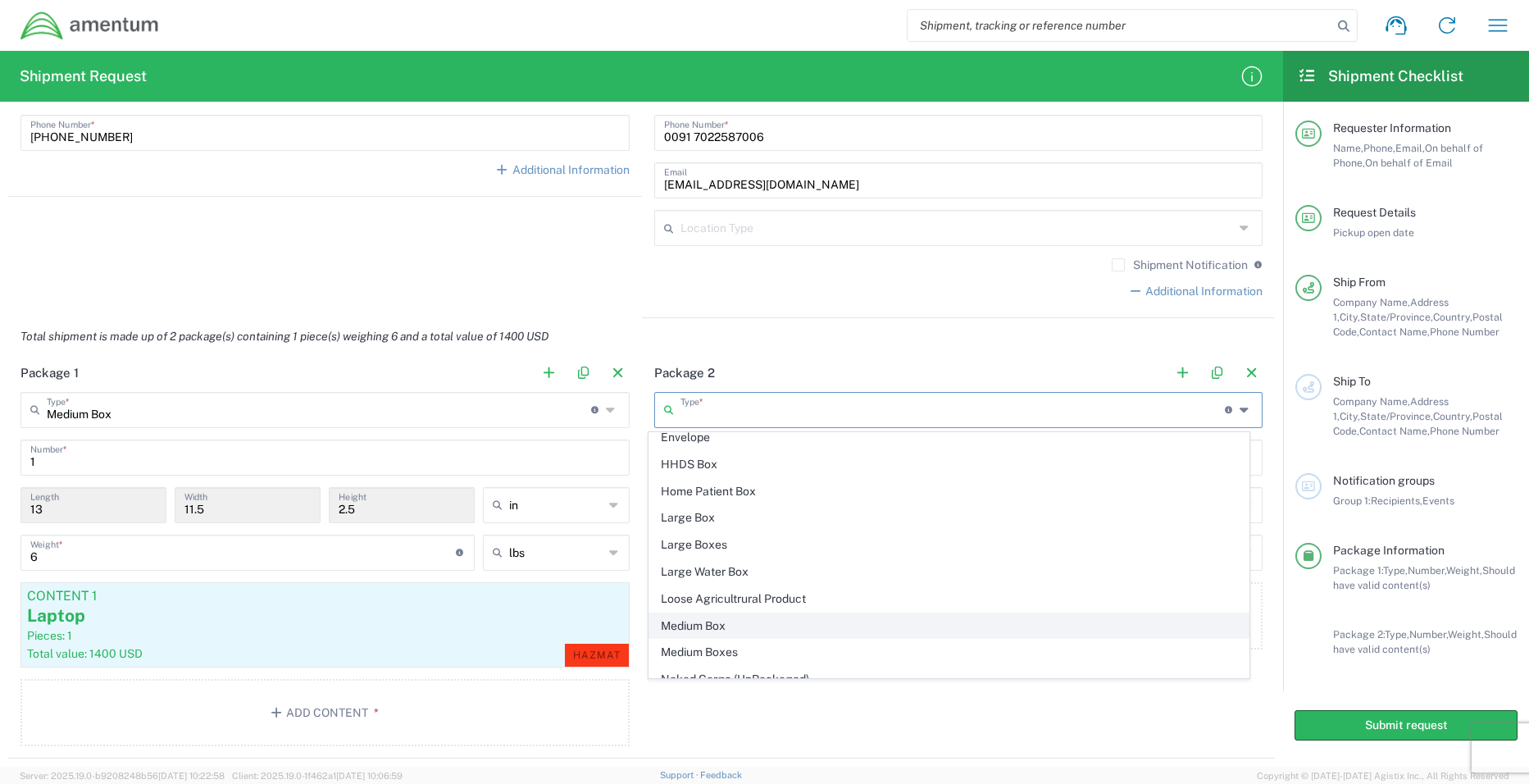
click at [740, 615] on span "Medium Box" at bounding box center [949, 626] width 600 height 26
type input "Medium Box"
type input "13"
type input "11.5"
type input "2.5"
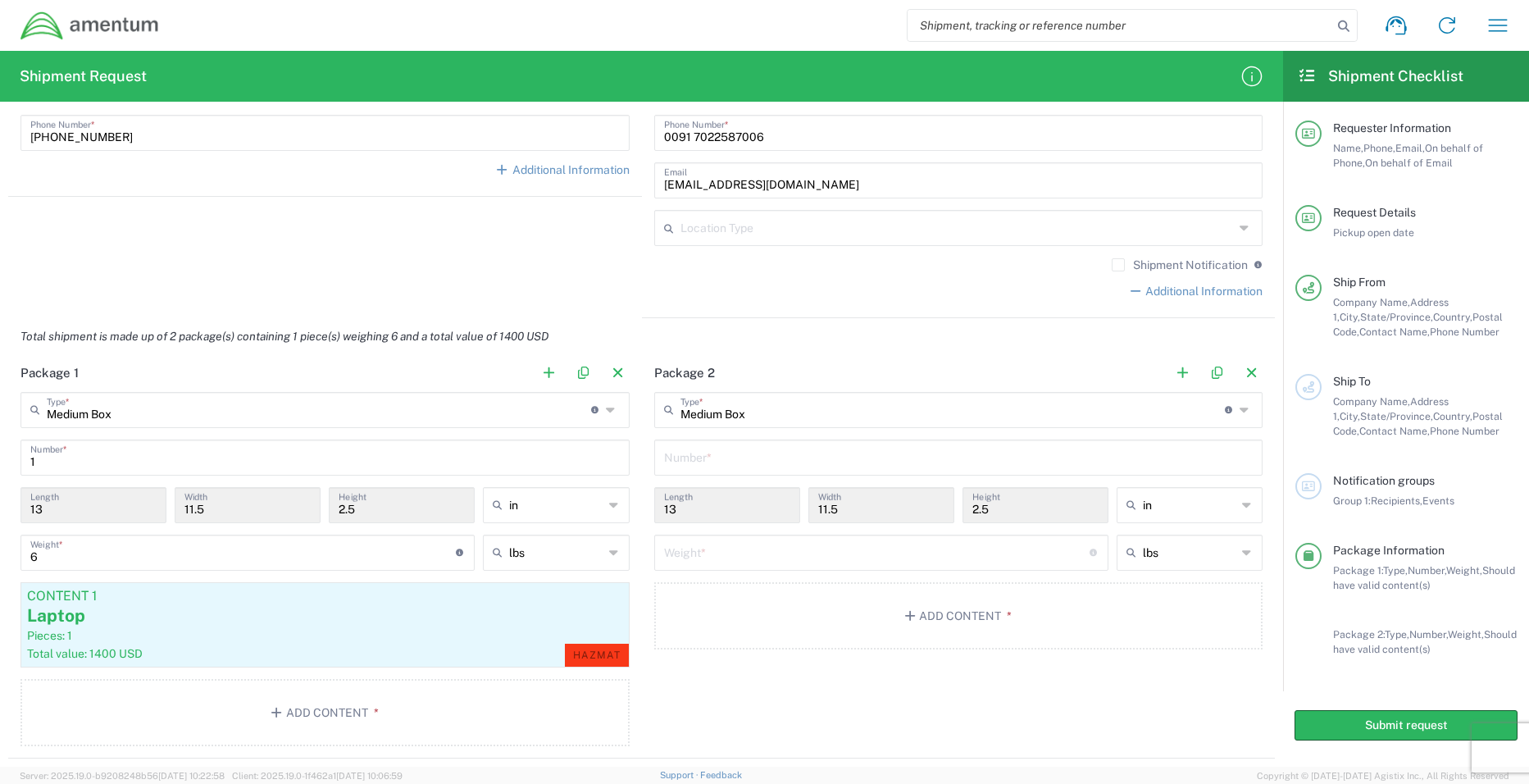
click at [760, 463] on input "text" at bounding box center [959, 456] width 590 height 29
type input "2"
click at [843, 558] on input "number" at bounding box center [876, 550] width 425 height 29
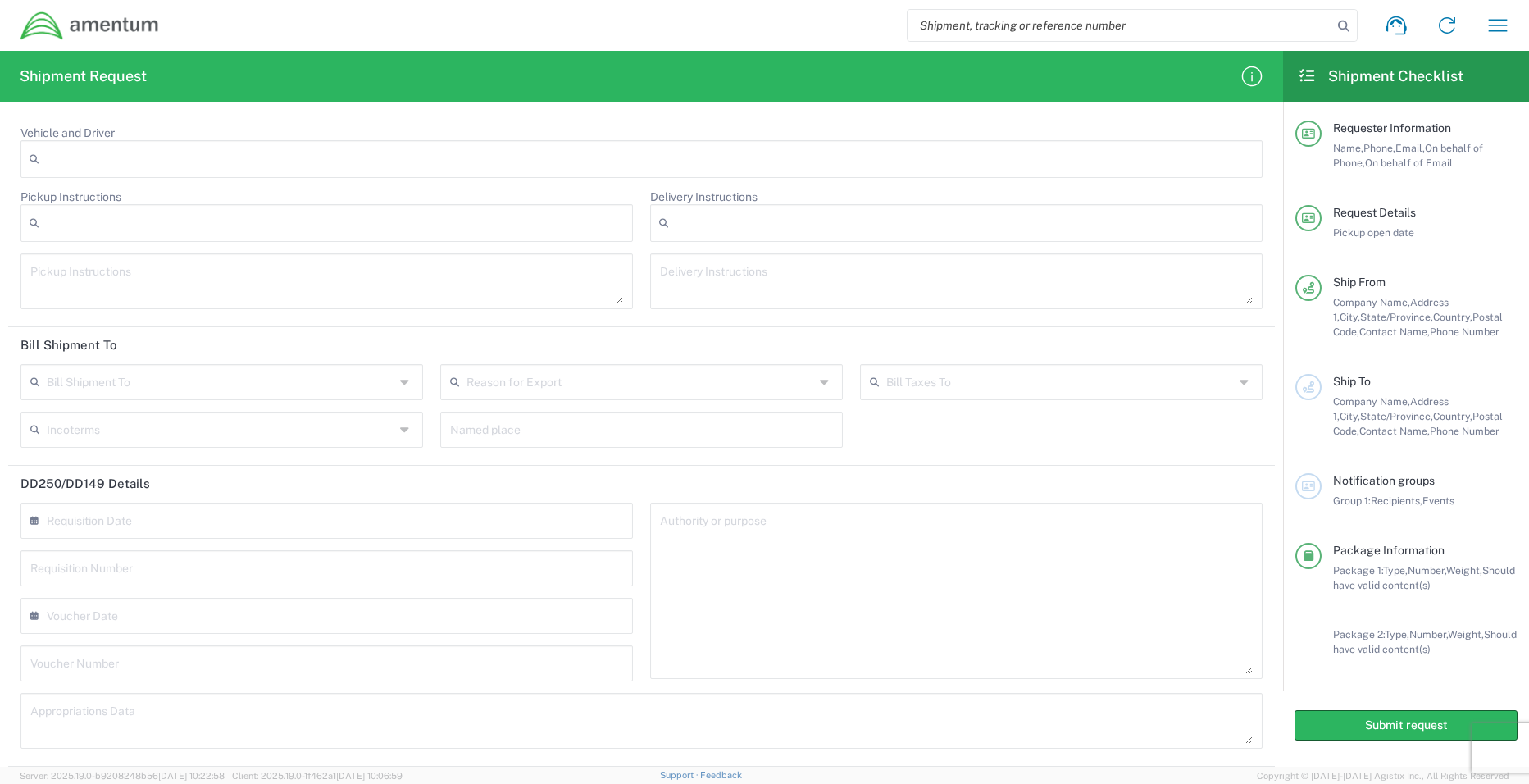
scroll to position [2116, 0]
type input "6"
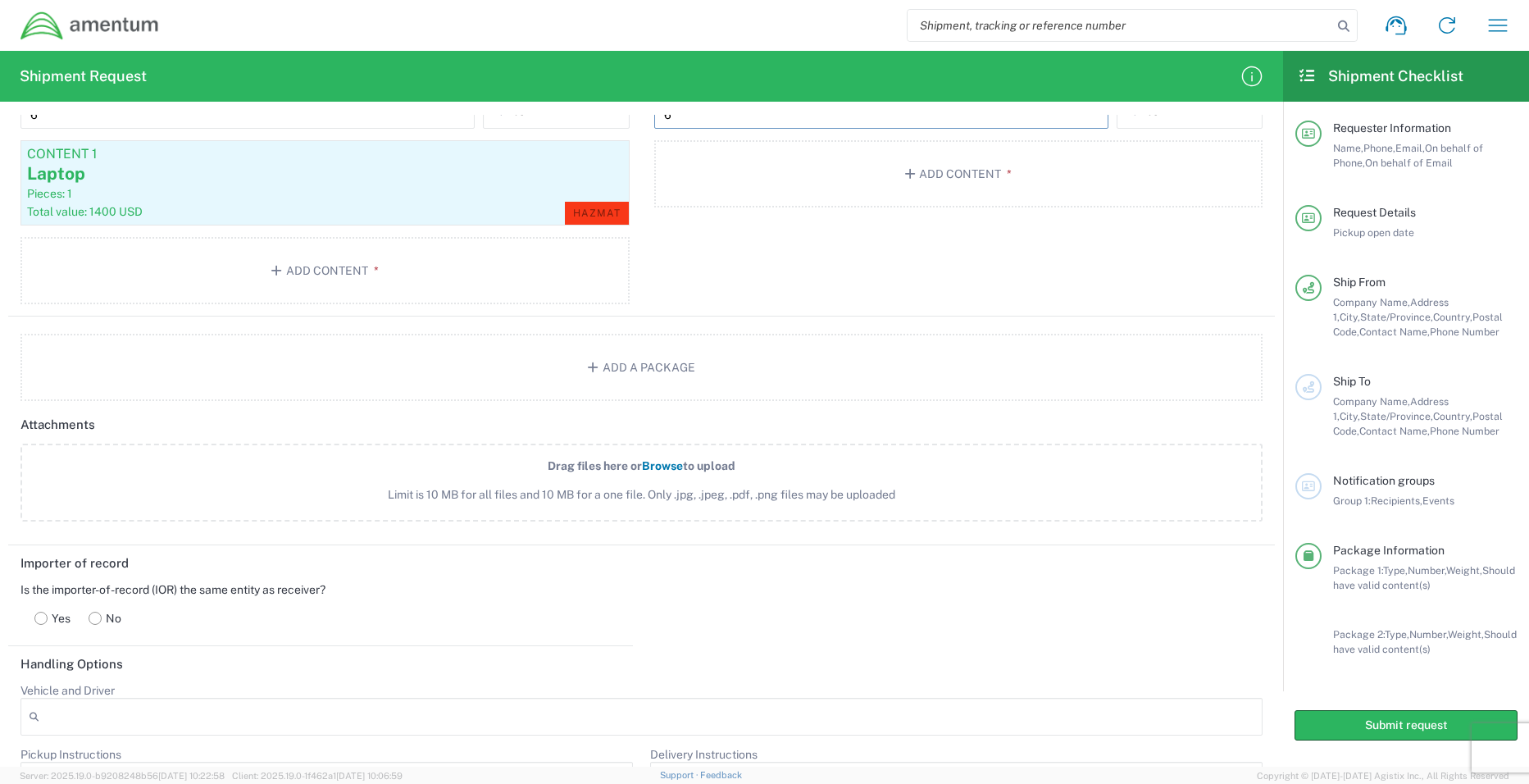
scroll to position [1639, 0]
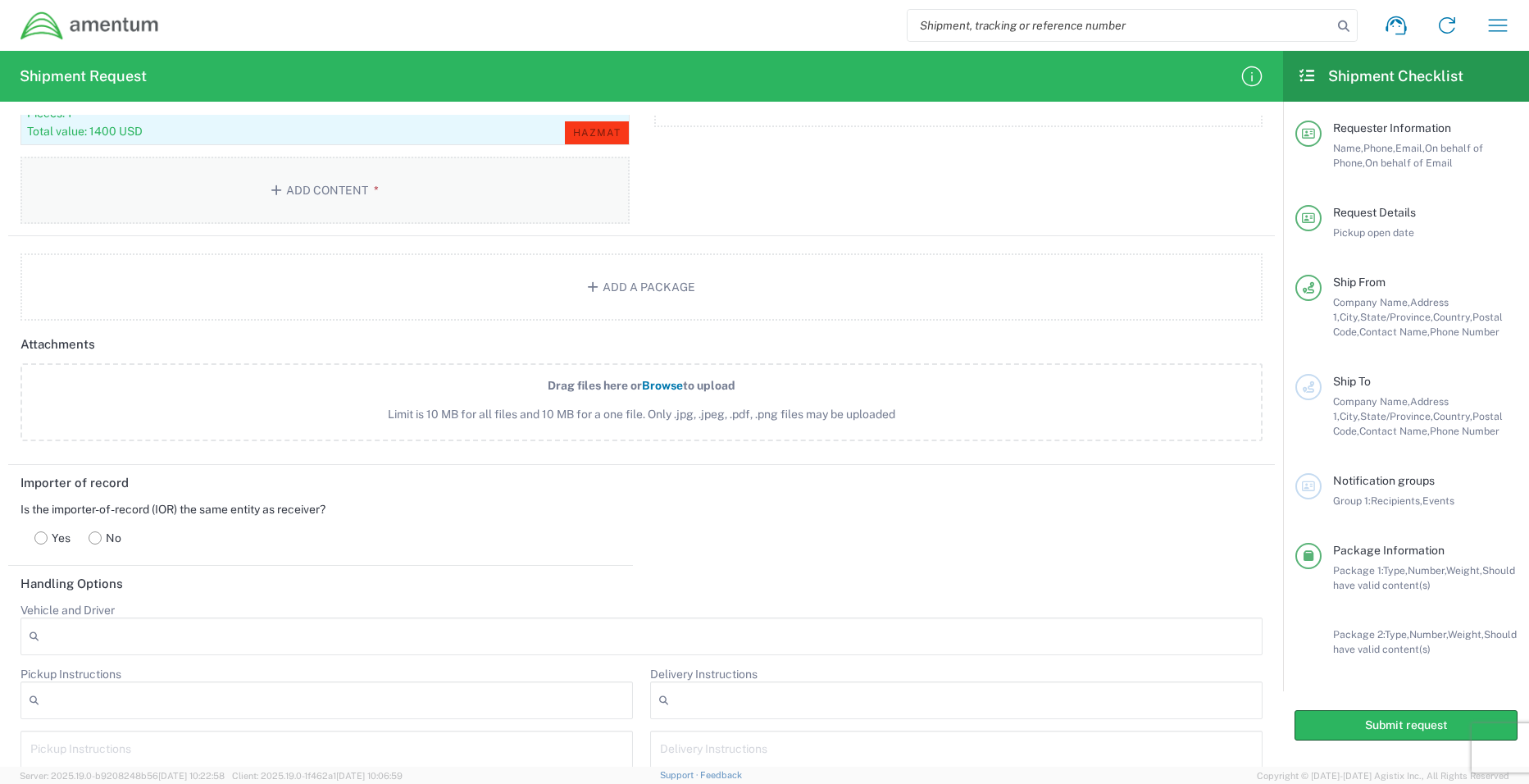
click at [274, 193] on icon "button" at bounding box center [278, 190] width 15 height 12
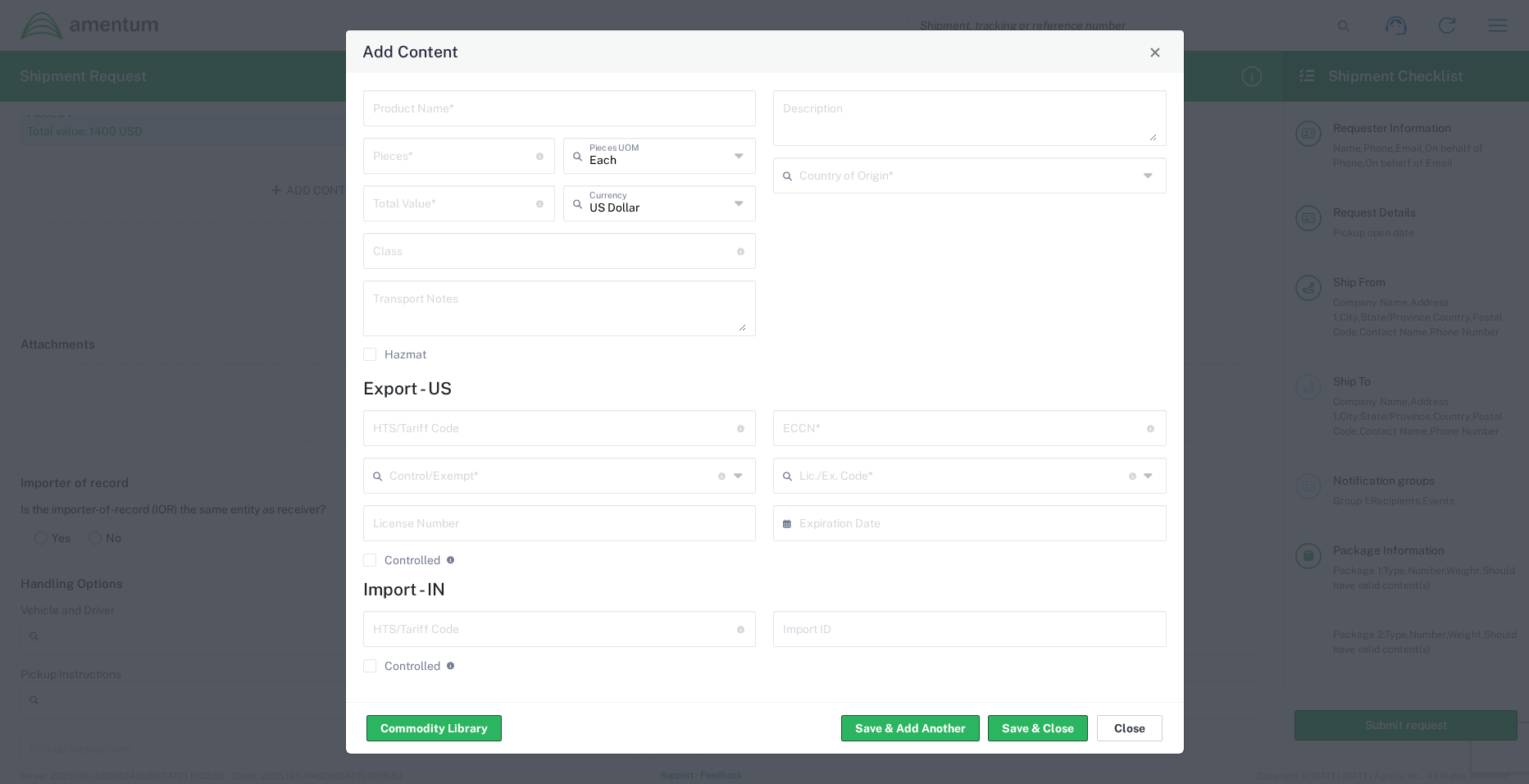
click at [1131, 724] on button "Close" at bounding box center [1129, 728] width 65 height 27
